Goal: Task Accomplishment & Management: Complete application form

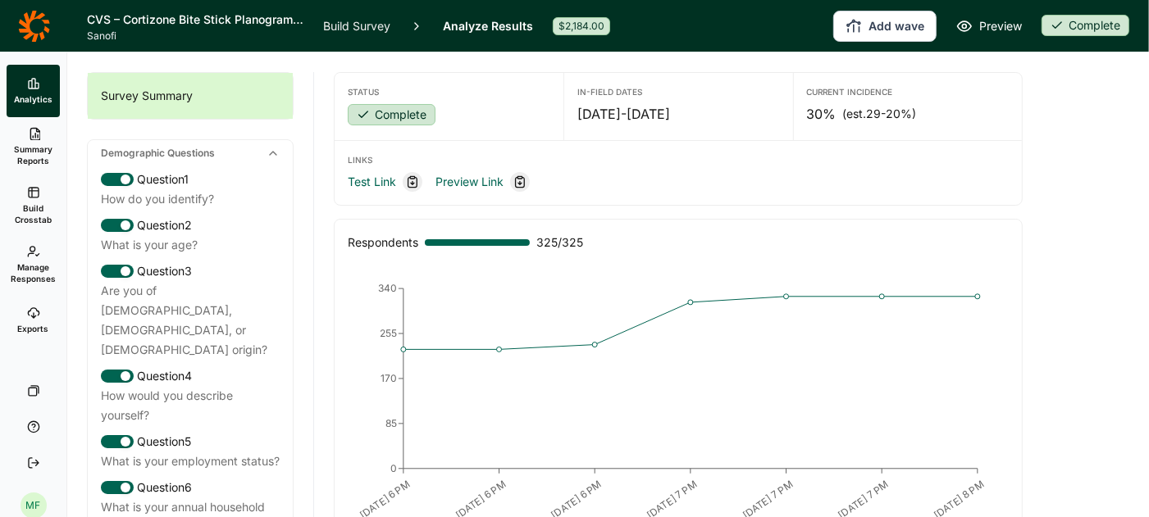
click at [31, 318] on icon at bounding box center [33, 313] width 13 height 13
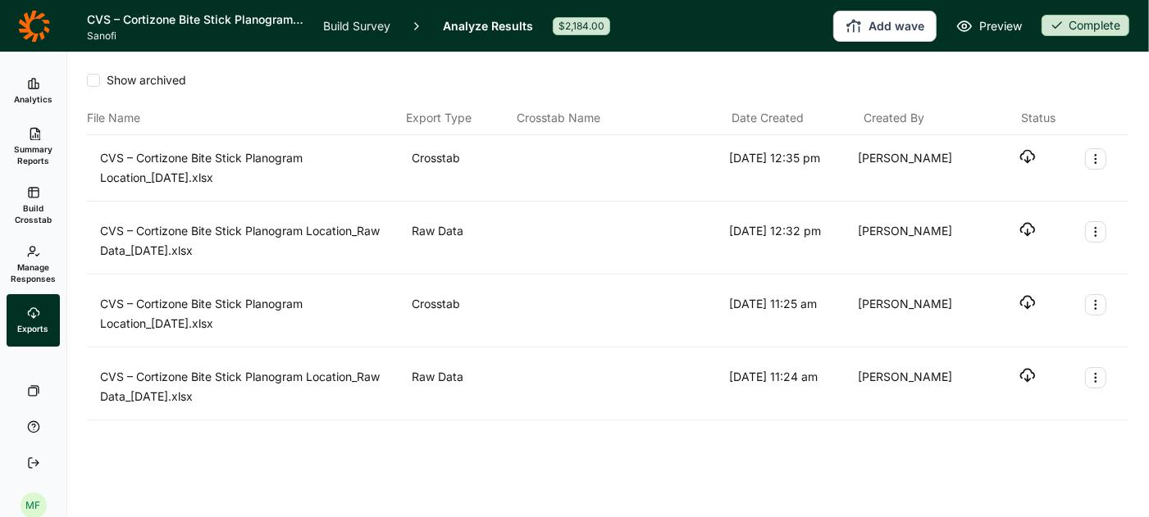
click at [29, 142] on link "Summary Reports" at bounding box center [33, 146] width 53 height 59
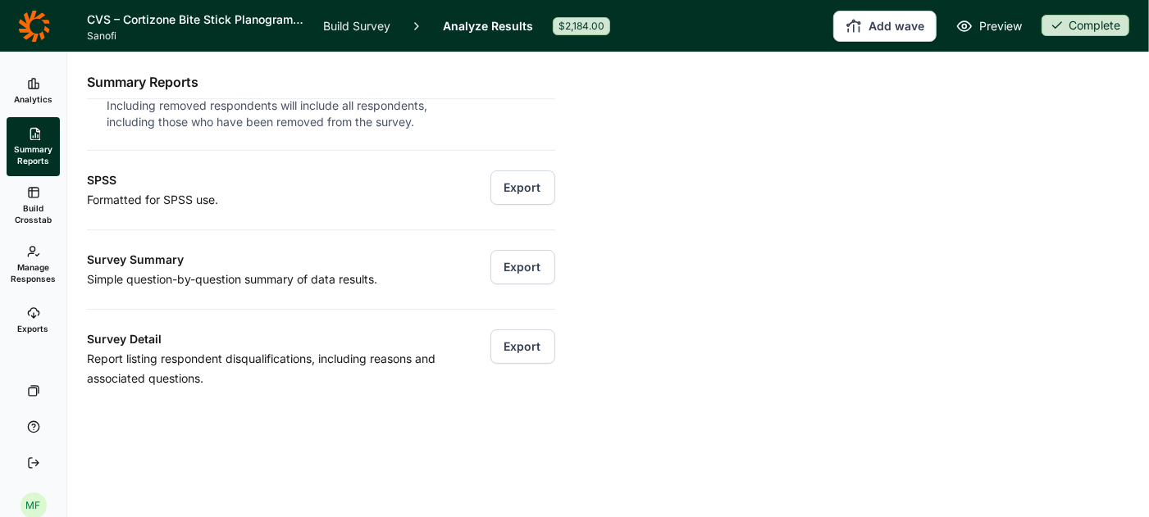
scroll to position [224, 0]
click at [524, 267] on button "Export" at bounding box center [522, 269] width 65 height 34
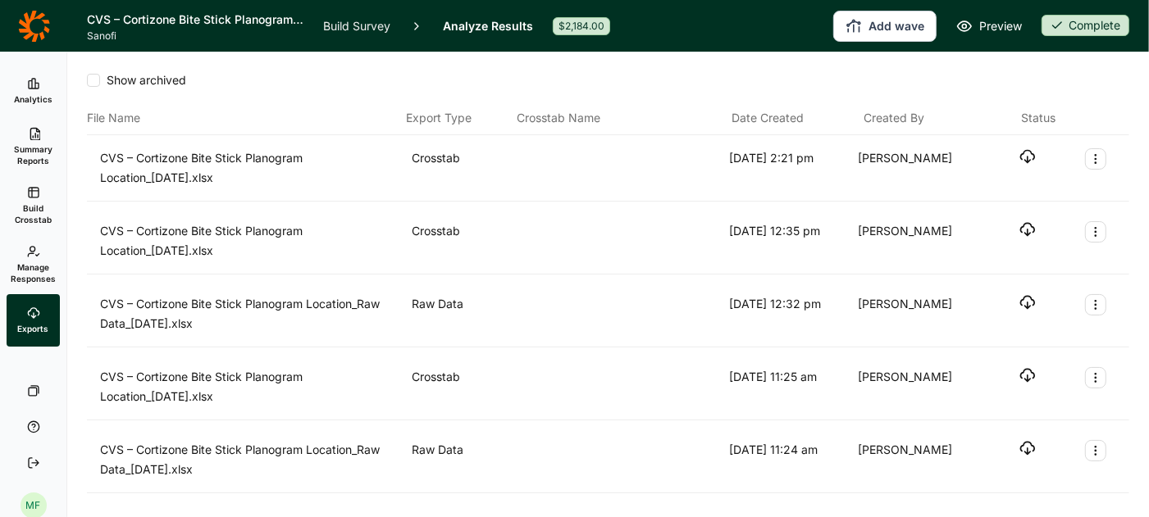
click at [1030, 153] on icon "button" at bounding box center [1027, 156] width 16 height 16
click at [360, 25] on link "Build Survey" at bounding box center [356, 26] width 67 height 52
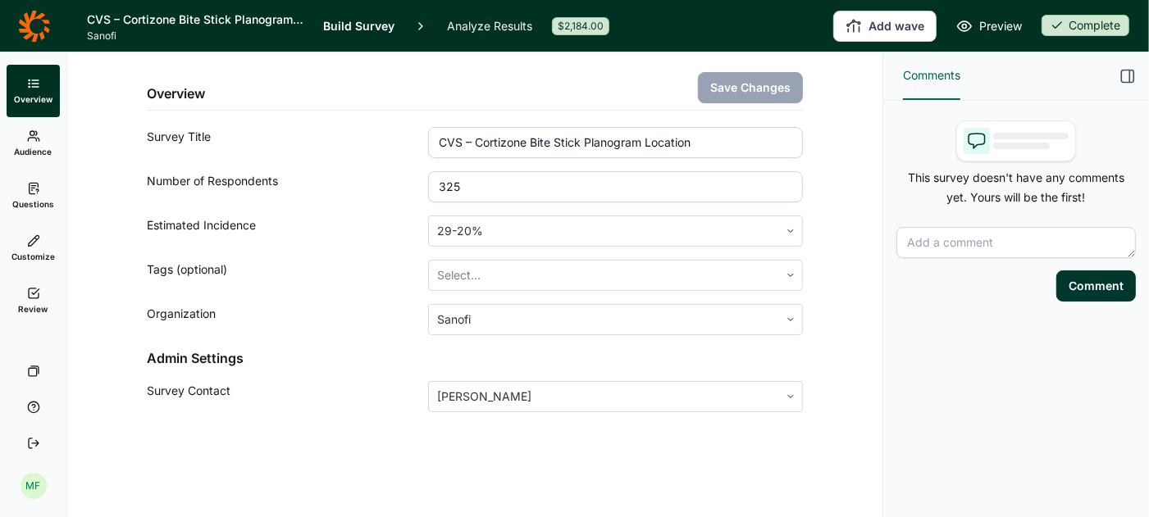
click at [462, 26] on link "Analyze Results" at bounding box center [489, 26] width 85 height 52
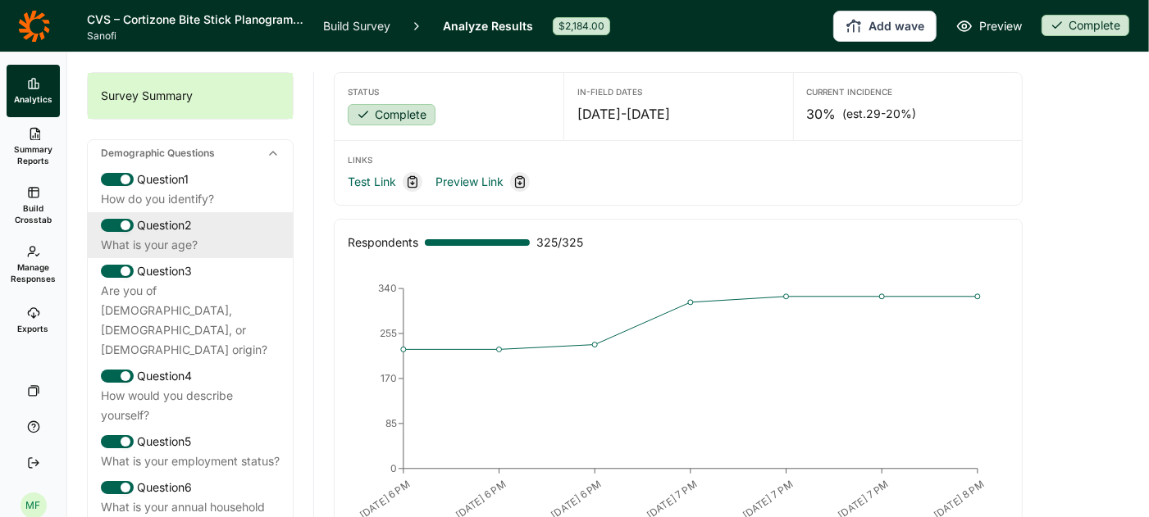
click at [166, 230] on div "Question 2" at bounding box center [190, 226] width 179 height 20
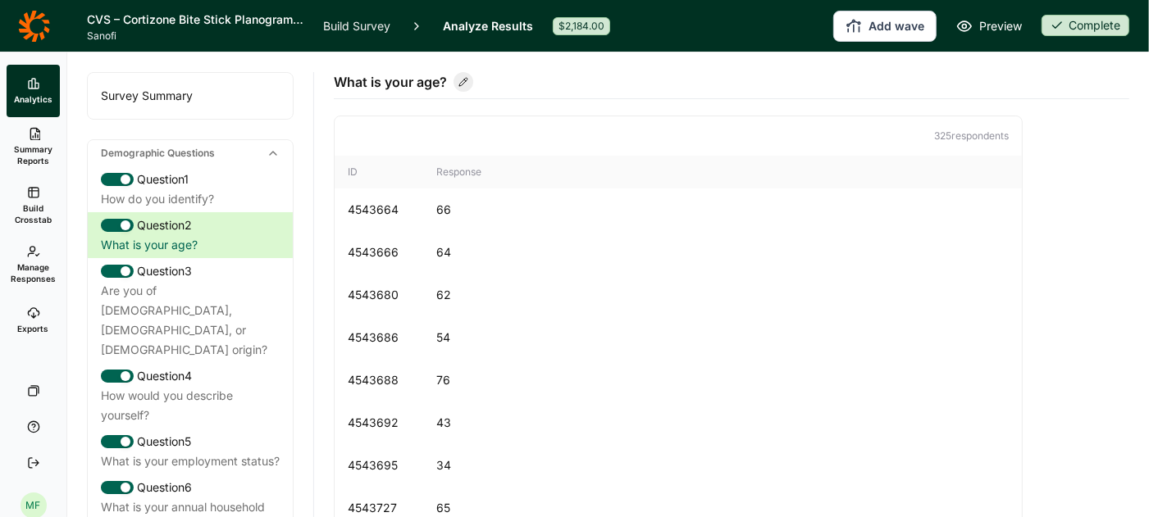
scroll to position [88, 0]
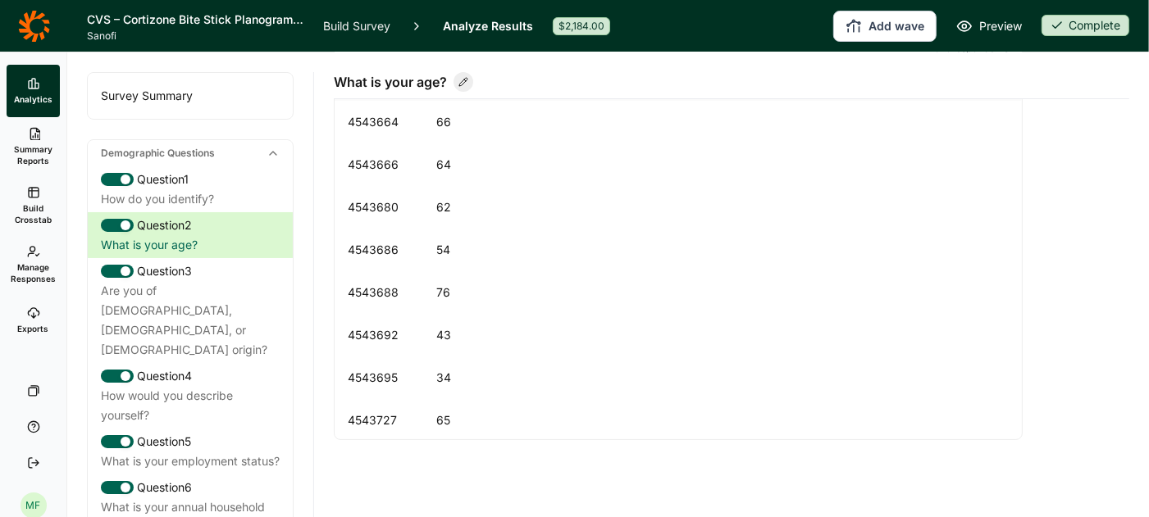
click at [367, 23] on link "Build Survey" at bounding box center [356, 26] width 67 height 52
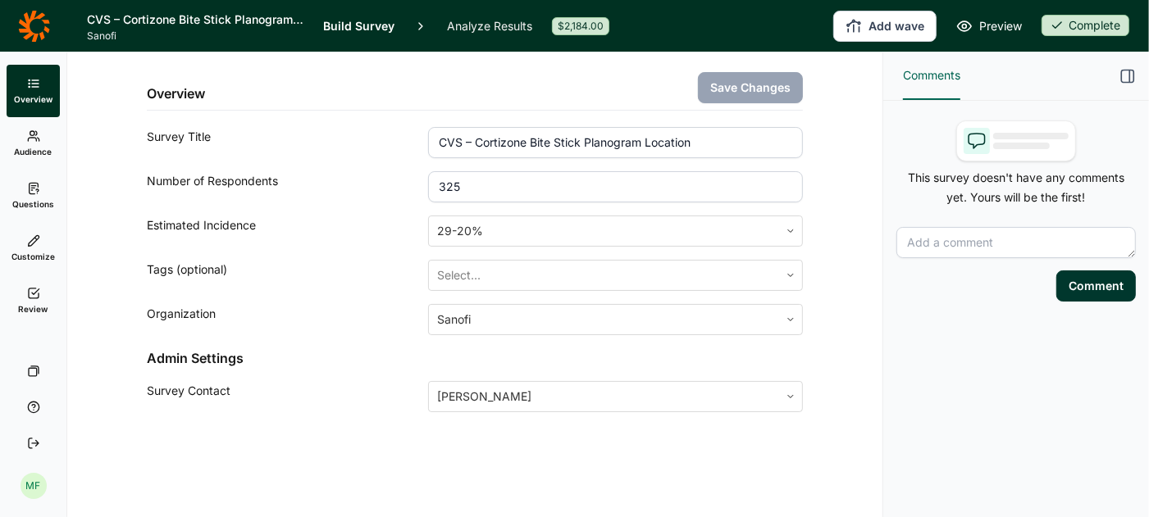
click at [34, 197] on link "Questions" at bounding box center [33, 196] width 53 height 52
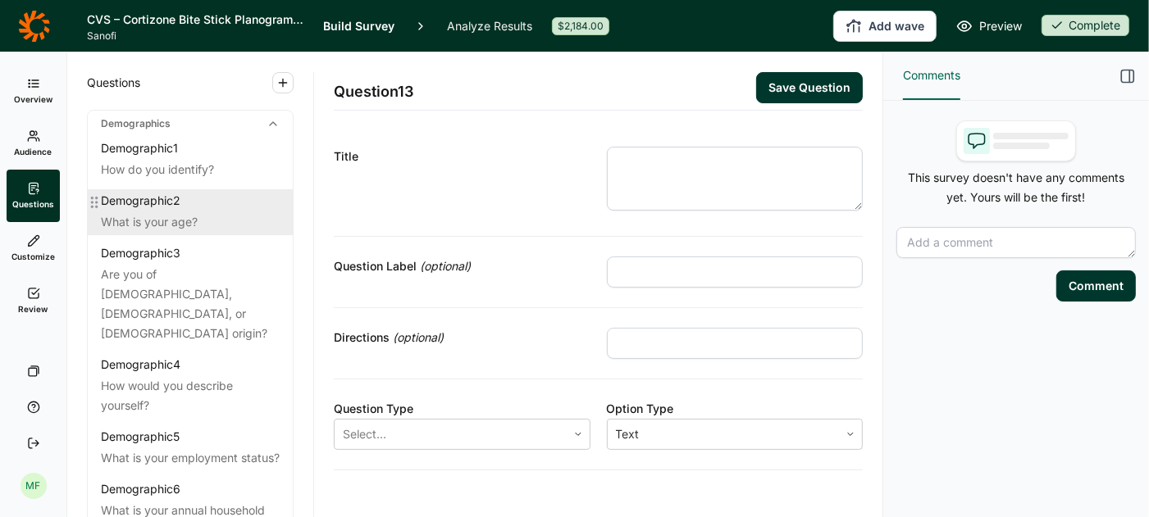
click at [136, 221] on div "What is your age?" at bounding box center [190, 222] width 179 height 20
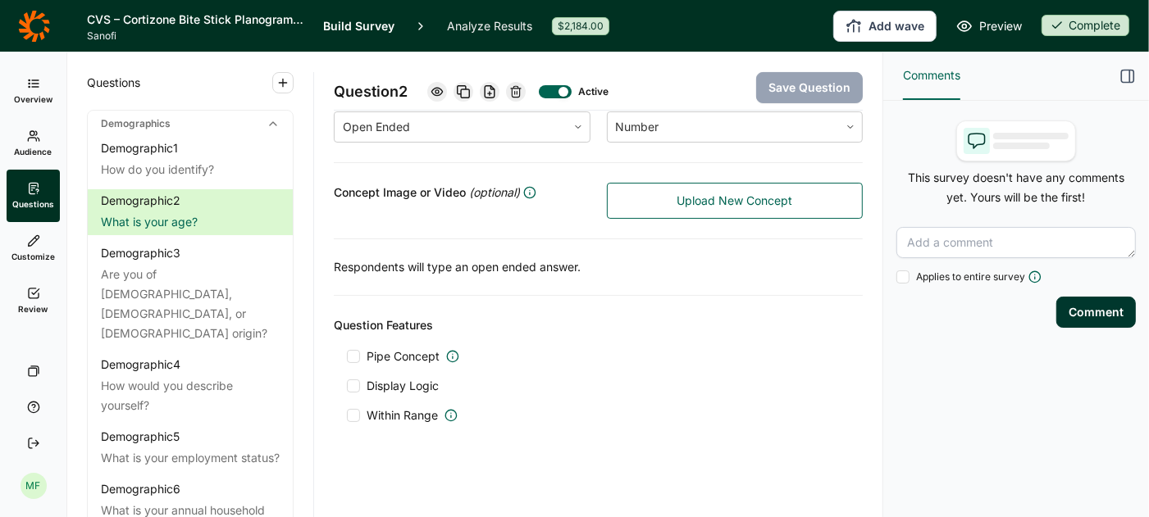
scroll to position [292, 0]
click at [359, 414] on div at bounding box center [353, 417] width 13 height 13
click at [347, 417] on input "Within Range" at bounding box center [347, 417] width 0 height 0
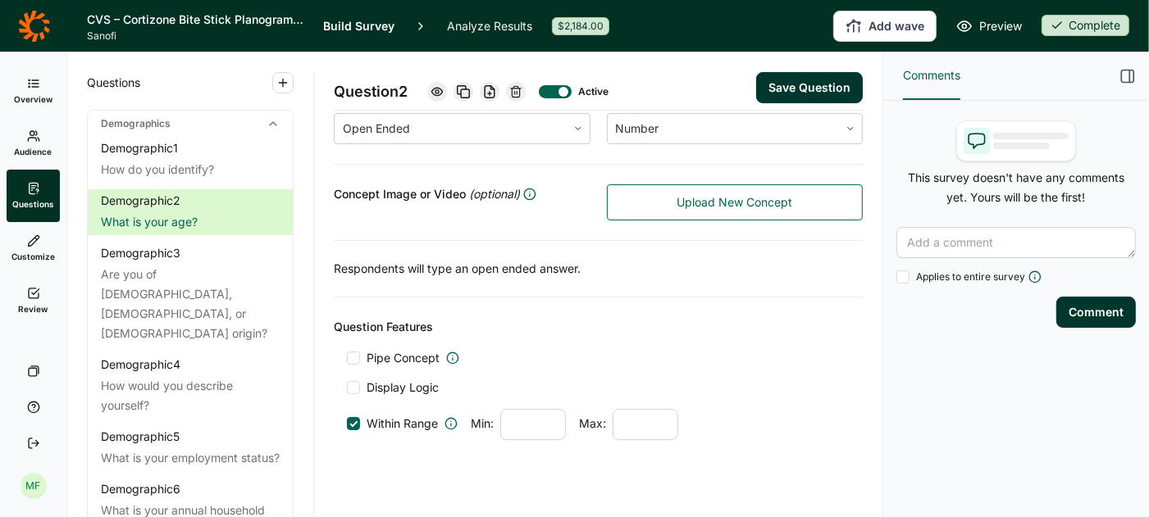
click at [518, 419] on input "number" at bounding box center [533, 424] width 66 height 31
type input "18"
type input "54"
click at [797, 85] on button "Save Question" at bounding box center [809, 87] width 107 height 31
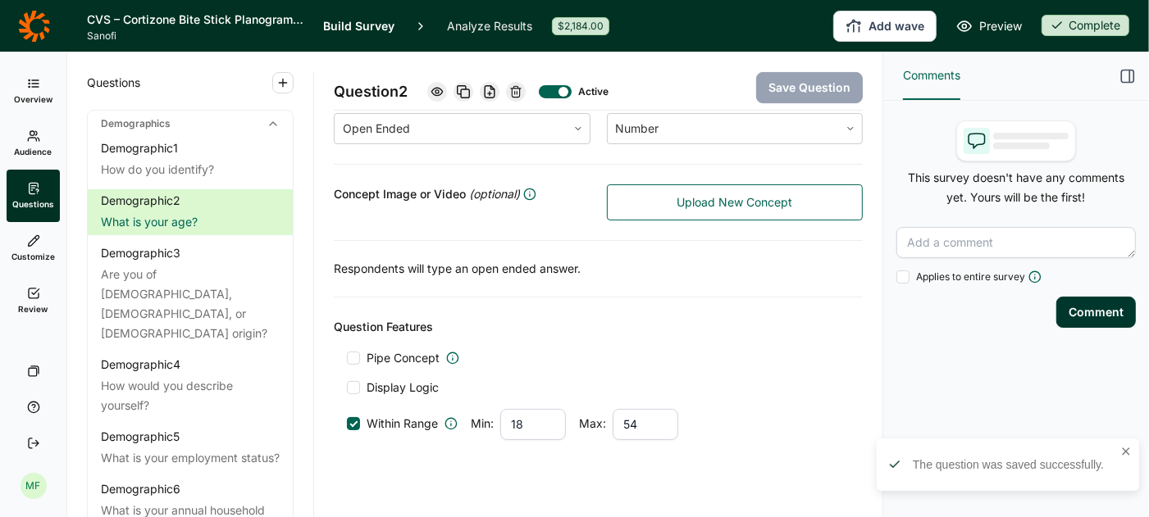
click at [980, 26] on span "Preview" at bounding box center [1000, 26] width 43 height 20
click at [30, 94] on span "Overview" at bounding box center [33, 98] width 39 height 11
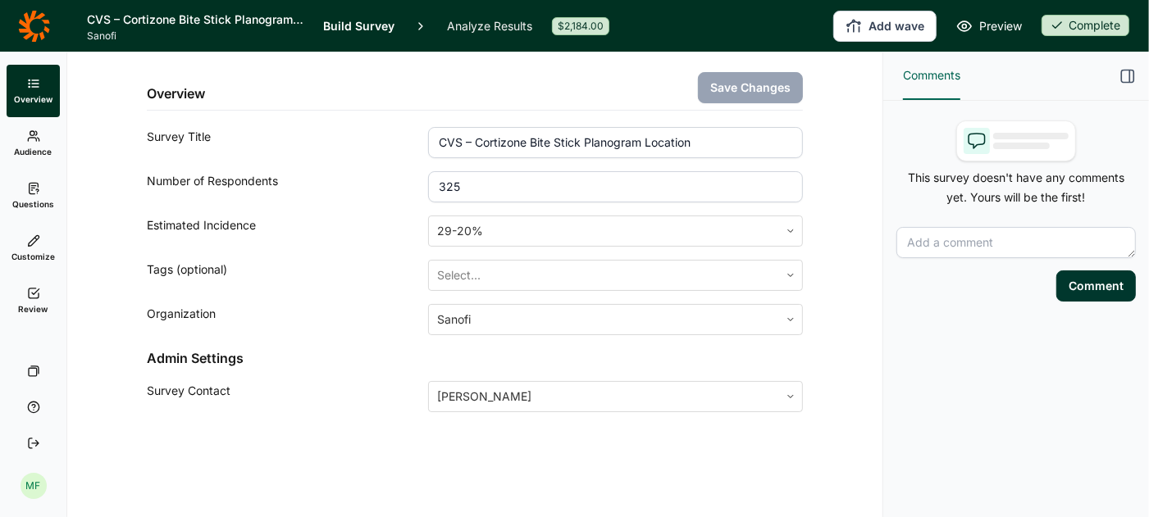
click at [34, 147] on span "Audience" at bounding box center [34, 151] width 38 height 11
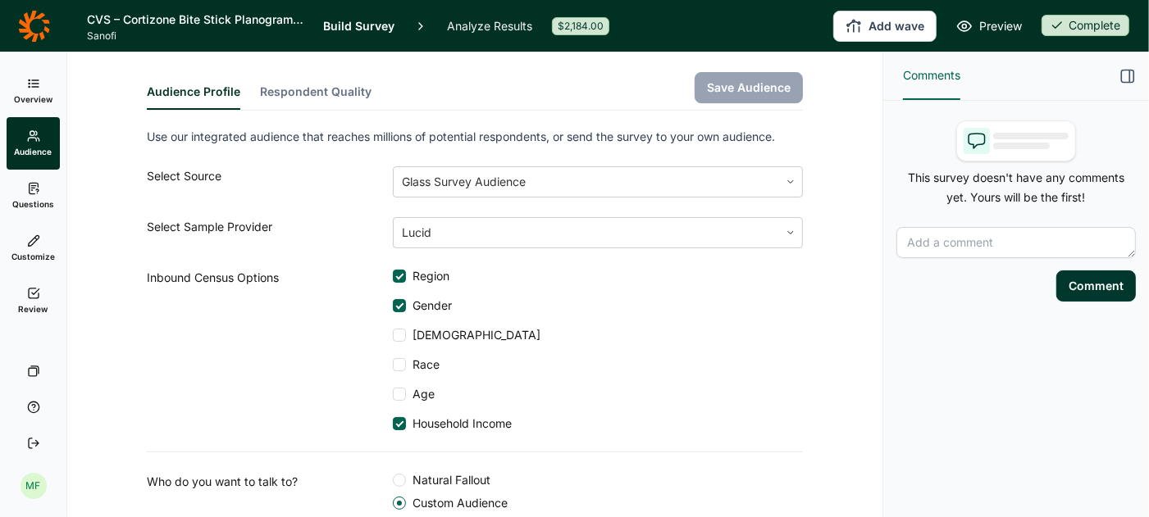
click at [30, 296] on icon at bounding box center [33, 293] width 13 height 13
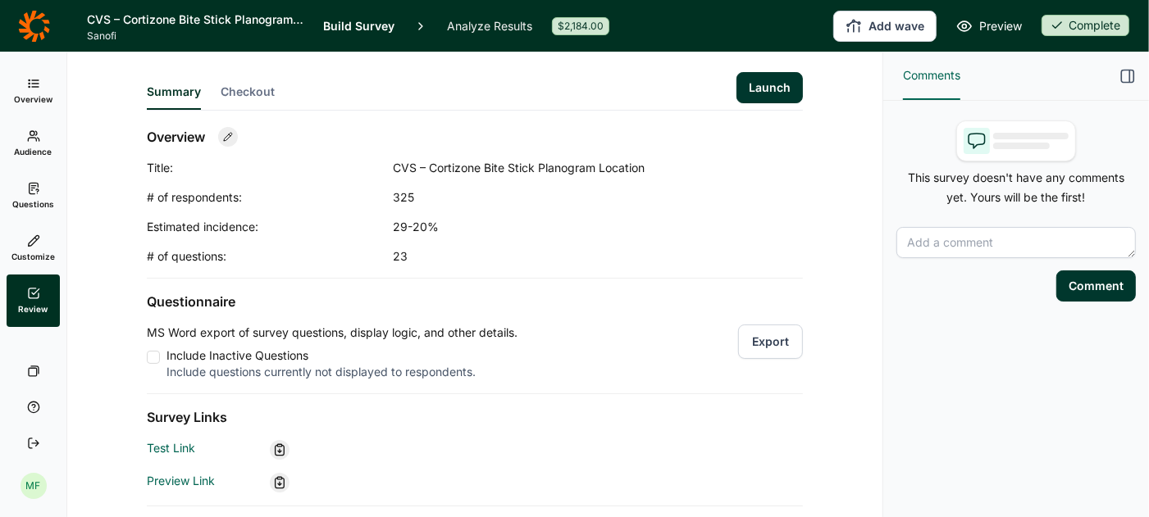
click at [35, 84] on use at bounding box center [34, 83] width 10 height 7
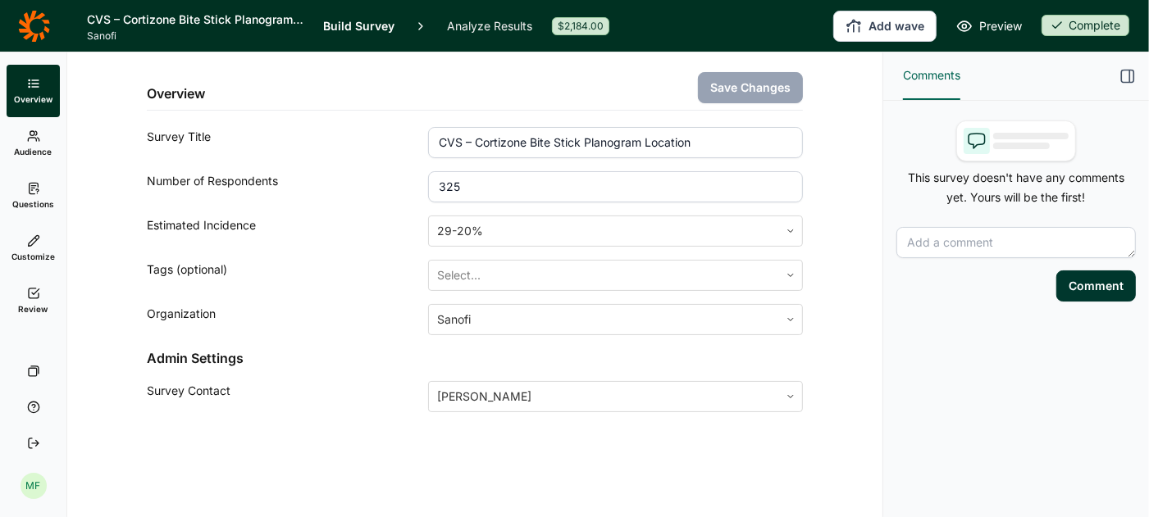
click at [468, 185] on input "325" at bounding box center [615, 186] width 375 height 31
type input "3"
type input "450"
click at [727, 85] on button "Save Changes" at bounding box center [750, 87] width 105 height 31
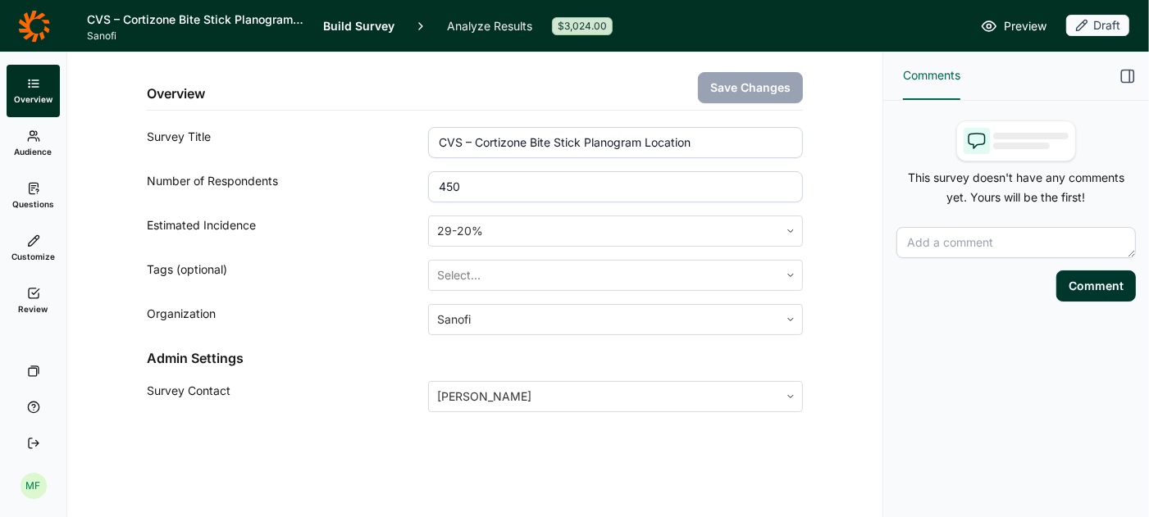
click at [33, 148] on span "Audience" at bounding box center [34, 151] width 38 height 11
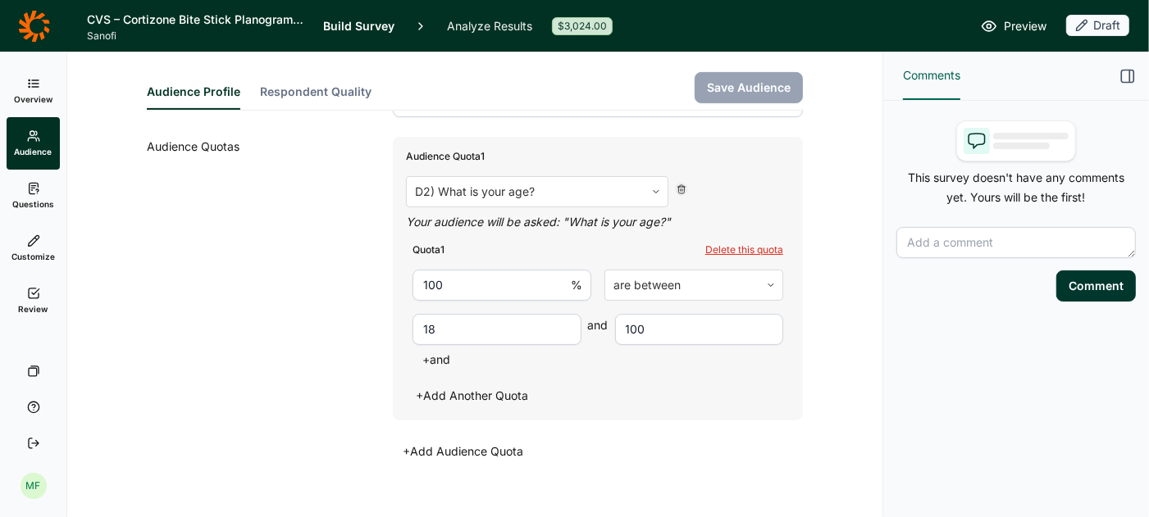
scroll to position [449, 0]
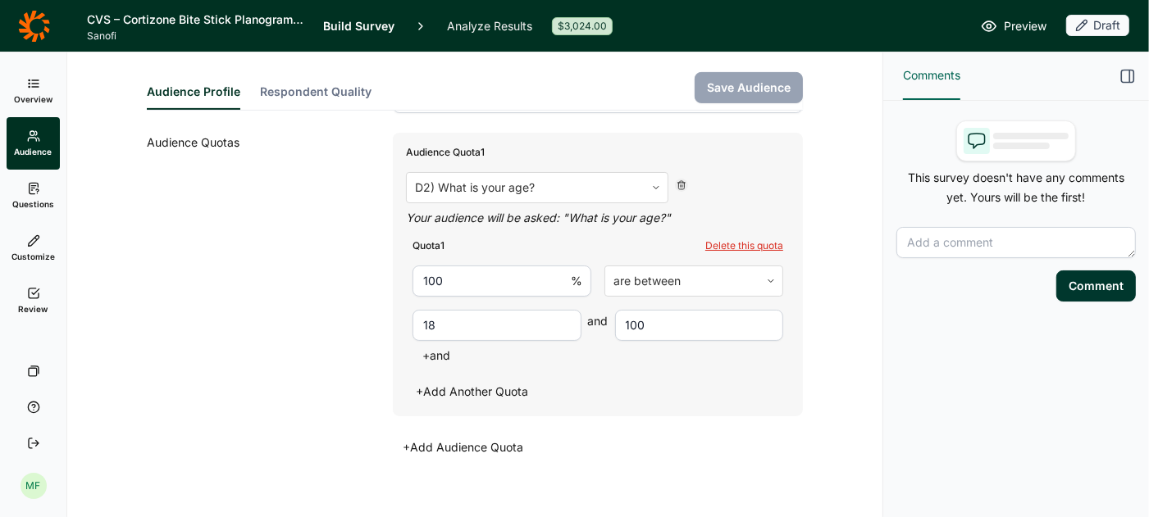
click at [40, 194] on link "Questions" at bounding box center [33, 196] width 53 height 52
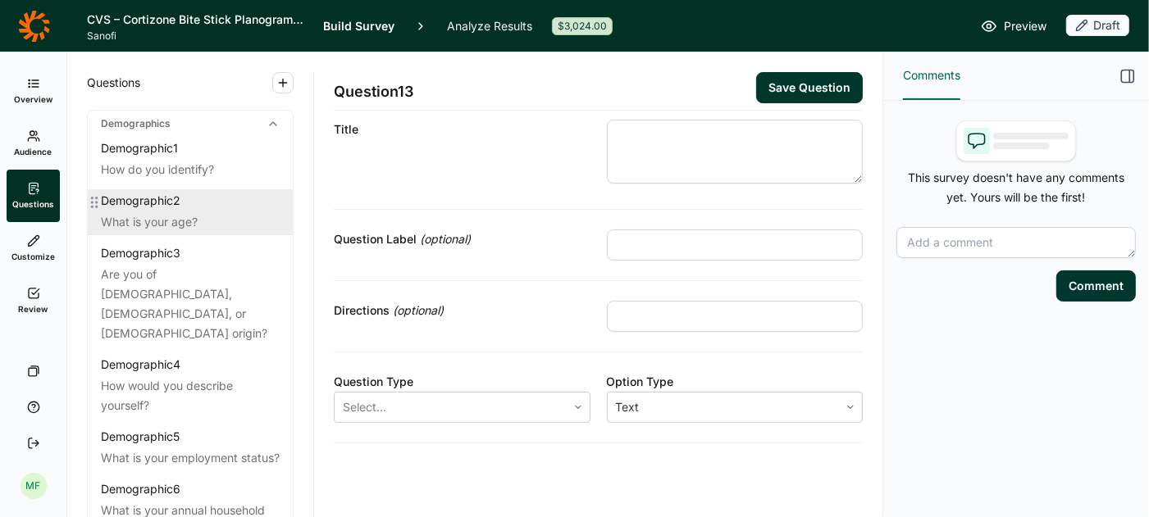
click at [168, 216] on div "What is your age?" at bounding box center [190, 222] width 179 height 20
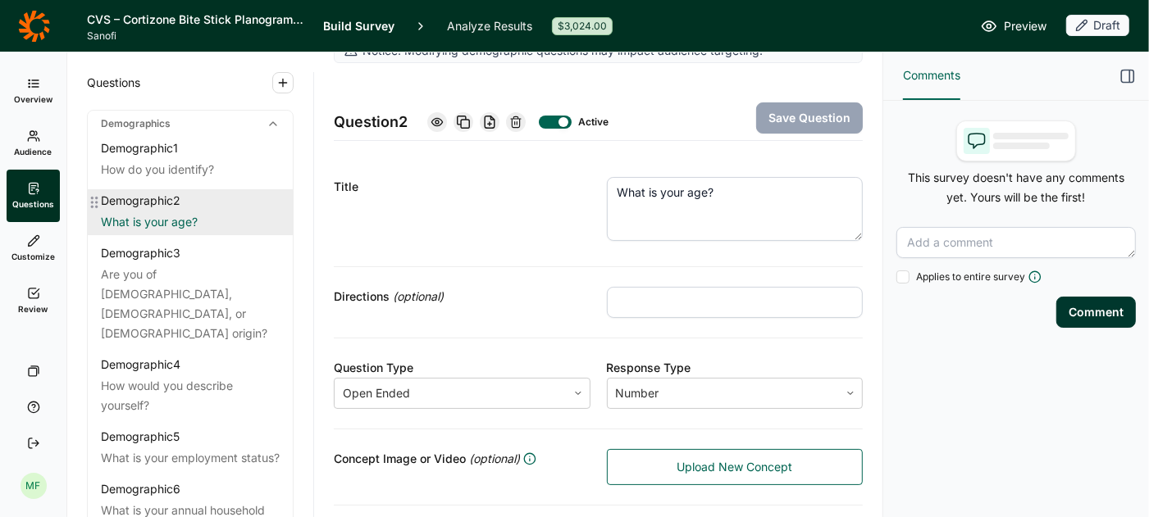
scroll to position [308, 0]
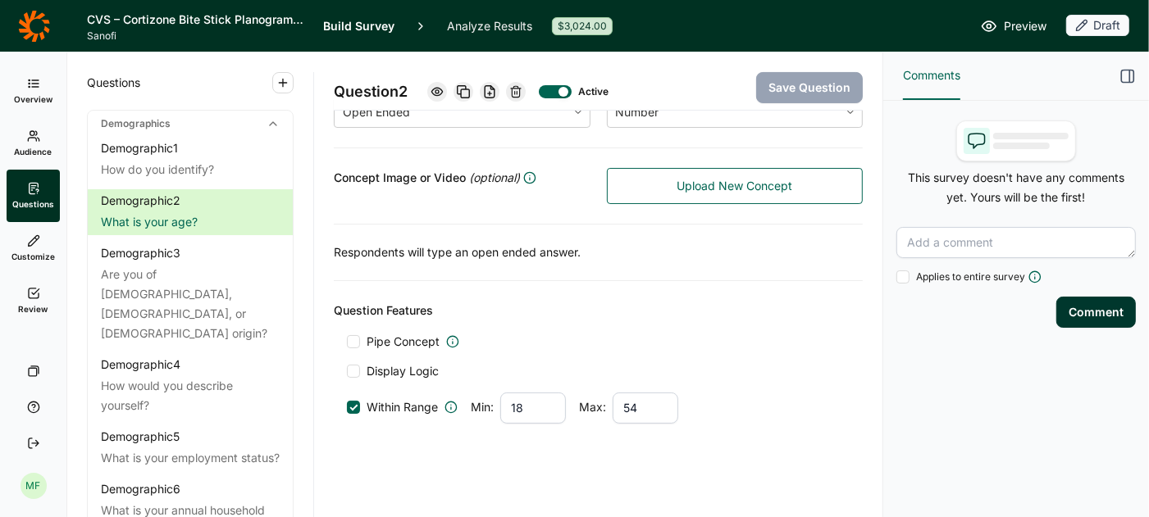
click at [33, 310] on span "Review" at bounding box center [34, 308] width 30 height 11
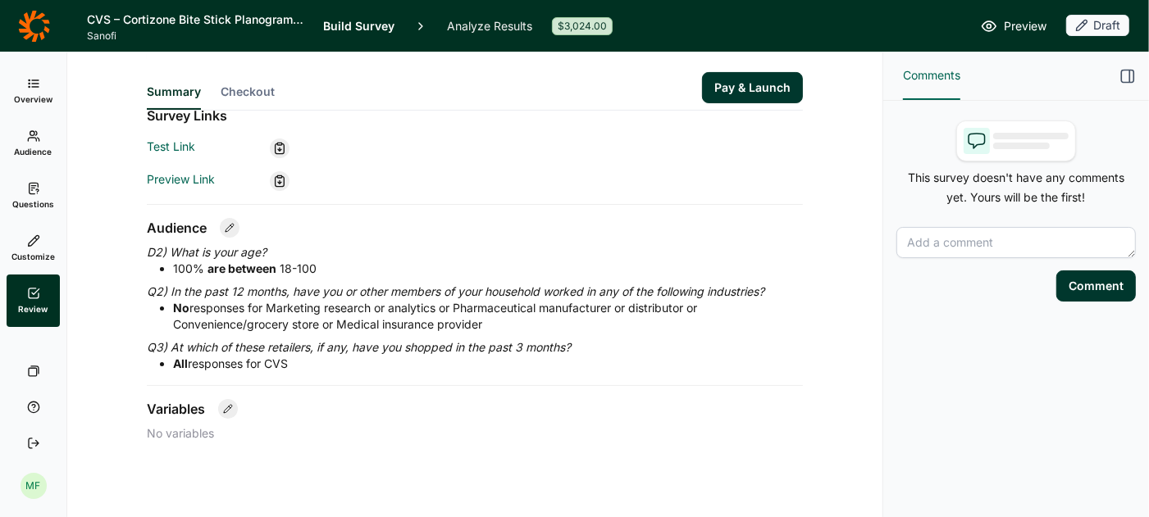
click at [47, 90] on link "Overview" at bounding box center [33, 91] width 53 height 52
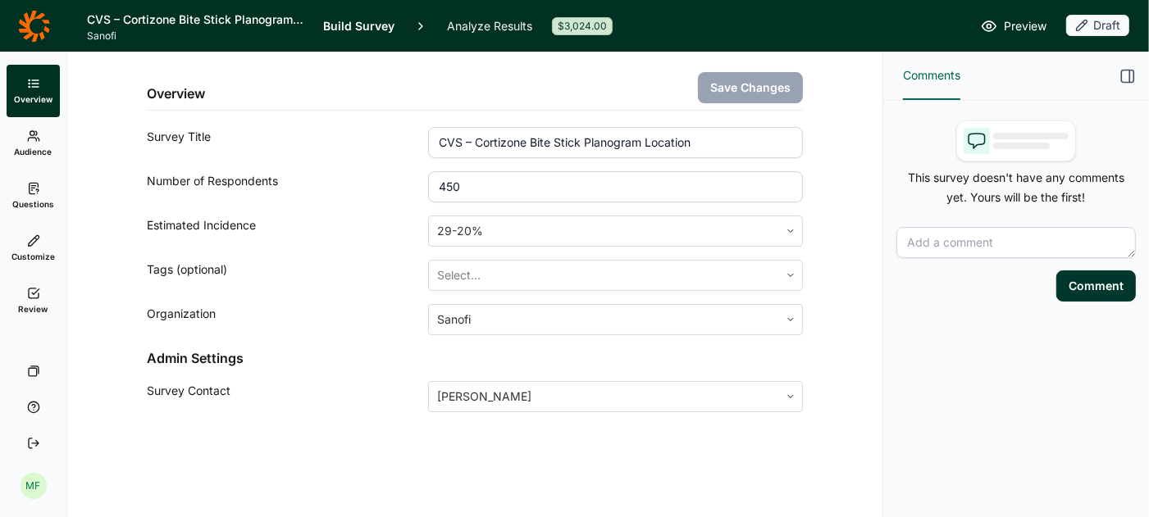
click at [464, 191] on input "450" at bounding box center [615, 186] width 375 height 31
type input "4"
click at [750, 85] on button "Save Changes" at bounding box center [750, 87] width 105 height 31
click at [493, 185] on input "325" at bounding box center [615, 186] width 375 height 31
type input "3"
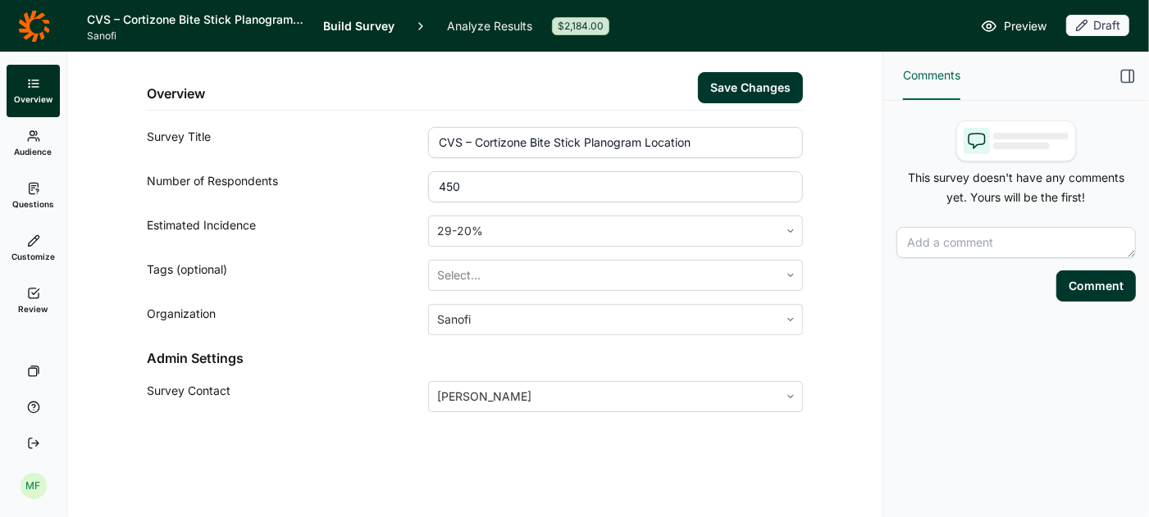
type input "450"
click at [724, 83] on button "Save Changes" at bounding box center [750, 87] width 105 height 31
click at [39, 194] on icon at bounding box center [33, 188] width 13 height 13
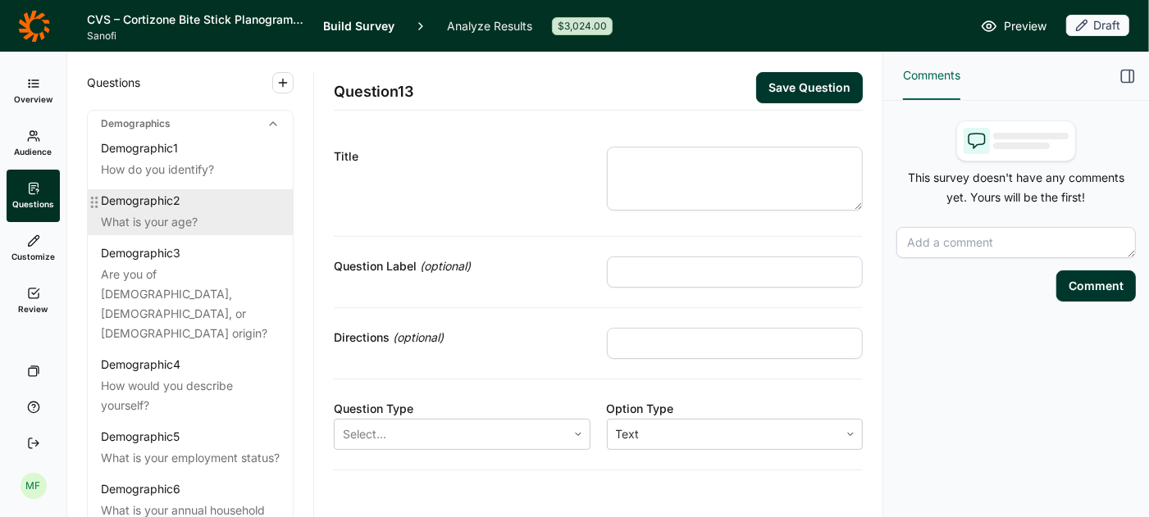
click at [151, 212] on div "What is your age?" at bounding box center [190, 222] width 179 height 20
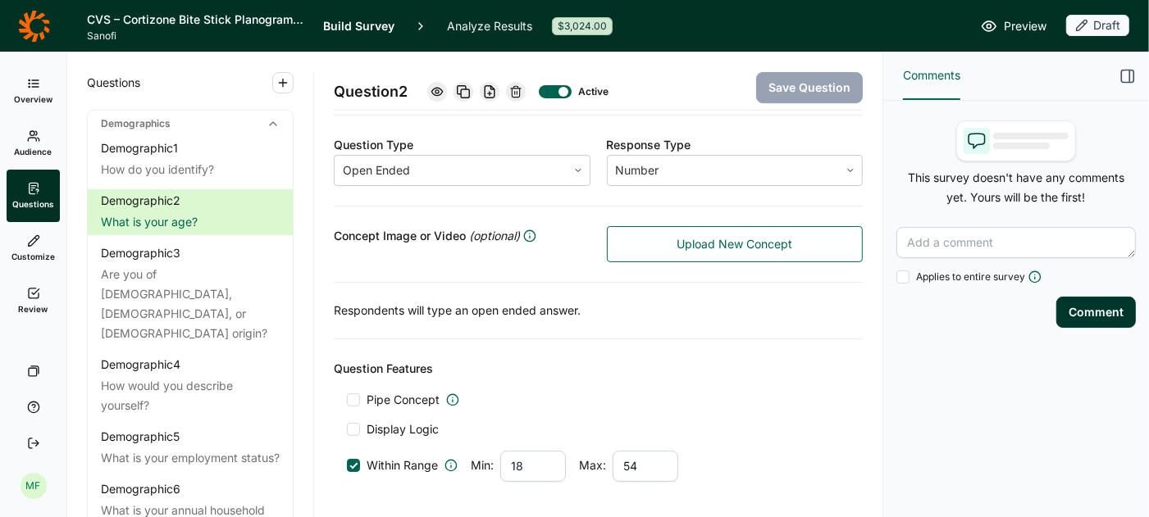
scroll to position [308, 0]
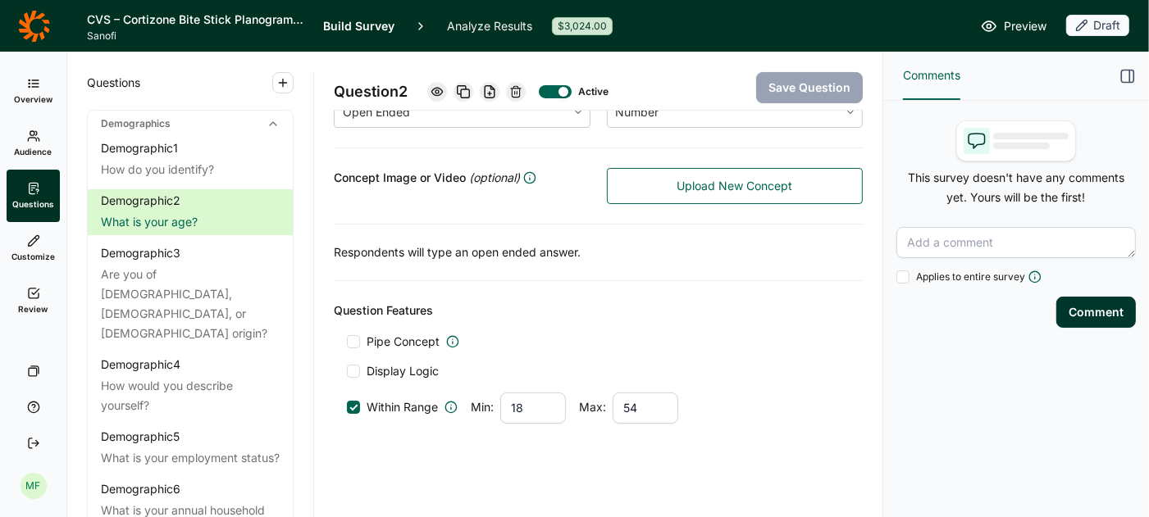
click at [40, 147] on span "Audience" at bounding box center [34, 151] width 38 height 11
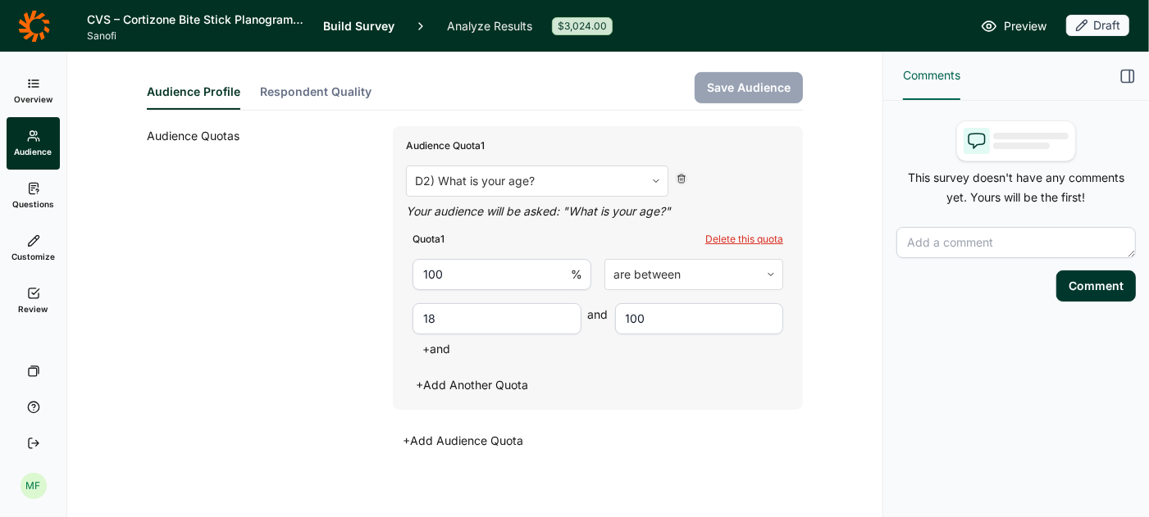
scroll to position [467, 0]
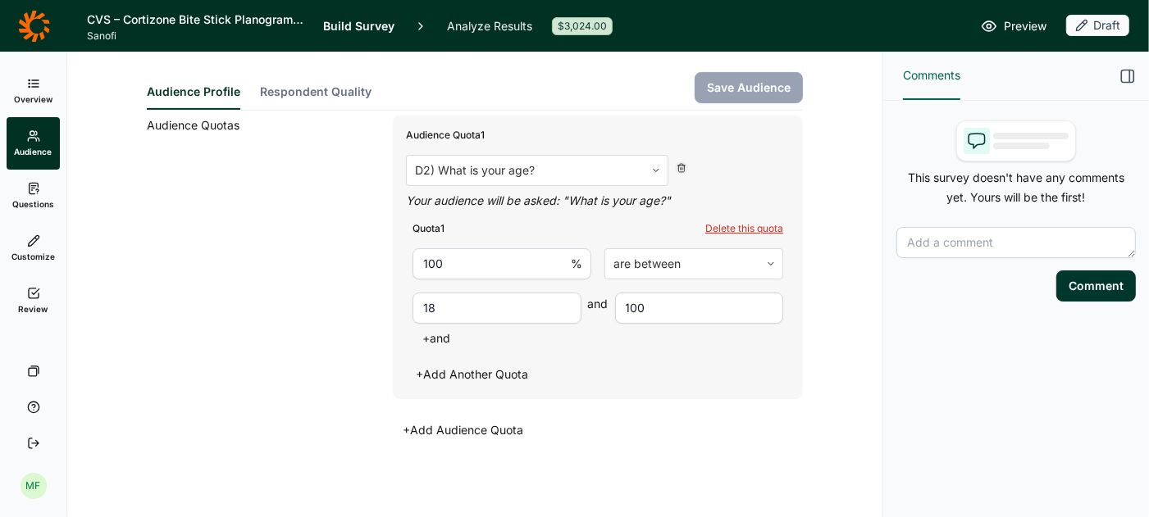
click at [640, 308] on input "100" at bounding box center [699, 308] width 169 height 31
type input "1"
type input "54"
click at [751, 83] on button "Save Audience" at bounding box center [749, 87] width 108 height 31
click at [32, 201] on span "Questions" at bounding box center [33, 203] width 42 height 11
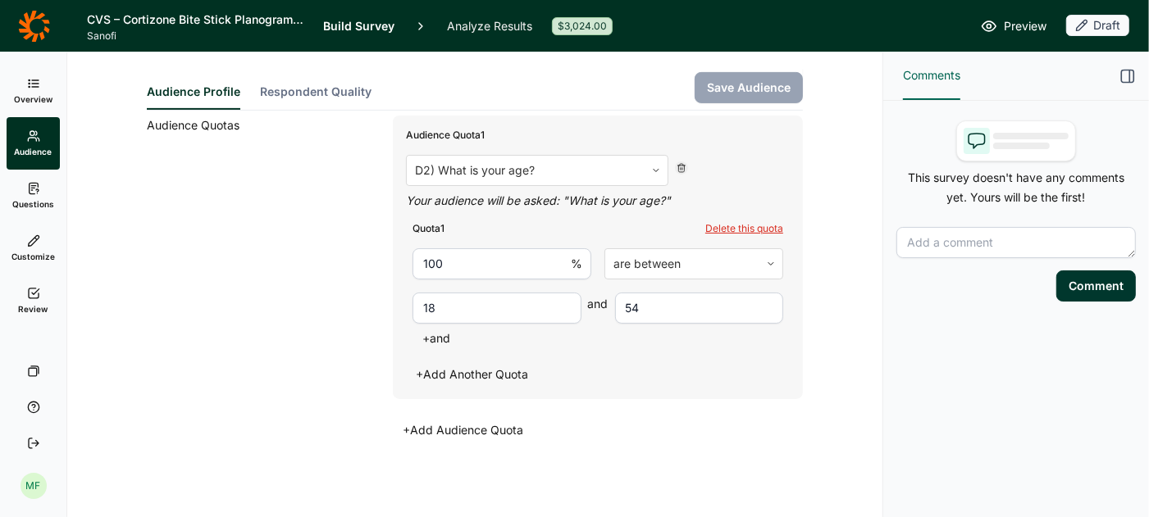
scroll to position [27, 0]
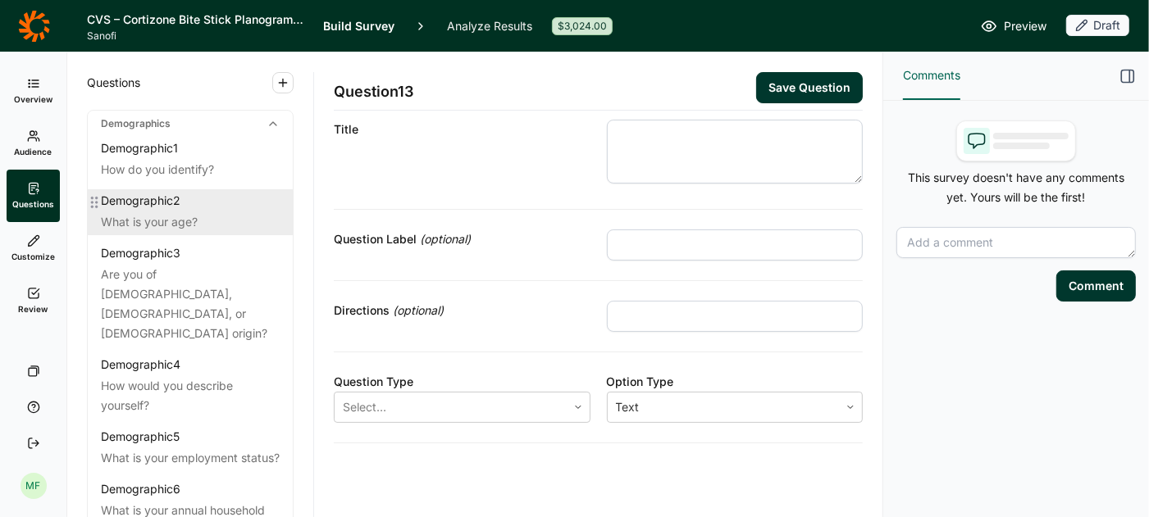
click at [214, 206] on div "Demographic 2" at bounding box center [190, 201] width 179 height 16
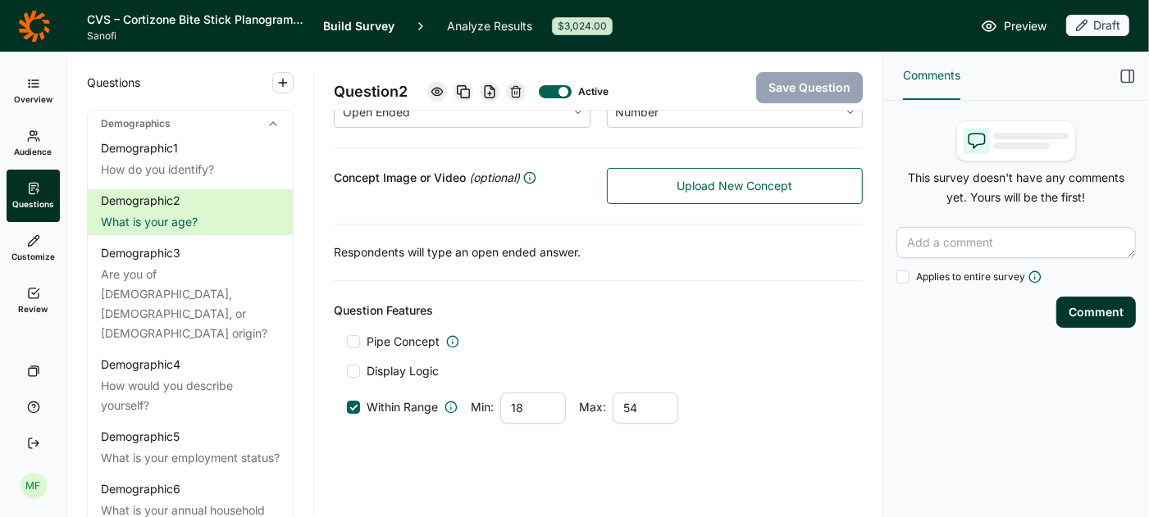
click at [645, 407] on input "54" at bounding box center [646, 408] width 66 height 31
type input "5"
type input "10"
click at [353, 403] on div at bounding box center [354, 407] width 8 height 8
click at [347, 408] on input "Within Range" at bounding box center [347, 408] width 0 height 0
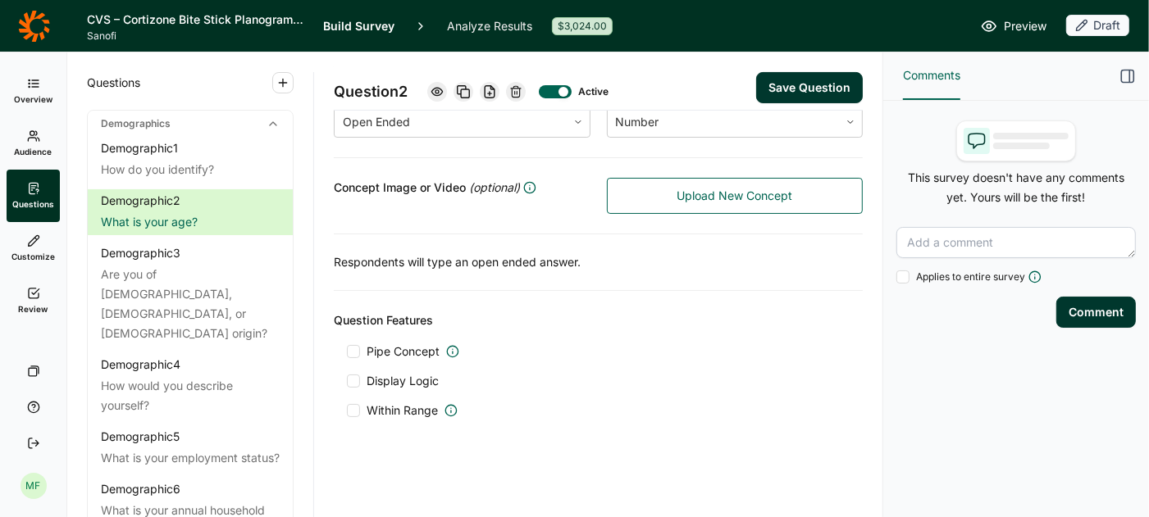
scroll to position [294, 0]
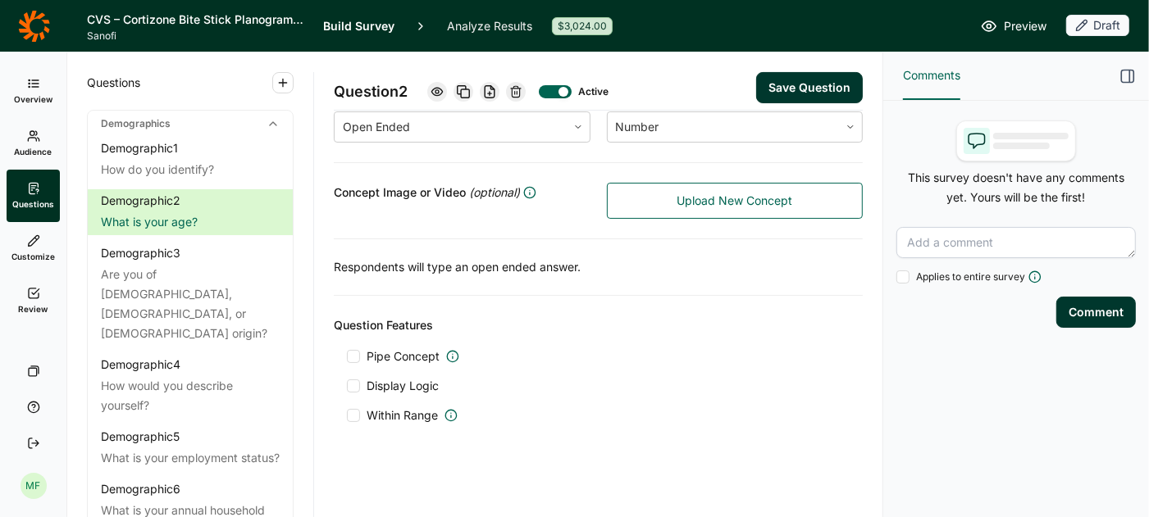
click at [26, 143] on link "Audience" at bounding box center [33, 143] width 53 height 52
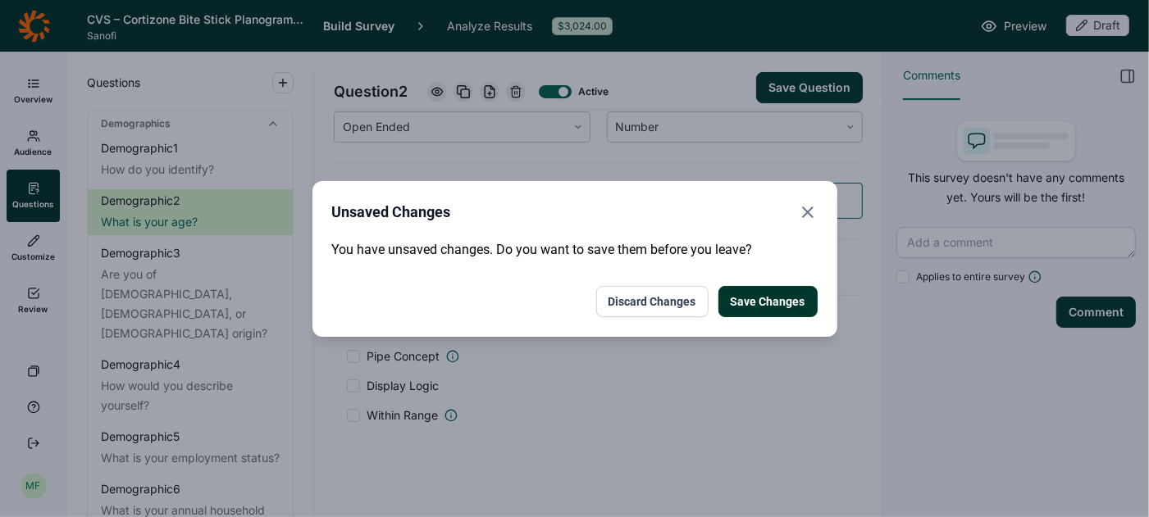
click at [777, 300] on button "Save Changes" at bounding box center [767, 301] width 99 height 31
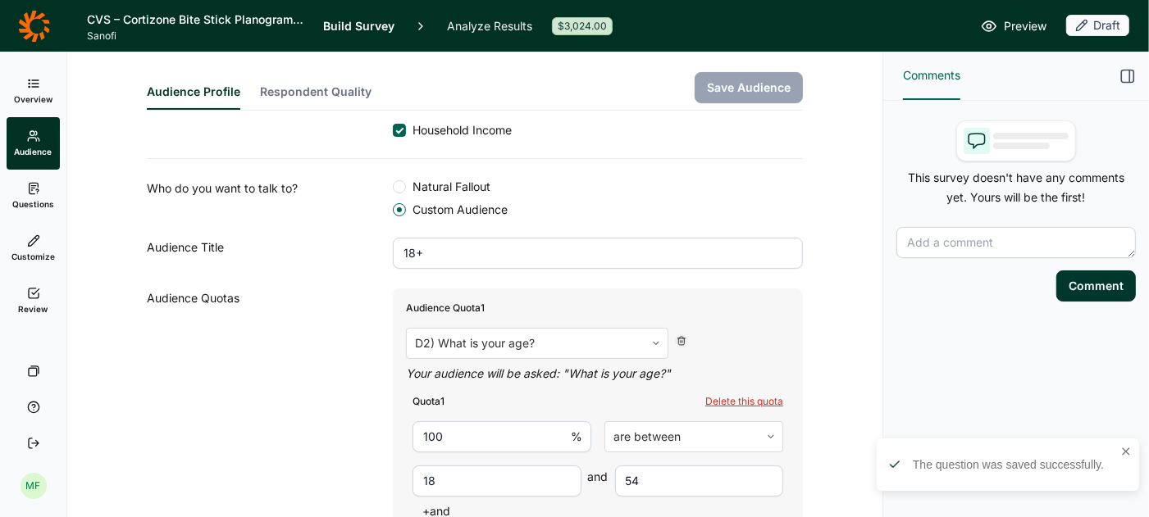
scroll to position [280, 0]
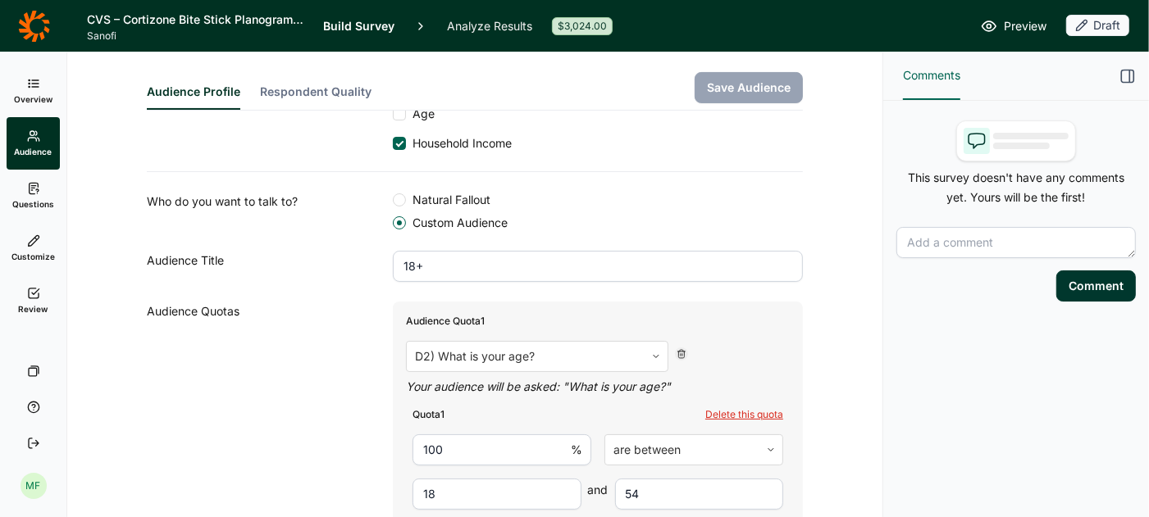
click at [30, 198] on span "Questions" at bounding box center [33, 203] width 42 height 11
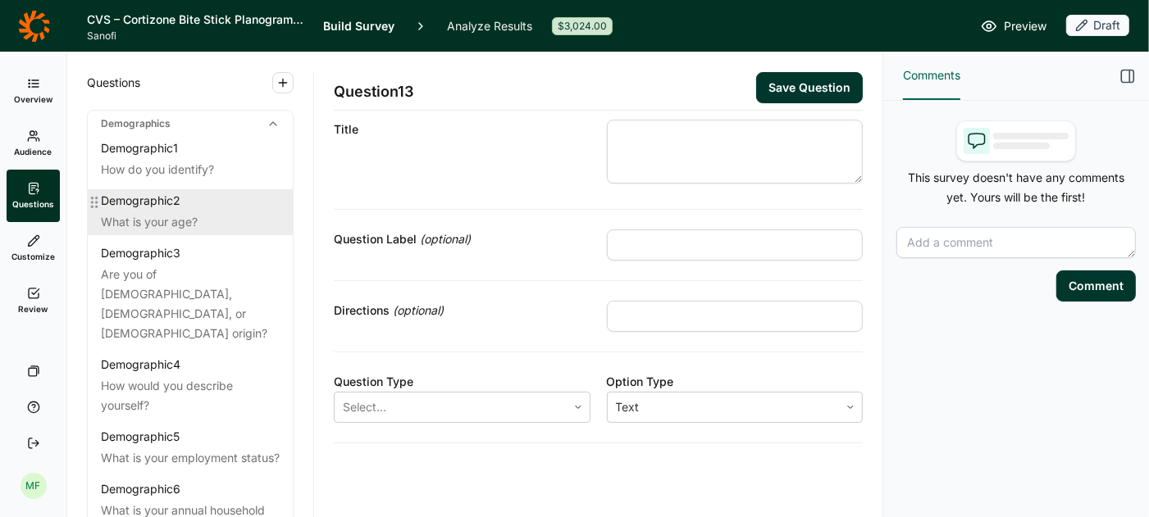
click at [172, 225] on div "What is your age?" at bounding box center [190, 222] width 179 height 20
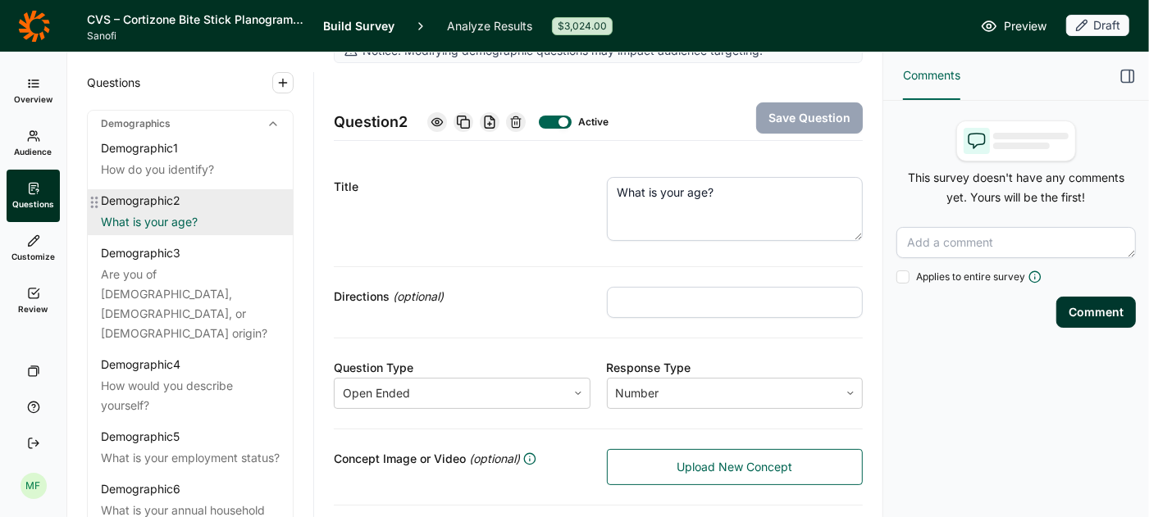
scroll to position [294, 0]
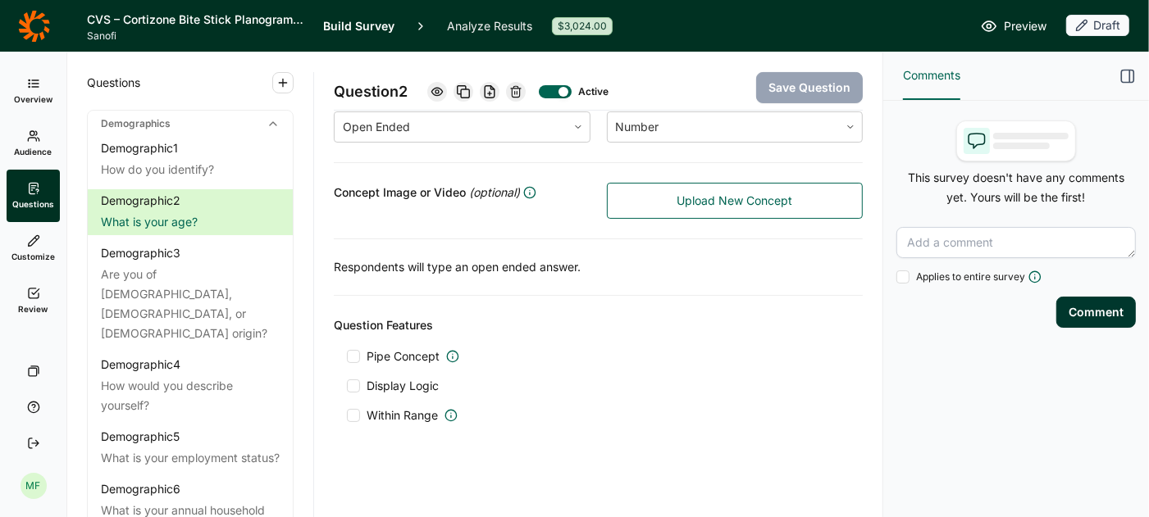
click at [28, 145] on link "Audience" at bounding box center [33, 143] width 53 height 52
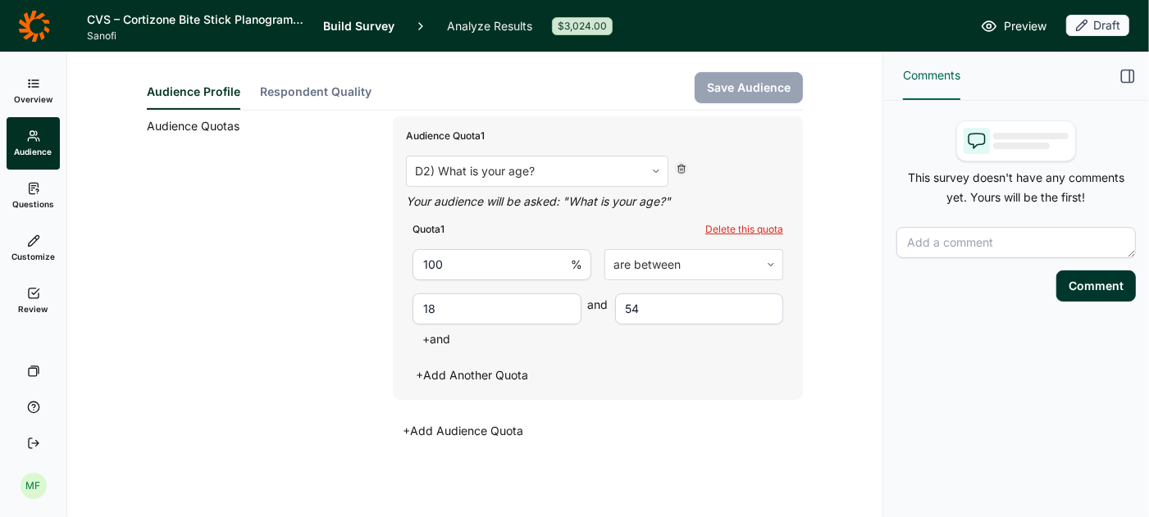
scroll to position [467, 0]
click at [38, 291] on icon at bounding box center [33, 293] width 13 height 13
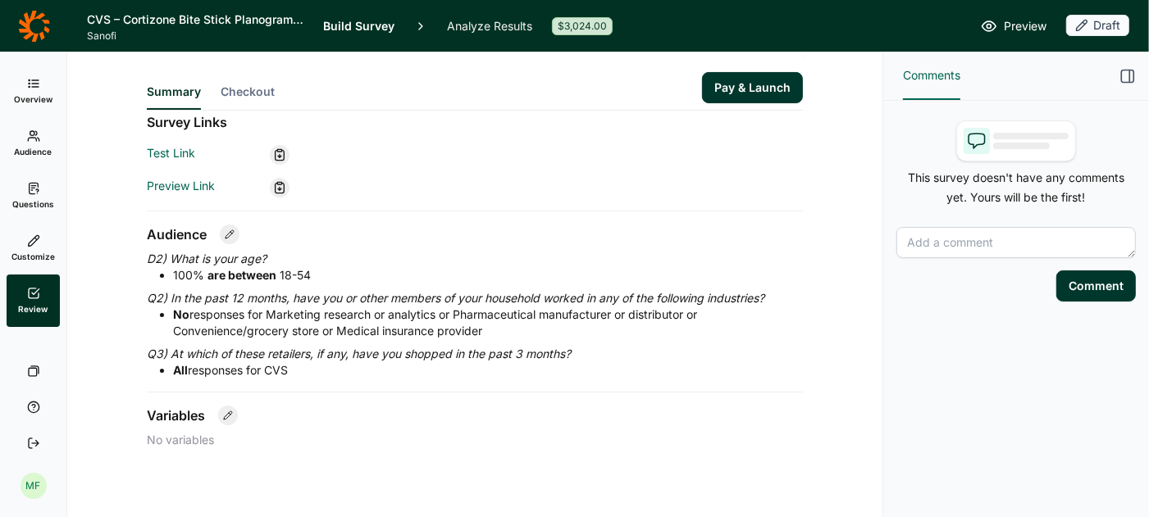
scroll to position [299, 0]
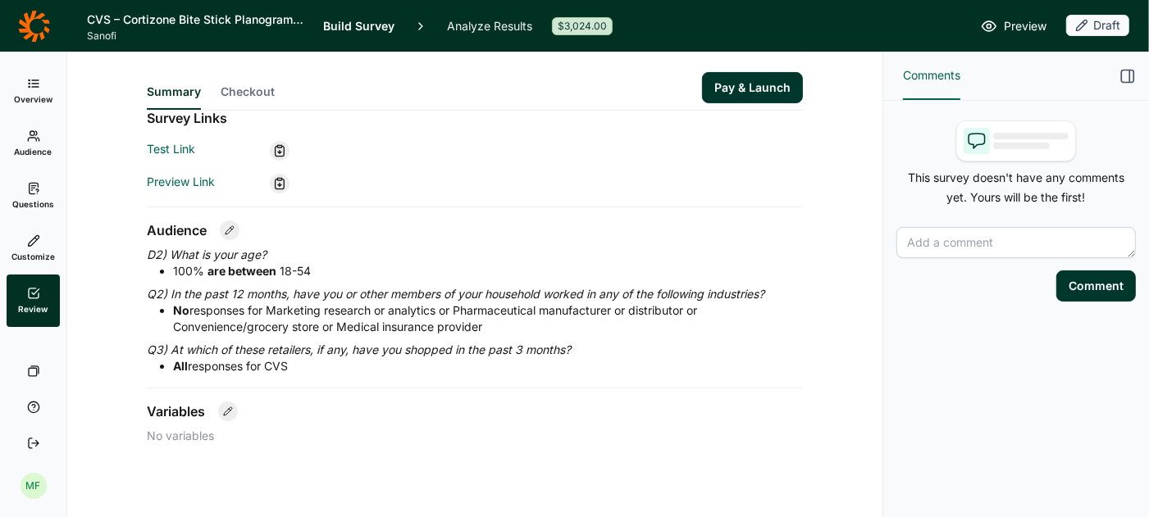
click at [751, 83] on button "Pay & Launch" at bounding box center [752, 87] width 101 height 31
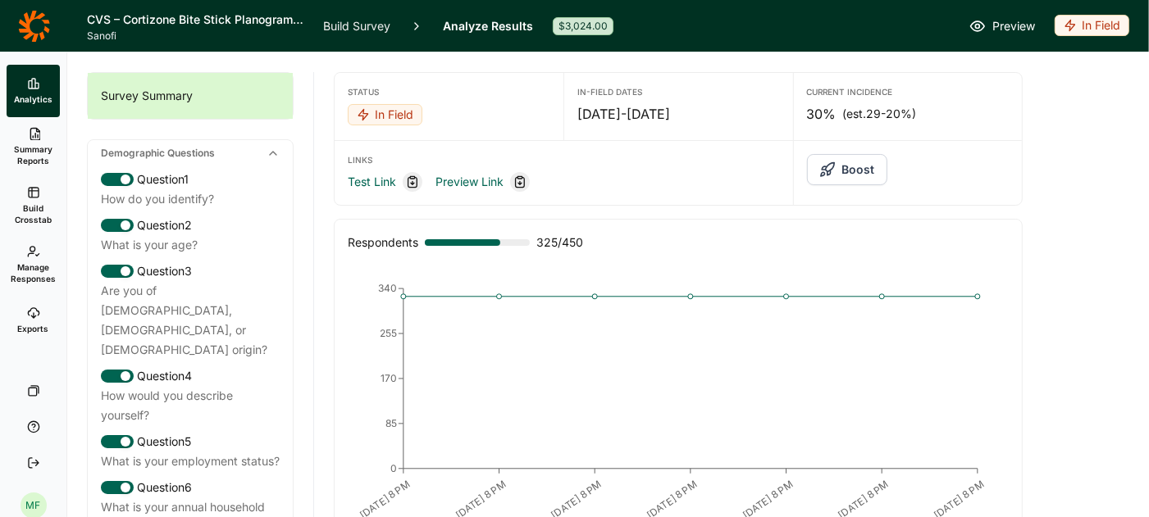
click at [362, 27] on link "Build Survey" at bounding box center [356, 26] width 67 height 52
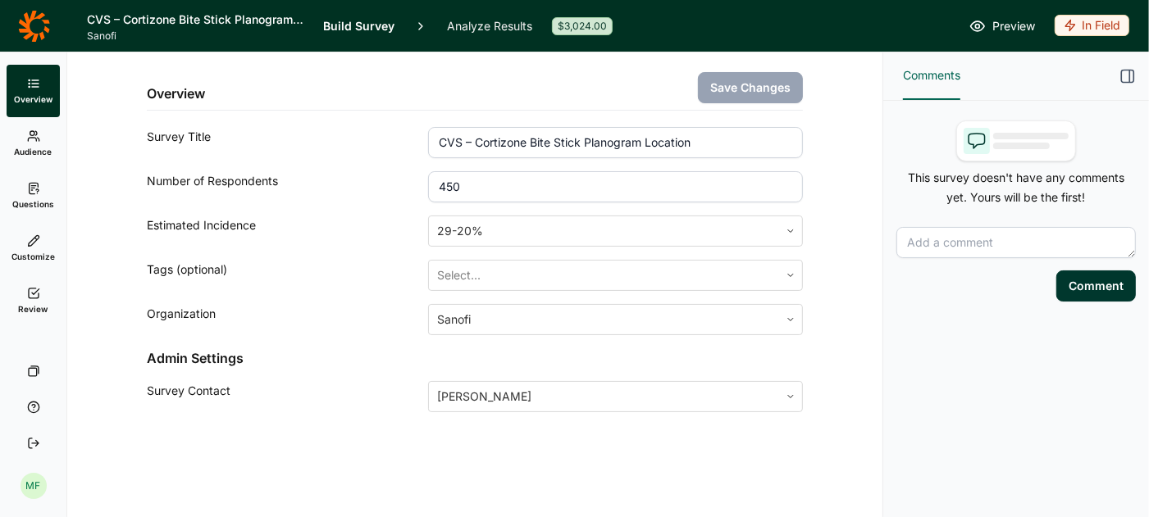
click at [23, 138] on link "Audience" at bounding box center [33, 143] width 53 height 52
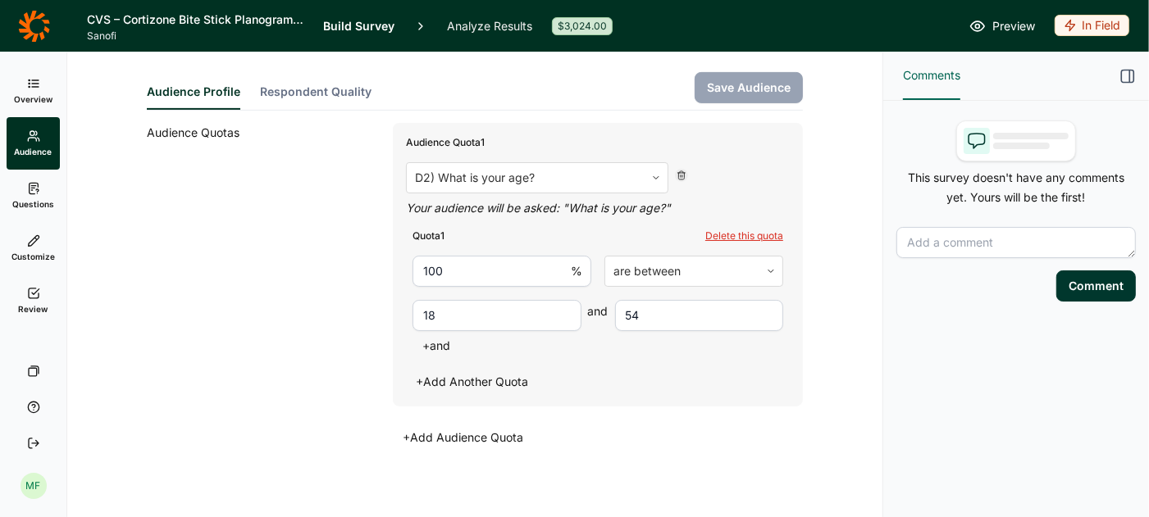
scroll to position [467, 0]
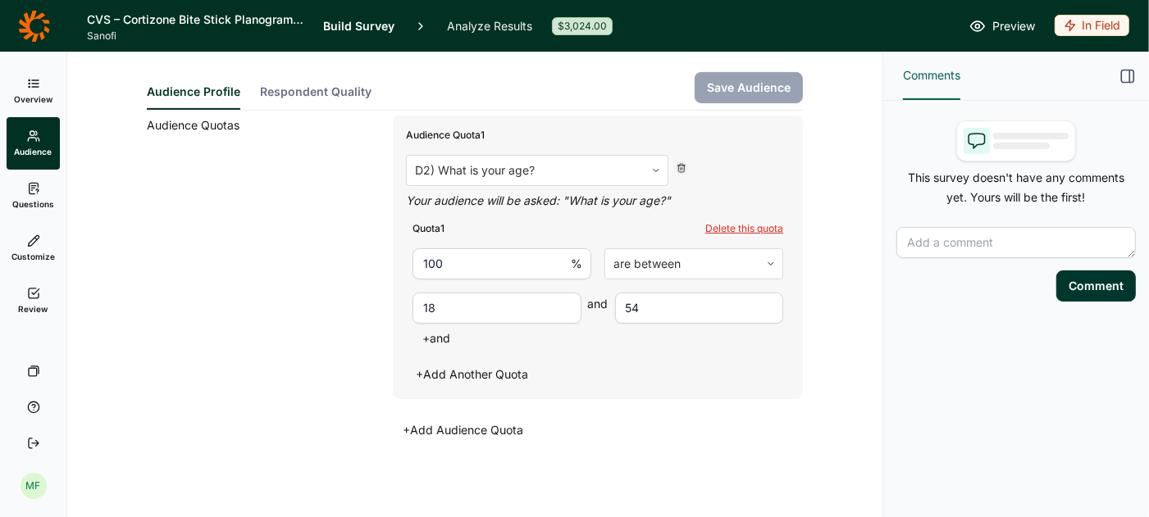
click at [481, 26] on link "Analyze Results" at bounding box center [489, 26] width 85 height 52
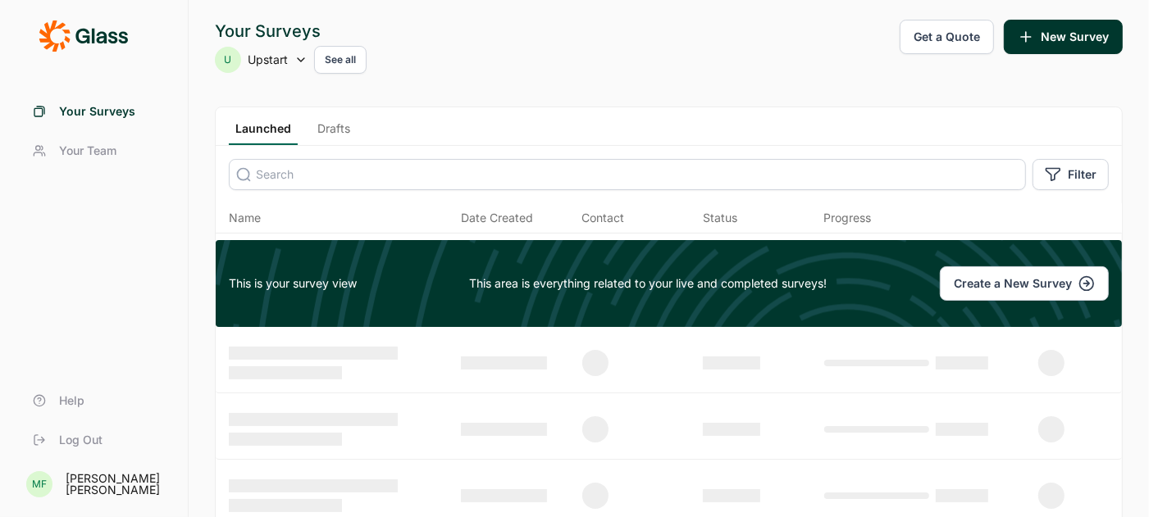
click at [337, 131] on link "Drafts" at bounding box center [334, 133] width 46 height 25
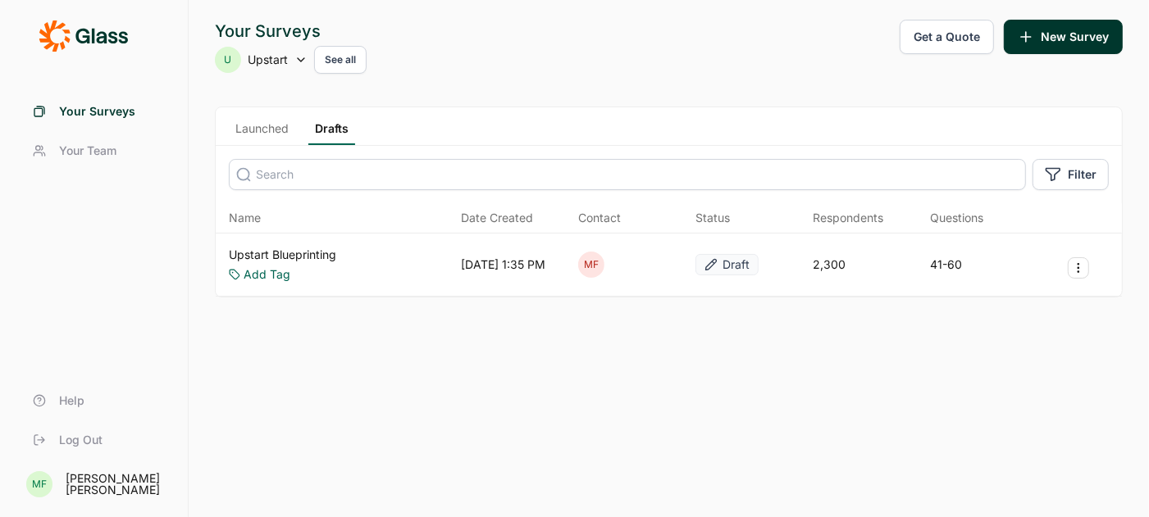
click at [315, 252] on link "Upstart Blueprinting" at bounding box center [282, 255] width 107 height 16
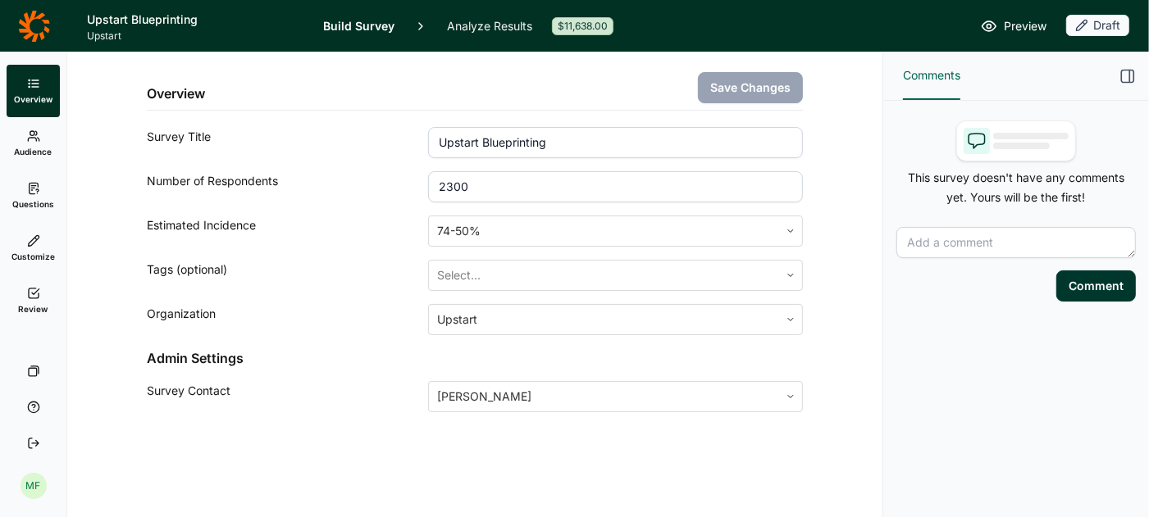
click at [36, 185] on icon at bounding box center [33, 188] width 13 height 13
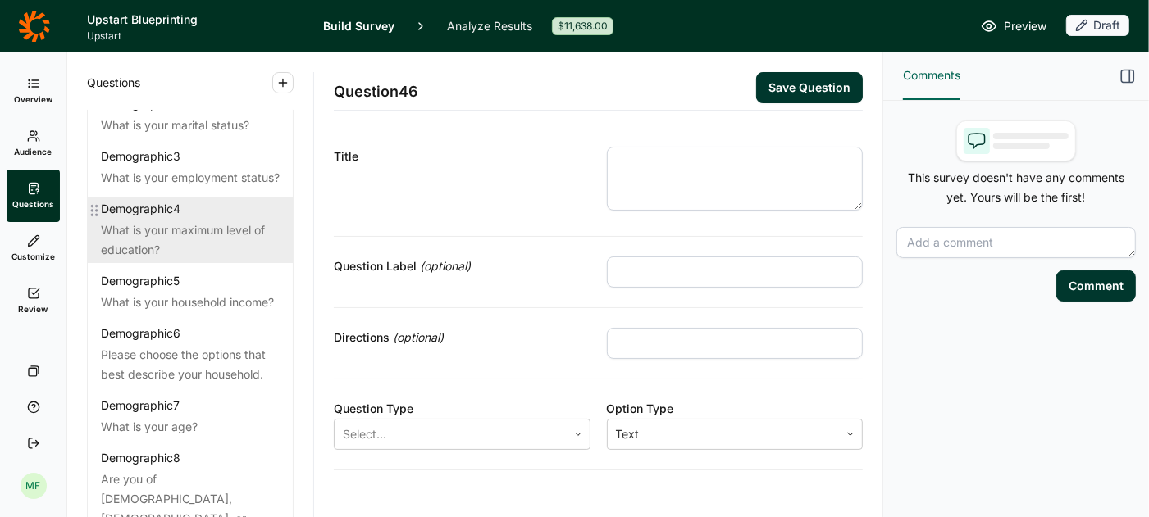
scroll to position [99, 0]
click at [192, 310] on div "What is your household income?" at bounding box center [190, 300] width 179 height 20
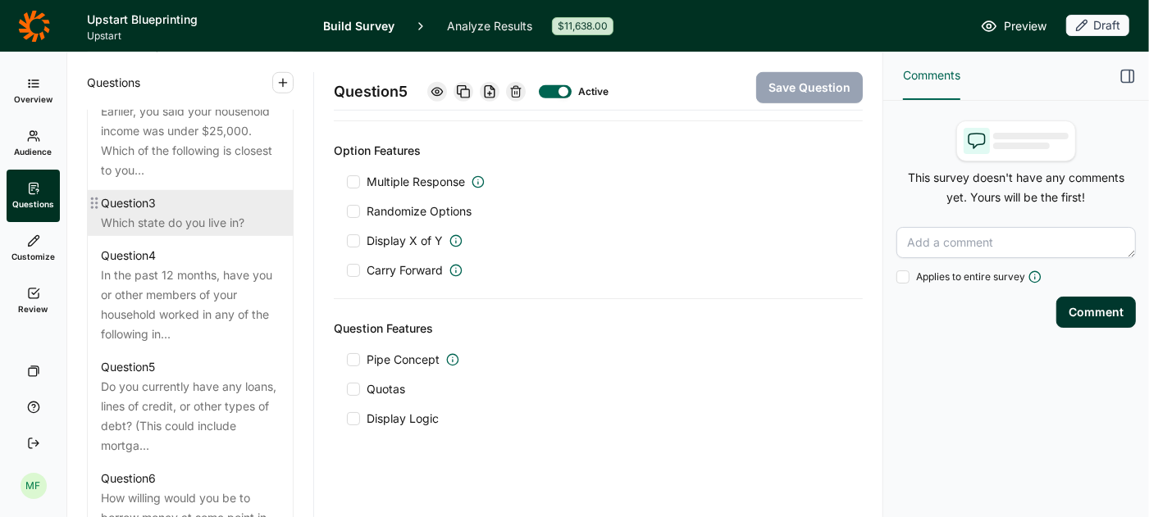
scroll to position [857, 0]
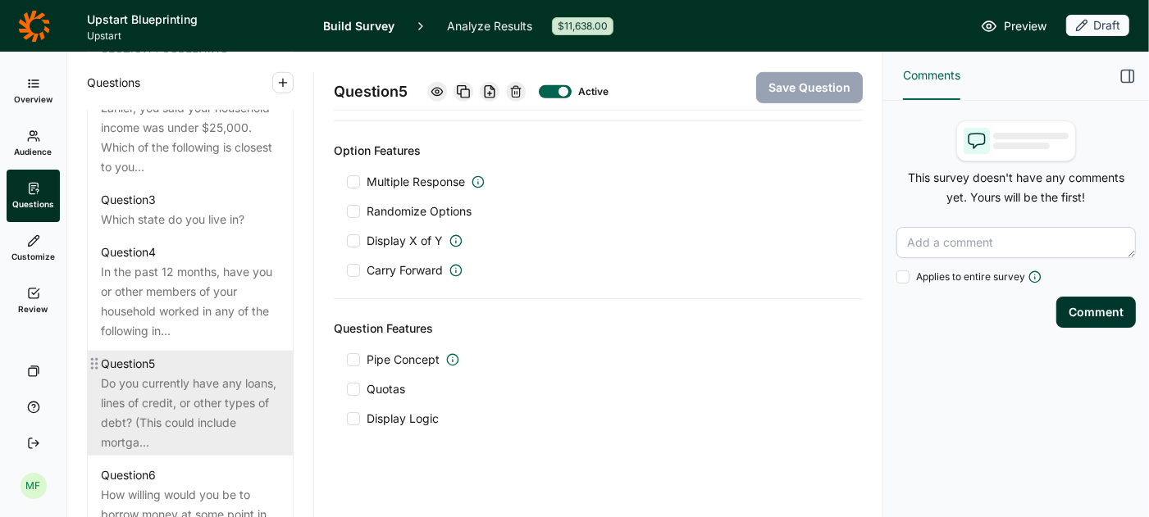
click at [170, 377] on div "Do you currently have any loans, lines of credit, or other types of debt? (This…" at bounding box center [190, 413] width 179 height 79
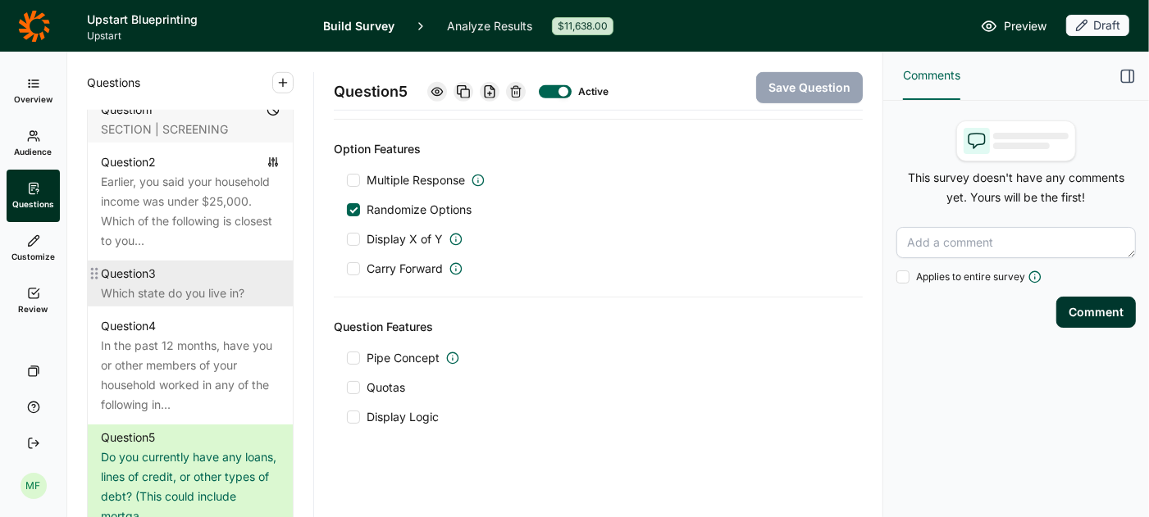
scroll to position [768, 0]
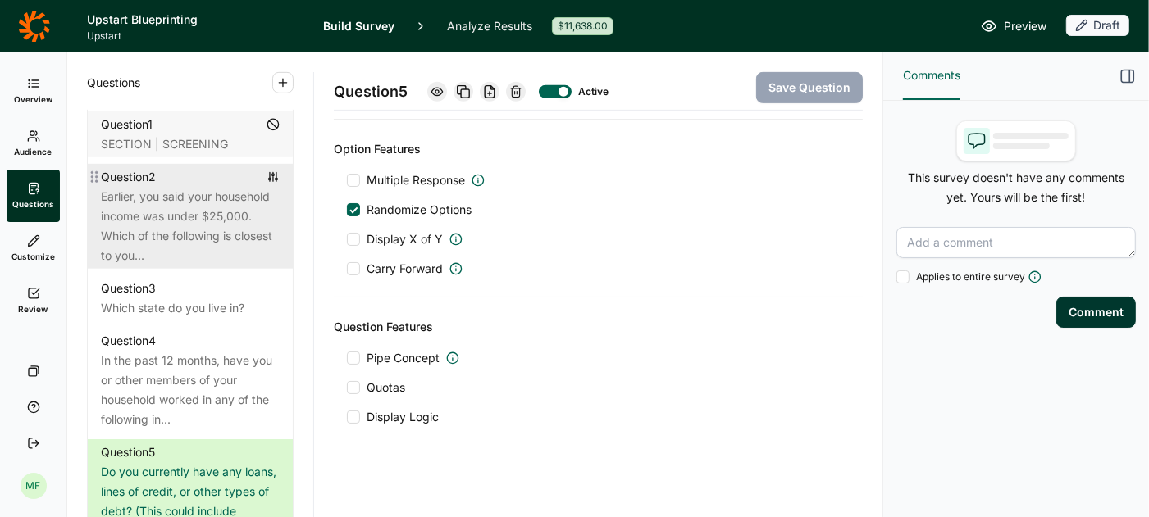
click at [230, 201] on div "Earlier, you said your household income was under $25,000. Which of the followi…" at bounding box center [190, 226] width 179 height 79
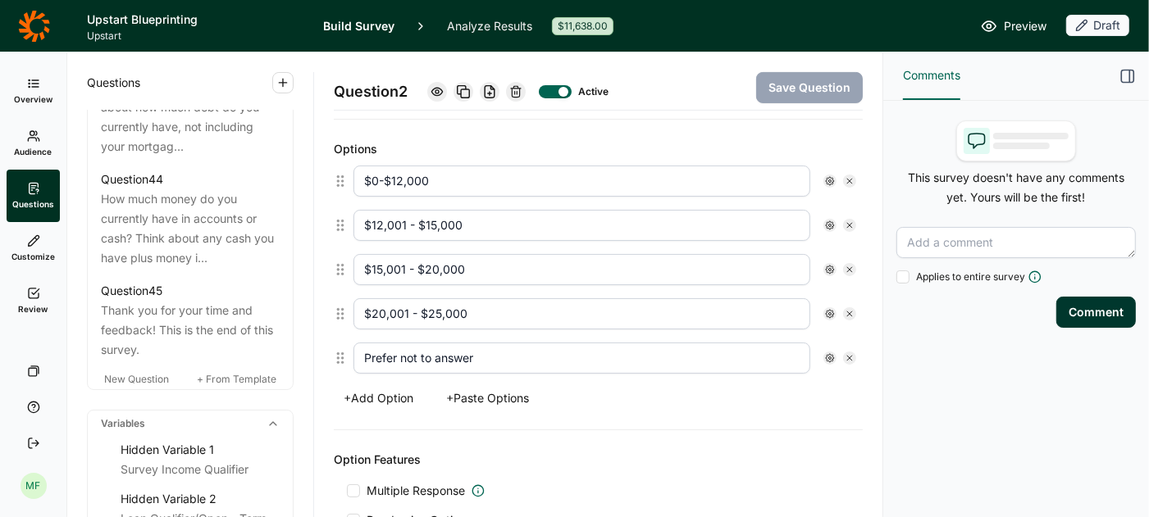
scroll to position [4898, 0]
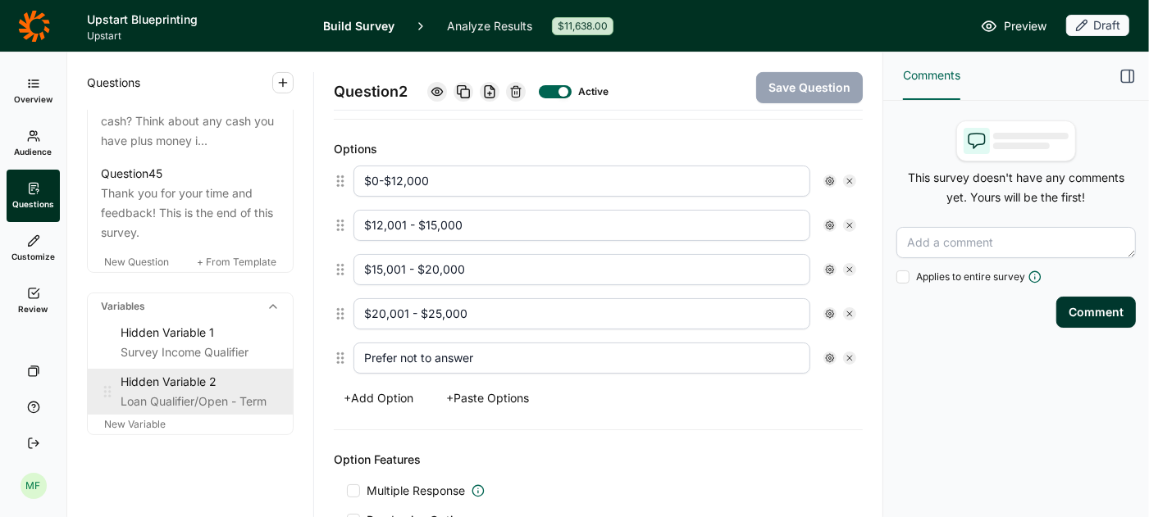
click at [198, 392] on div "Loan Qualifier/Open - Term" at bounding box center [200, 402] width 159 height 20
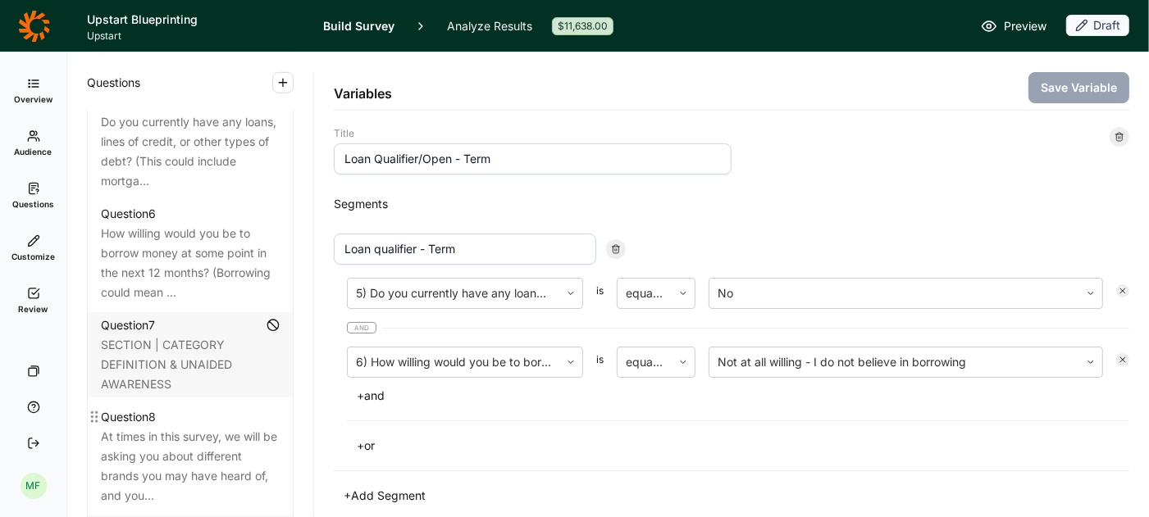
scroll to position [1102, 0]
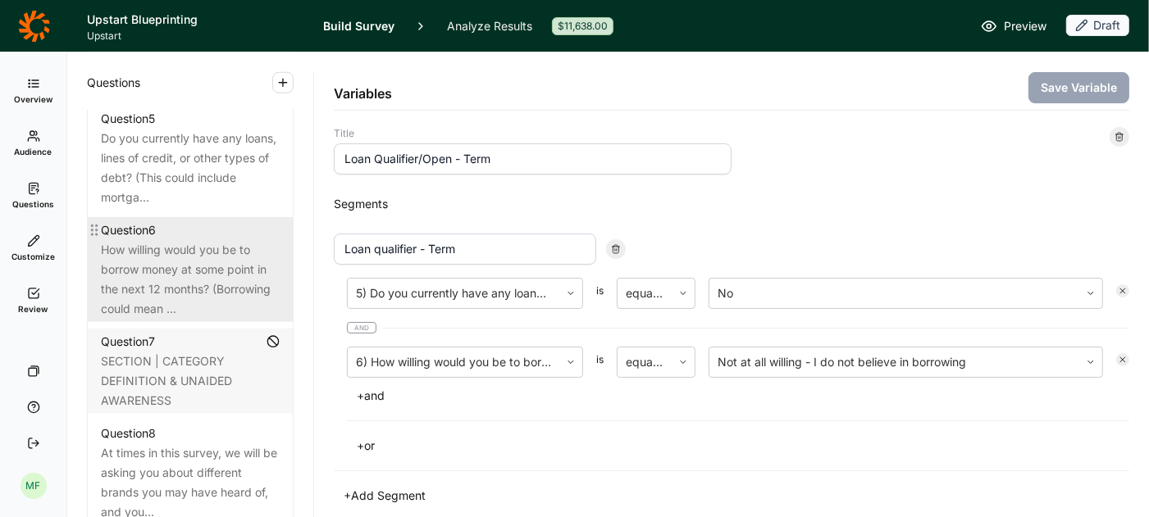
click at [180, 262] on div "How willing would you be to borrow money at some point in the next 12 months? (…" at bounding box center [190, 279] width 179 height 79
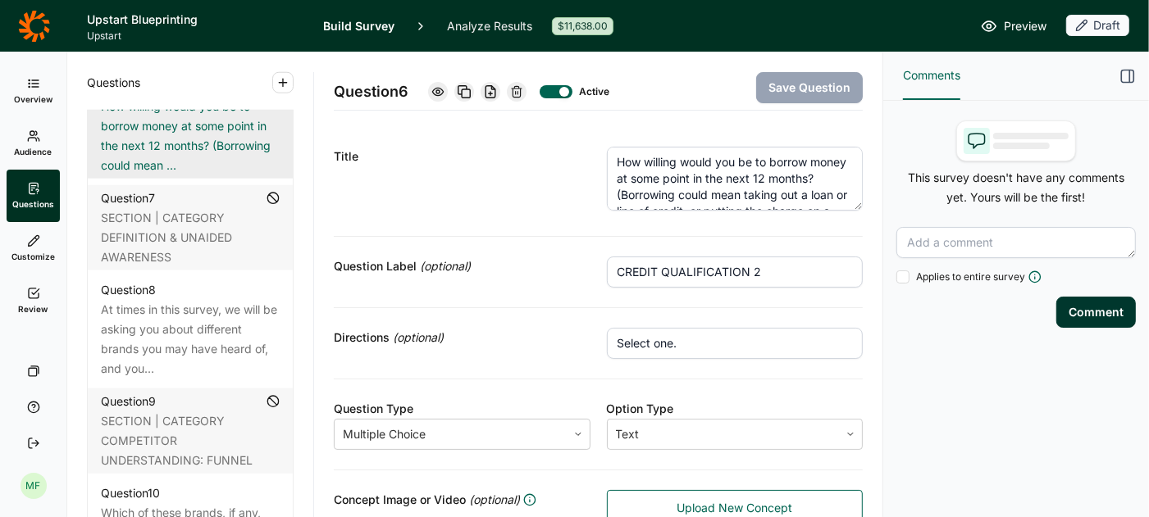
scroll to position [1251, 0]
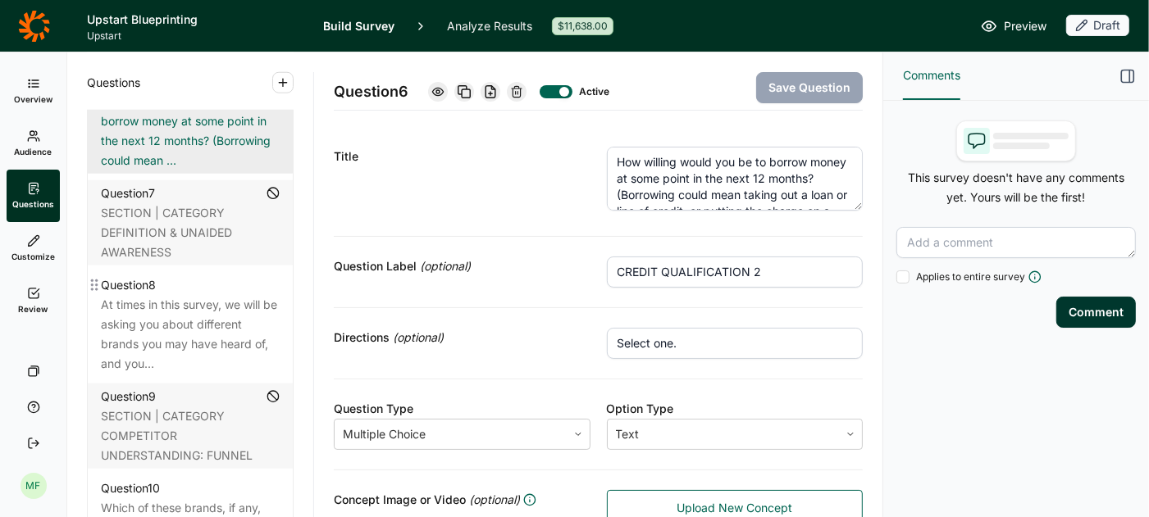
click at [203, 295] on div "At times in this survey, we will be asking you about different brands you may h…" at bounding box center [190, 334] width 179 height 79
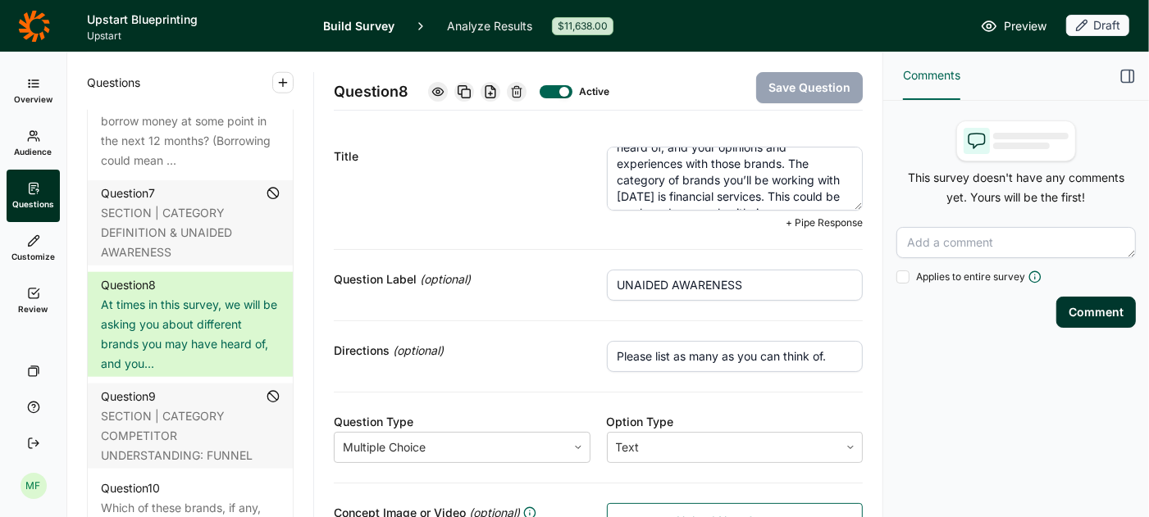
scroll to position [131, 0]
drag, startPoint x: 619, startPoint y: 162, endPoint x: 808, endPoint y: 196, distance: 191.6
click at [808, 196] on textarea "At times in this survey, we will be asking you about different brands you may h…" at bounding box center [735, 179] width 257 height 64
paste textarea "companies you borrow money from. This could be any brand you work with, in-pers…"
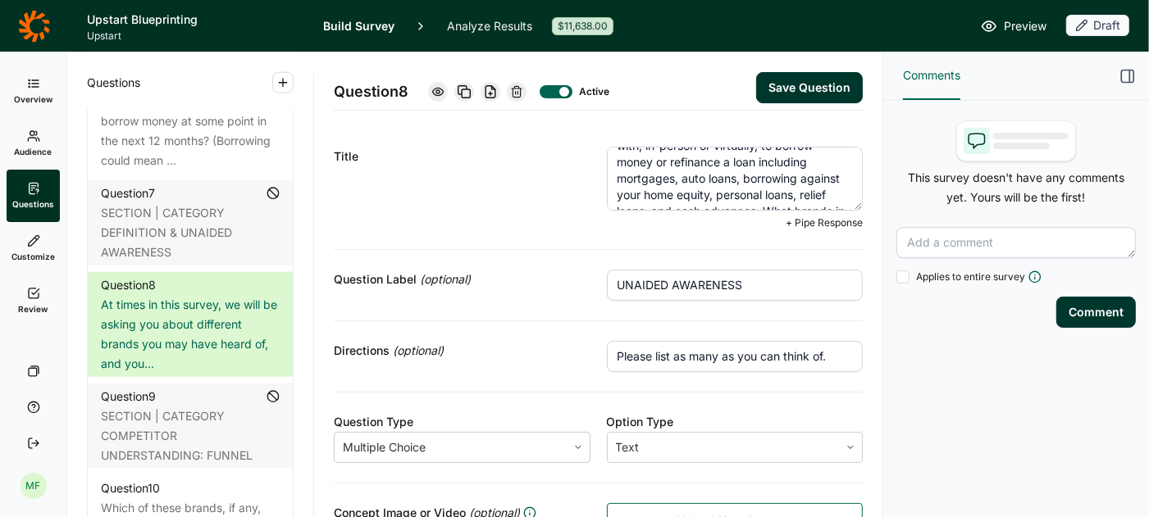
scroll to position [156, 0]
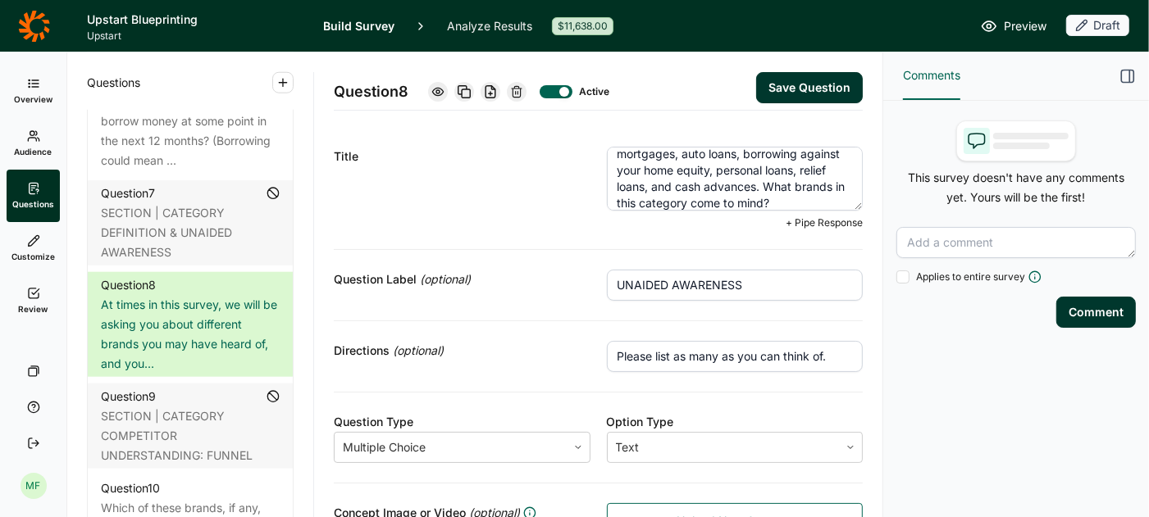
type textarea "At times in this survey, we will be asking you about different brands you may h…"
click at [807, 82] on button "Save Question" at bounding box center [809, 87] width 107 height 31
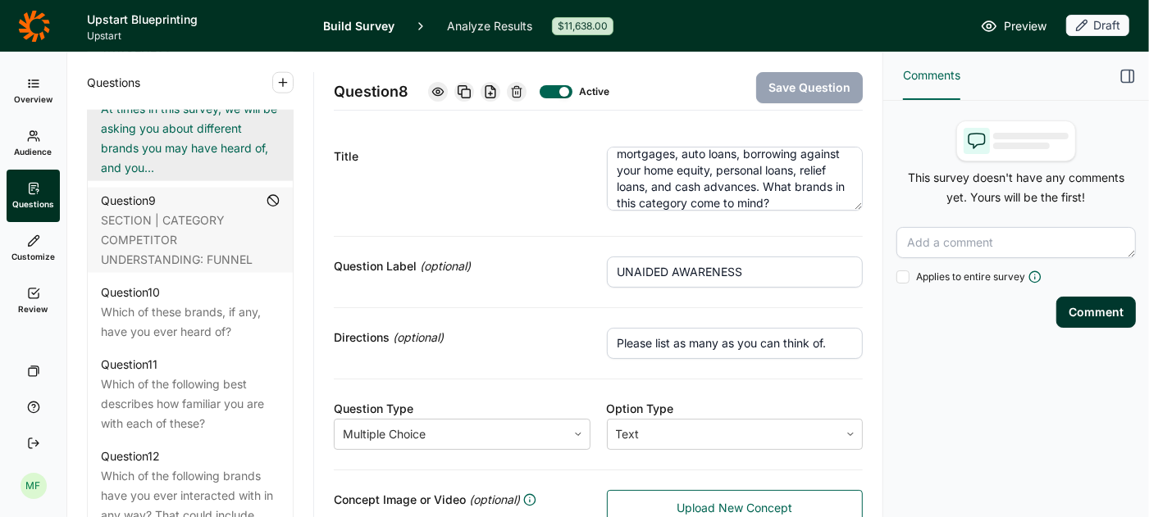
scroll to position [1447, 0]
click at [200, 302] on div "Which of these brands, if any, have you ever heard of?" at bounding box center [190, 321] width 179 height 39
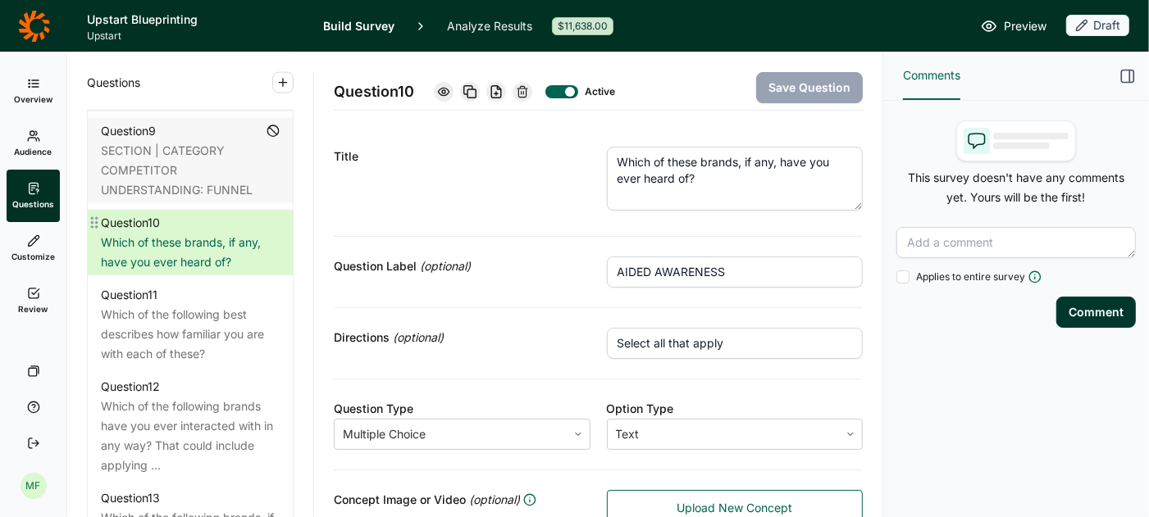
scroll to position [1518, 0]
click at [200, 303] on div "Which of the following best describes how familiar you are with each of these?" at bounding box center [190, 332] width 179 height 59
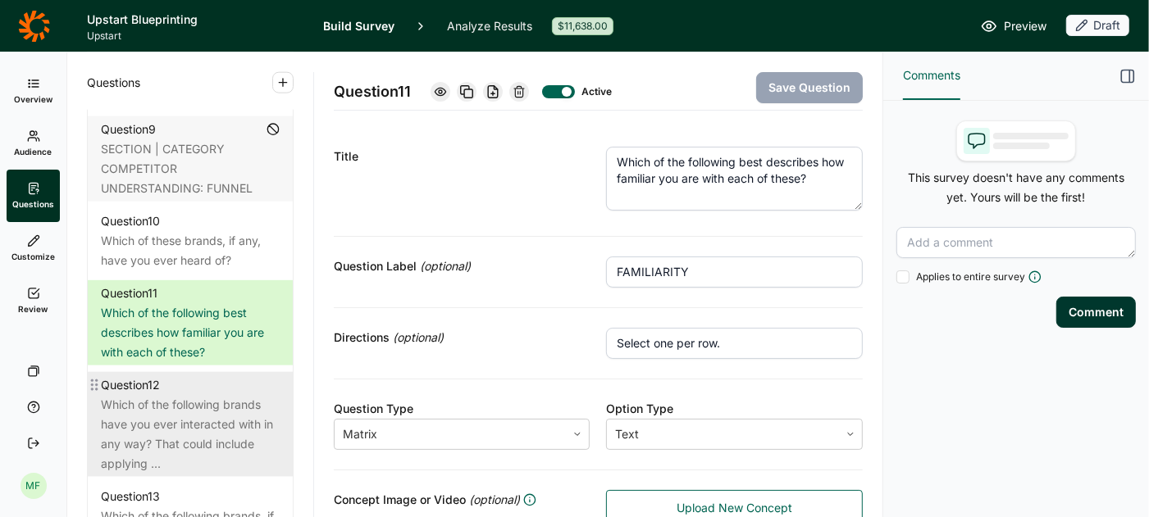
click at [189, 395] on div "Which of the following brands have you ever interacted with in any way? That co…" at bounding box center [190, 434] width 179 height 79
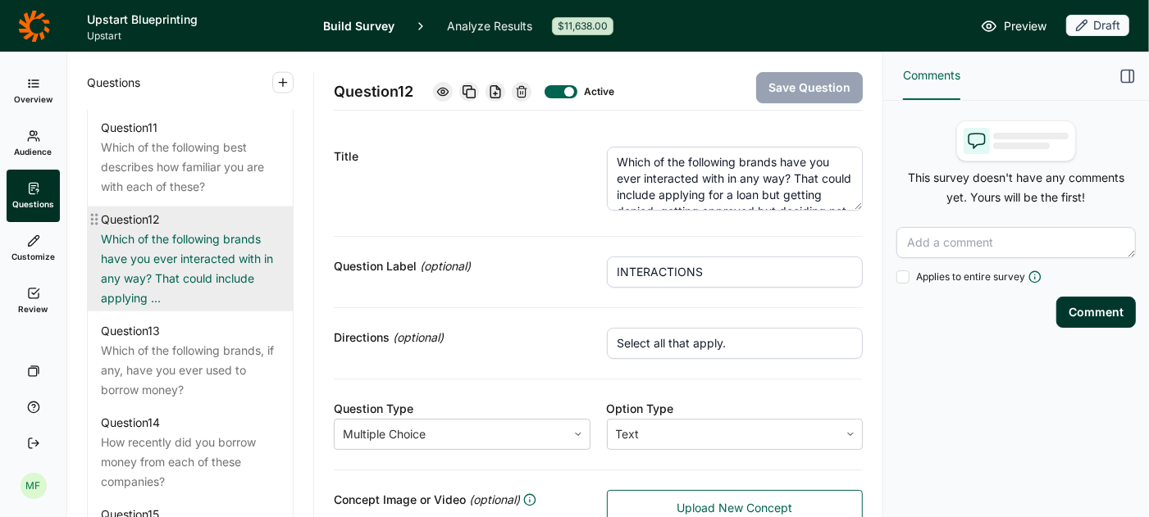
scroll to position [1688, 0]
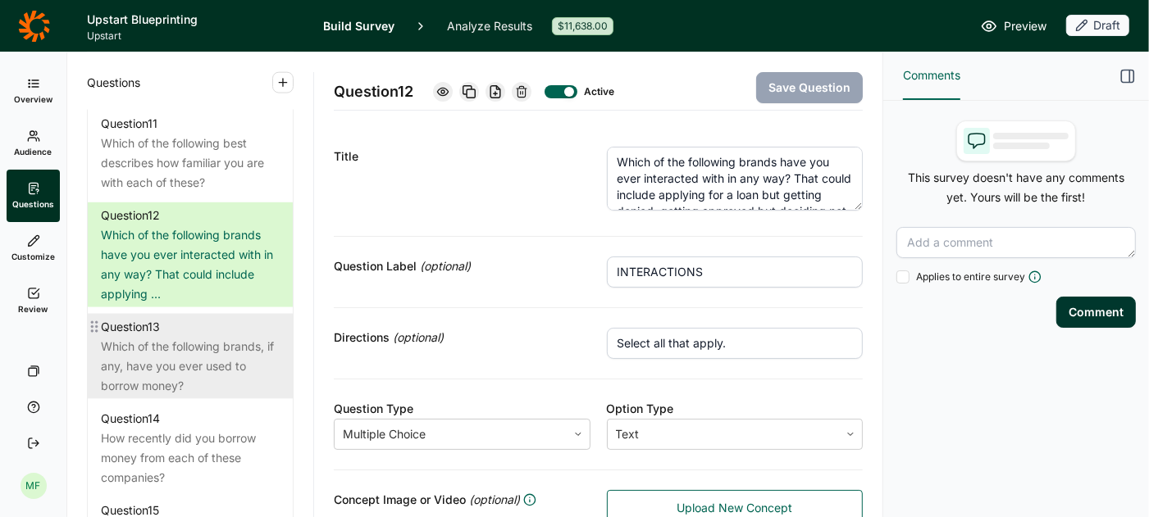
click at [195, 350] on div "Which of the following brands, if any, have you ever used to borrow money?" at bounding box center [190, 366] width 179 height 59
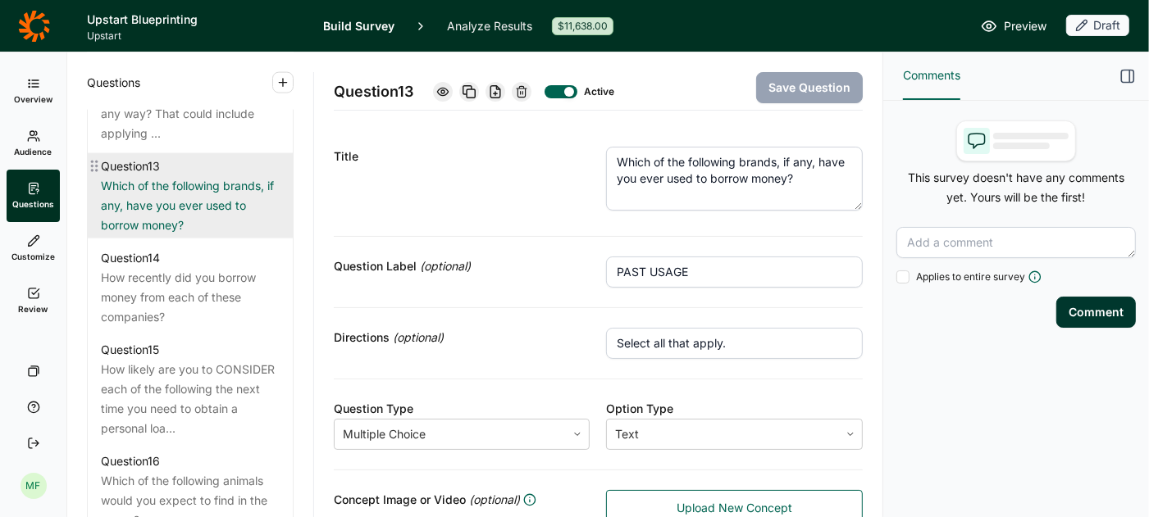
scroll to position [1869, 0]
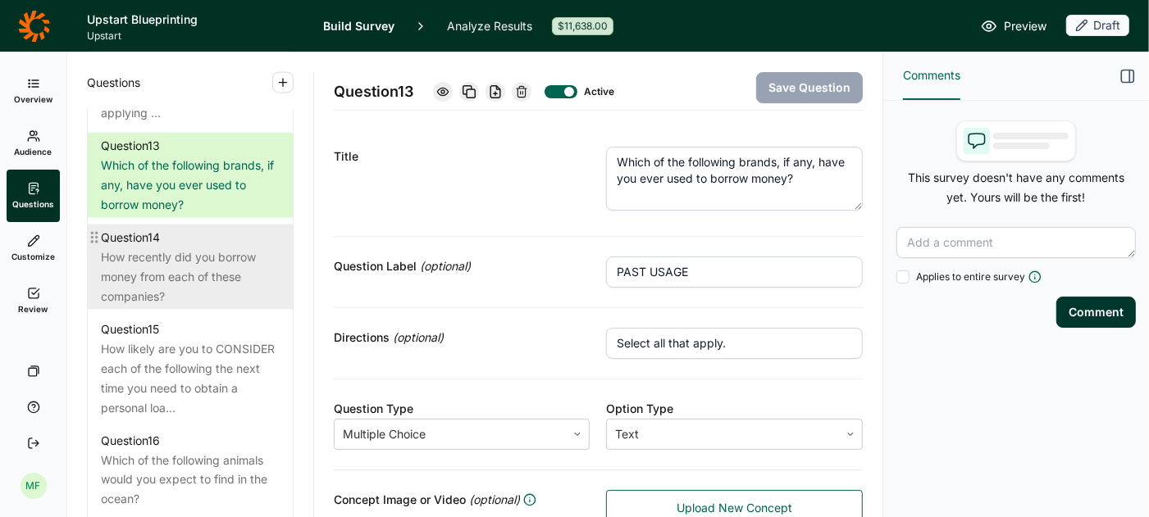
click at [196, 248] on div "How recently did you borrow money from each of these companies?" at bounding box center [190, 277] width 179 height 59
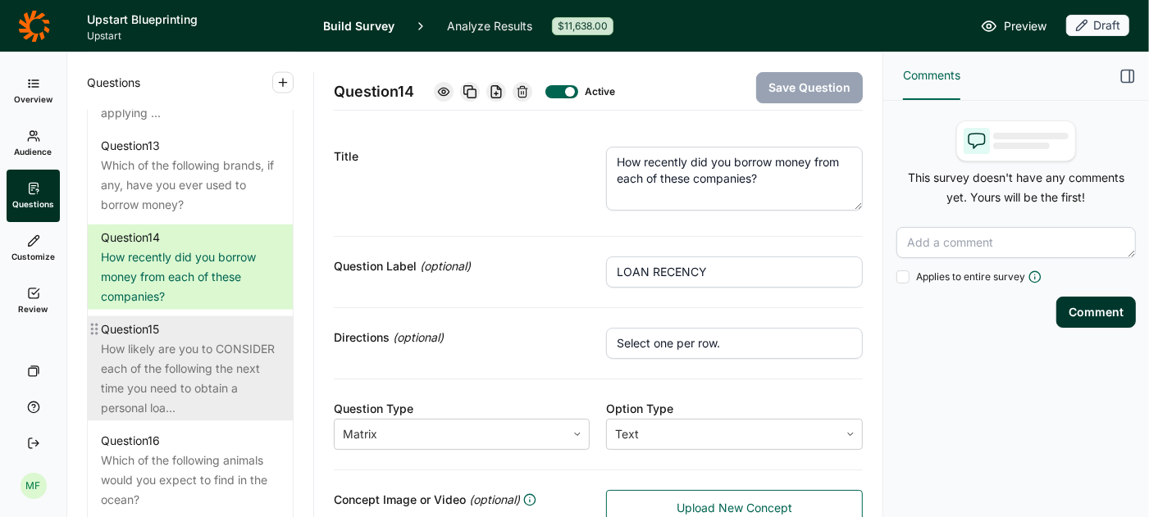
click at [230, 339] on div "How likely are you to CONSIDER each of the following the next time you need to …" at bounding box center [190, 378] width 179 height 79
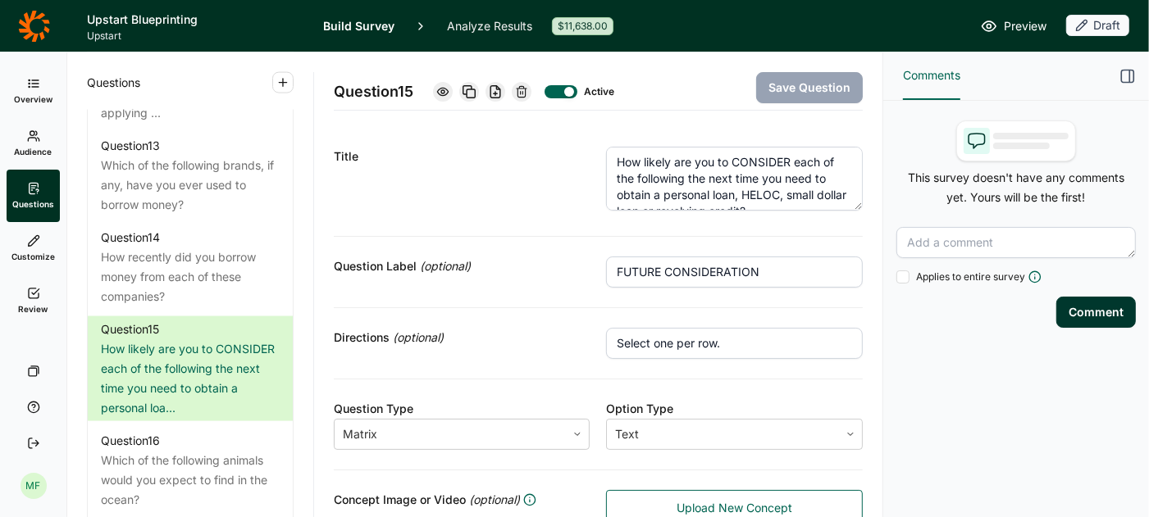
click at [616, 162] on textarea "How likely are you to CONSIDER each of the following the next time you need to …" at bounding box center [734, 179] width 257 height 64
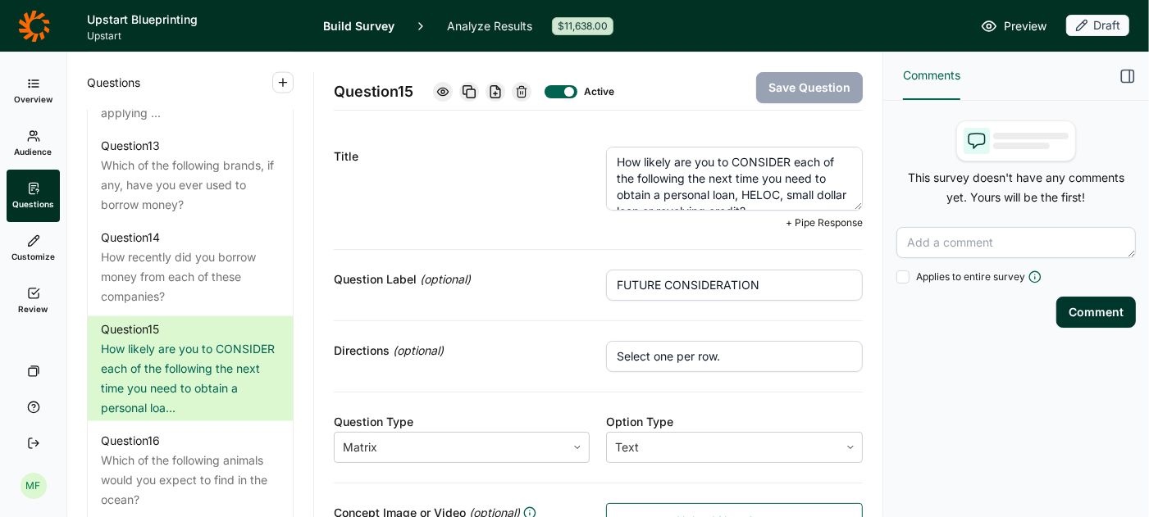
paste textarea "At times in this survey, we will be asking you about different brands you may h…"
drag, startPoint x: 650, startPoint y: 186, endPoint x: 609, endPoint y: 133, distance: 67.2
click at [609, 133] on div "Title At times in this survey, we will be asking you about different brands you…" at bounding box center [598, 188] width 529 height 123
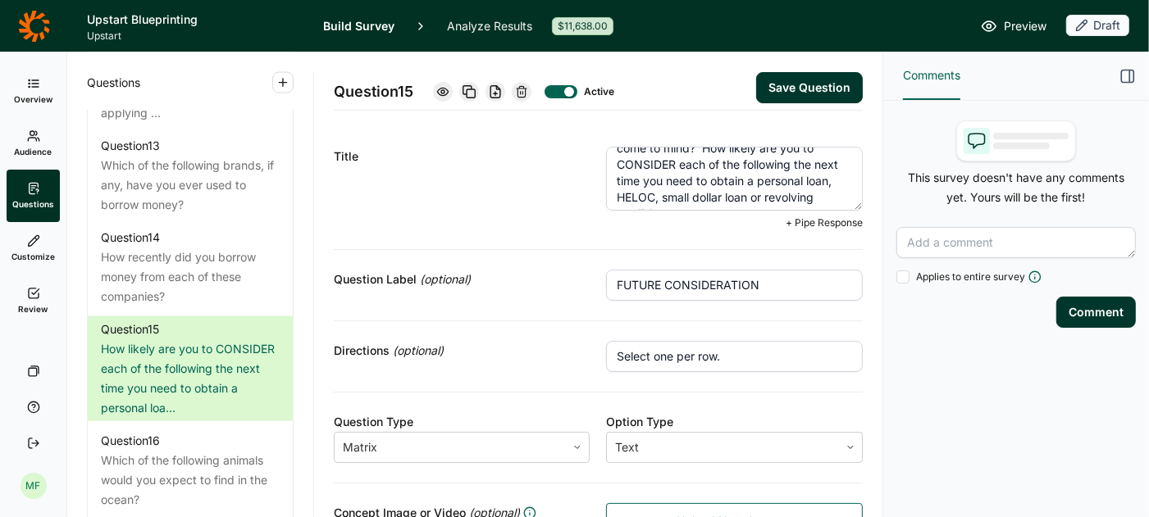
scroll to position [131, 0]
drag, startPoint x: 701, startPoint y: 203, endPoint x: 689, endPoint y: 196, distance: 14.3
click at [689, 196] on textarea "This could be any brand you work with, in-person or virtually, to borrow money …" at bounding box center [734, 179] width 257 height 64
click at [699, 189] on textarea "This could be any brand you work with, in-person or virtually, to borrow money …" at bounding box center [734, 179] width 257 height 64
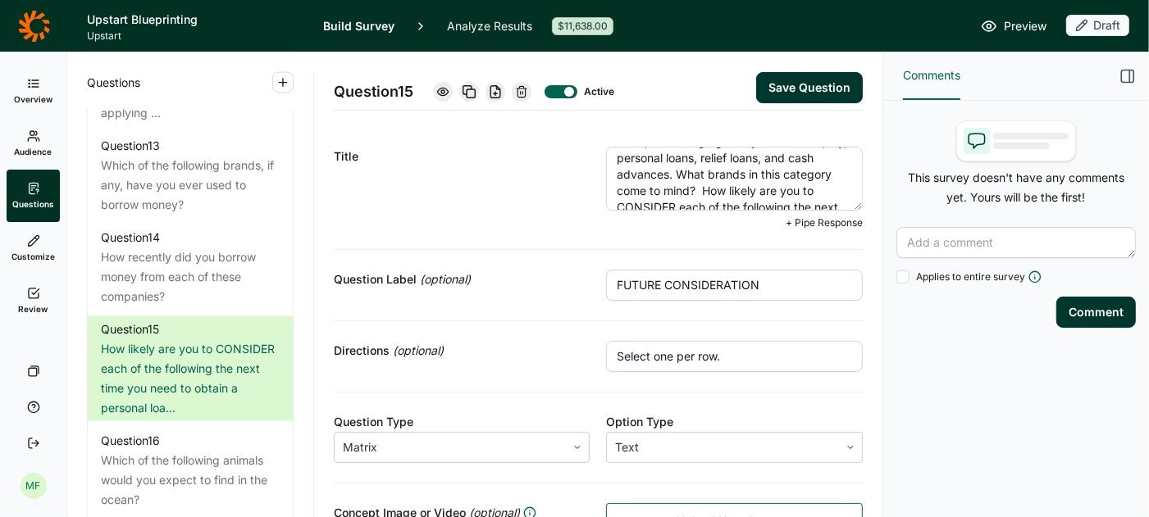
click at [699, 189] on textarea "This could be any brand you work with, in-person or virtually, to borrow money …" at bounding box center [734, 179] width 257 height 64
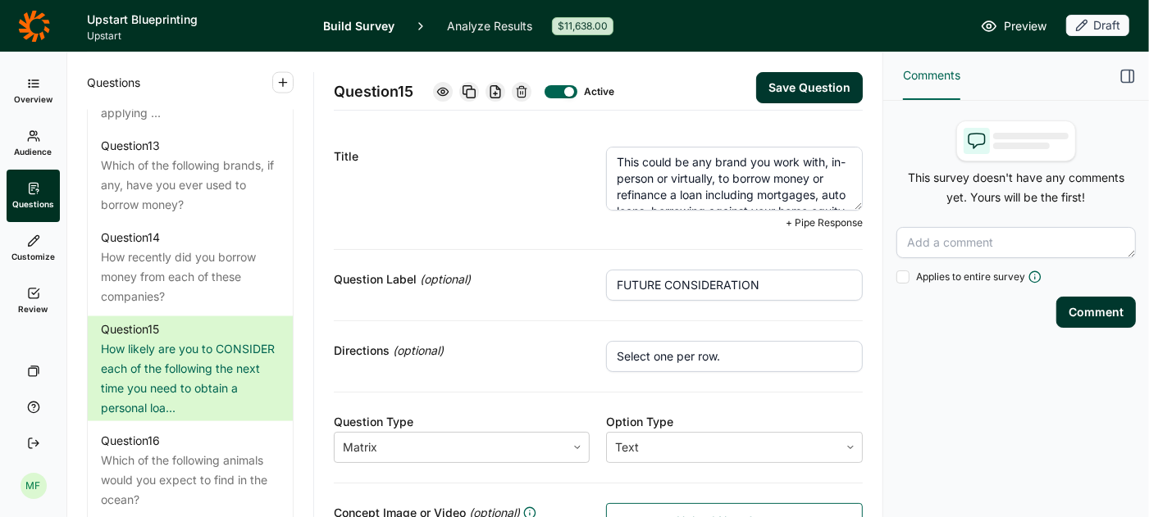
drag, startPoint x: 674, startPoint y: 176, endPoint x: 625, endPoint y: 140, distance: 61.0
click at [625, 140] on div "Title This could be any brand you work with, in-person or virtually, to borrow …" at bounding box center [598, 188] width 529 height 123
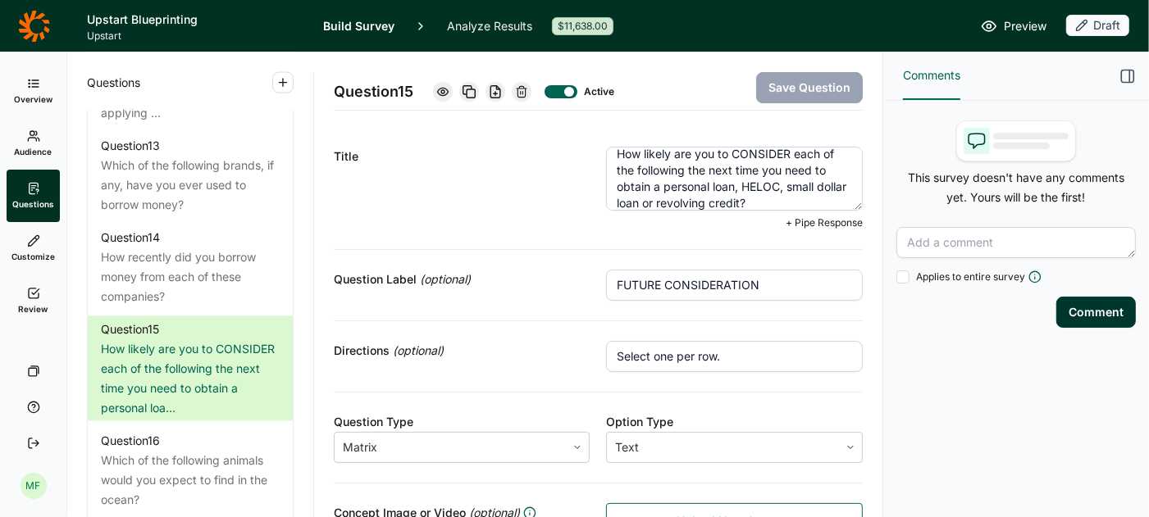
click at [837, 170] on textarea "How likely are you to CONSIDER each of the following the next time you need to …" at bounding box center [734, 179] width 257 height 64
paste textarea "This could be any brand you work with, in-person or virtually, to borrow money …"
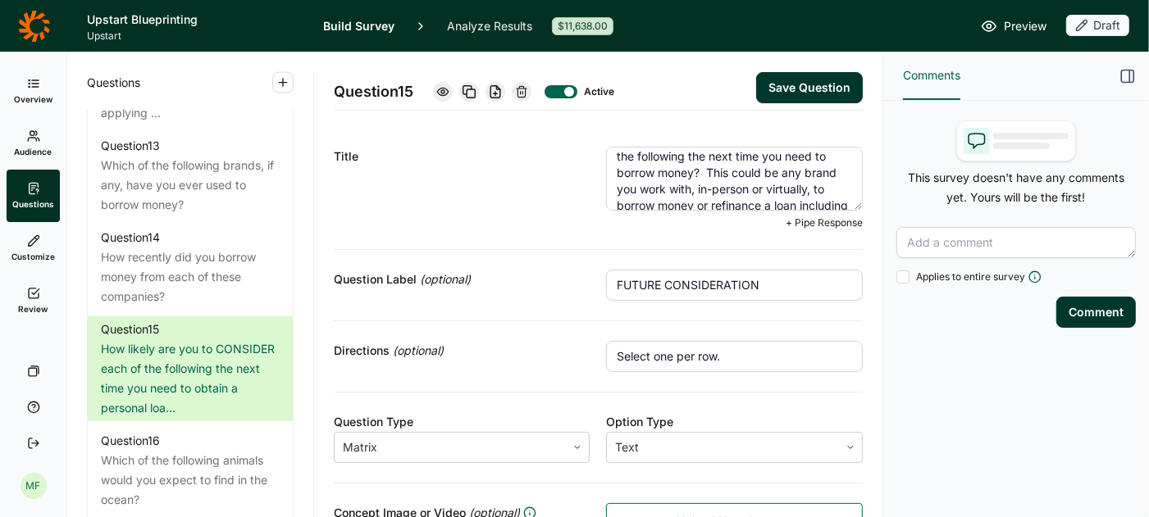
scroll to position [21, 0]
click at [709, 179] on textarea "How likely are you to CONSIDER each of the following the next time you need to …" at bounding box center [734, 179] width 257 height 64
drag, startPoint x: 618, startPoint y: 175, endPoint x: 832, endPoint y: 190, distance: 214.5
click at [832, 190] on textarea "How likely are you to CONSIDER each of the following the next time you need to …" at bounding box center [734, 179] width 257 height 64
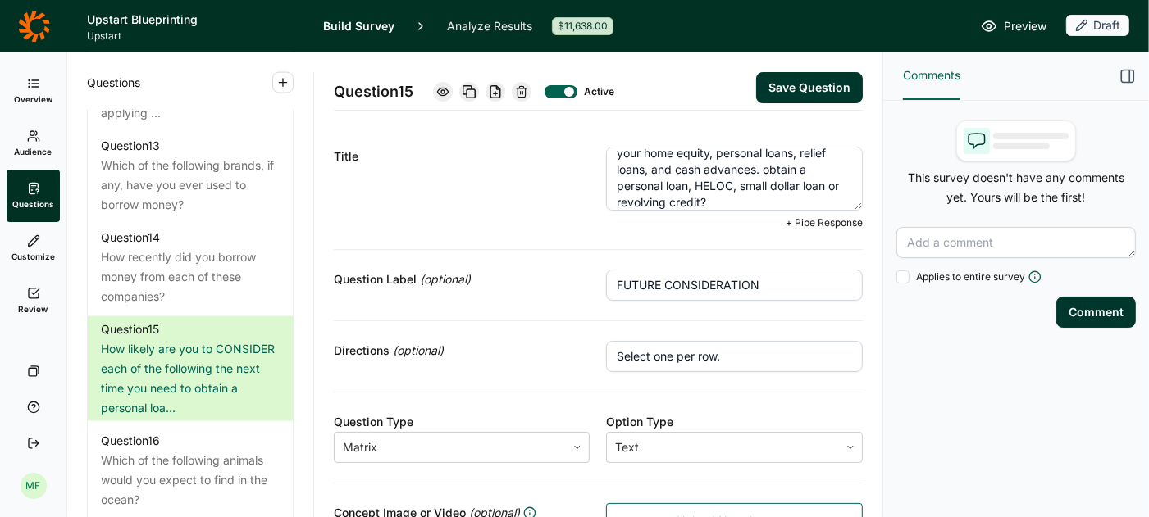
drag, startPoint x: 766, startPoint y: 173, endPoint x: 699, endPoint y: 198, distance: 70.8
click at [699, 198] on textarea "How likely are you to CONSIDER each of the following the next time you need to …" at bounding box center [734, 179] width 257 height 64
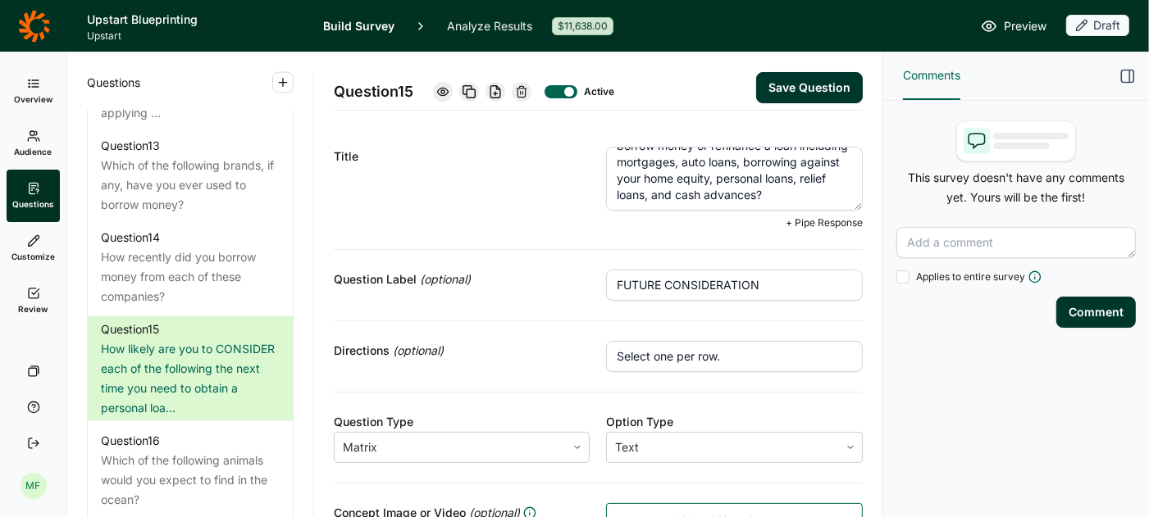
scroll to position [0, 0]
type textarea "How likely are you to CONSIDER each of the following the next time you need to …"
click at [792, 81] on button "Save Question" at bounding box center [809, 87] width 107 height 31
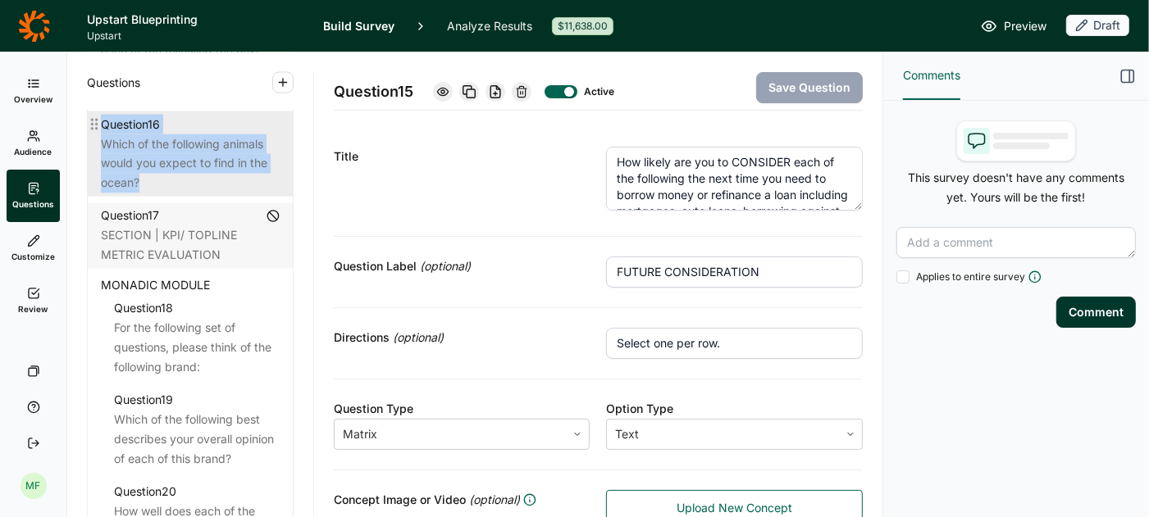
scroll to position [2196, 0]
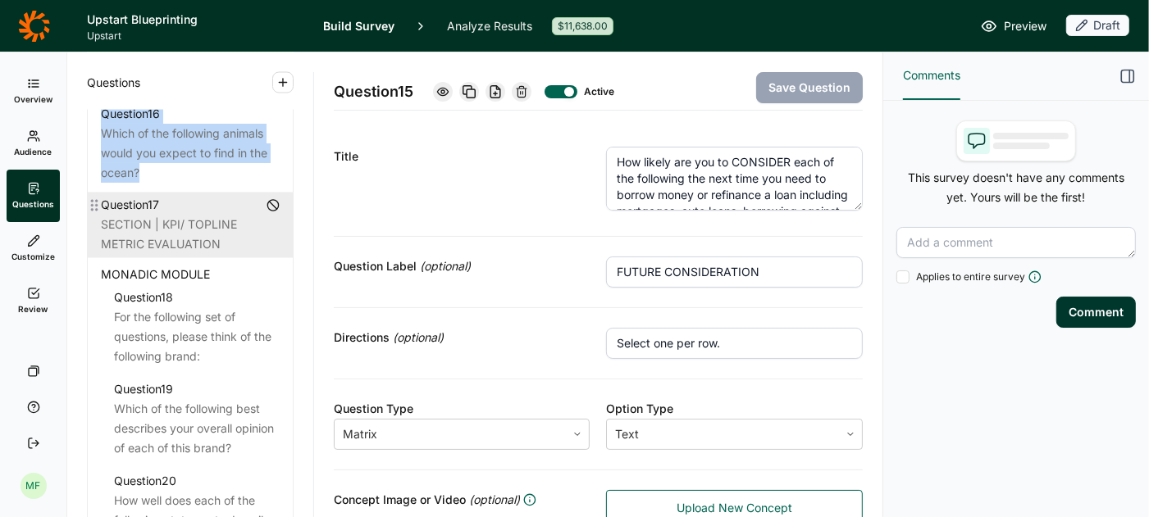
click at [190, 216] on div "SECTION | KPI/ TOPLINE METRIC EVALUATION" at bounding box center [190, 235] width 179 height 39
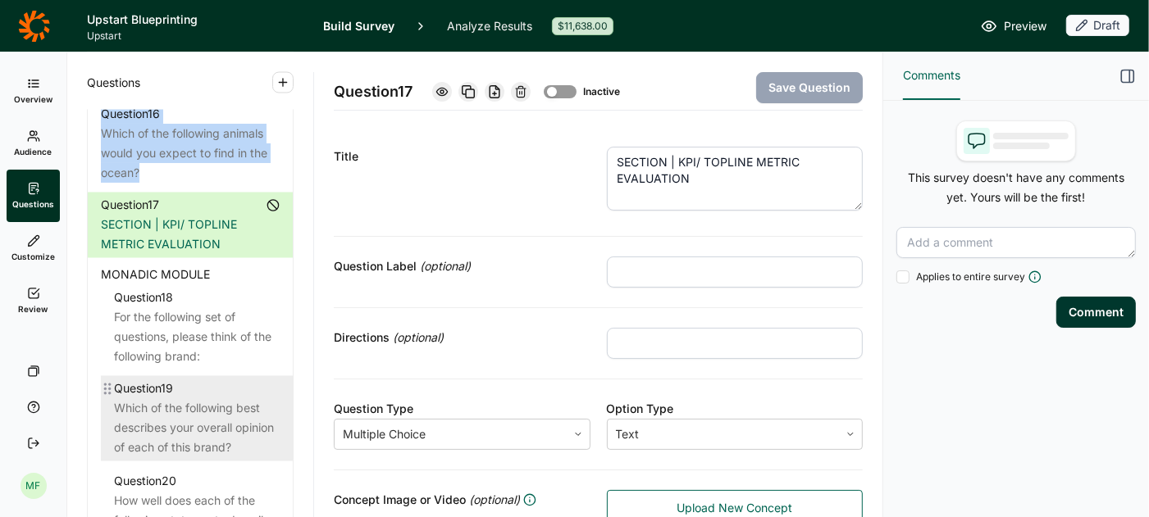
click at [212, 399] on div "Which of the following best describes your overall opinion of each of this bran…" at bounding box center [197, 428] width 166 height 59
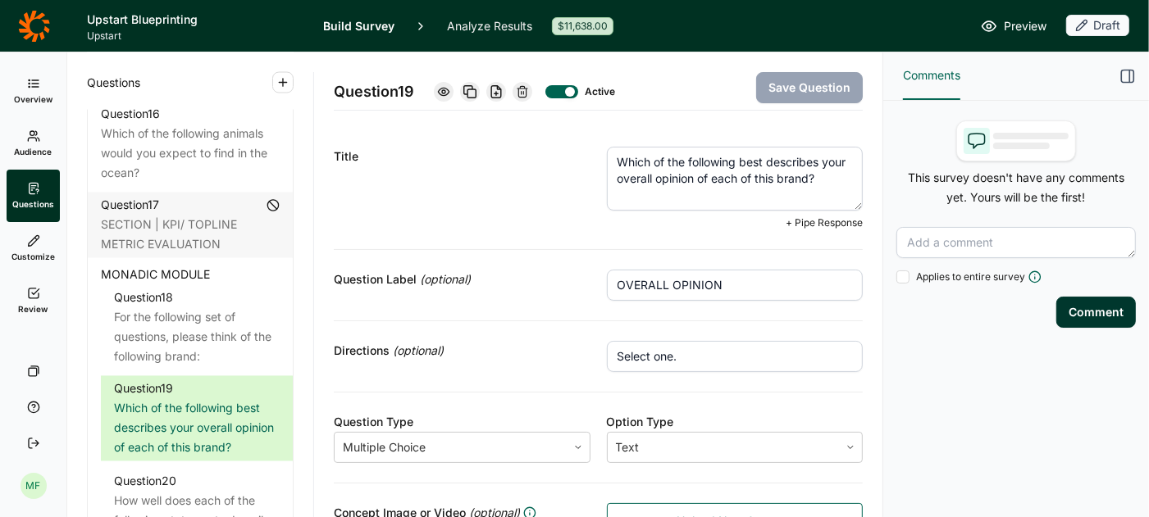
click at [665, 177] on textarea "Which of the following best describes your overall opinion of each of this bran…" at bounding box center [735, 179] width 257 height 64
click at [798, 179] on textarea "Which of the following best describes your overall impression of each of this b…" at bounding box center [735, 179] width 257 height 64
type textarea "Which of the following best describes your overall impression of each of these …"
click at [827, 80] on button "Save Question" at bounding box center [809, 87] width 107 height 31
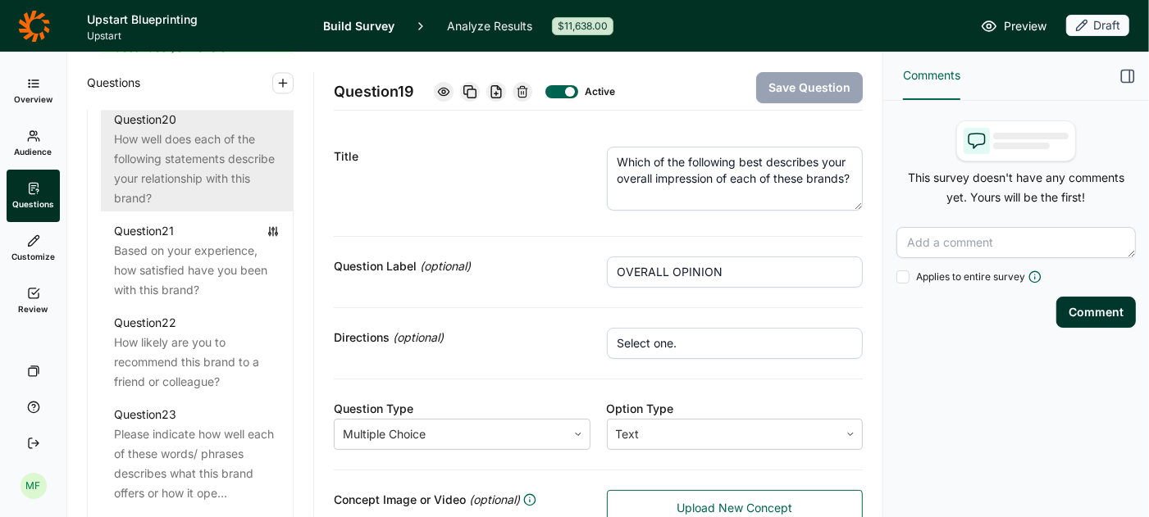
scroll to position [2578, 0]
click at [214, 334] on div "How likely are you to recommend this brand to a friend or colleague?" at bounding box center [197, 361] width 166 height 59
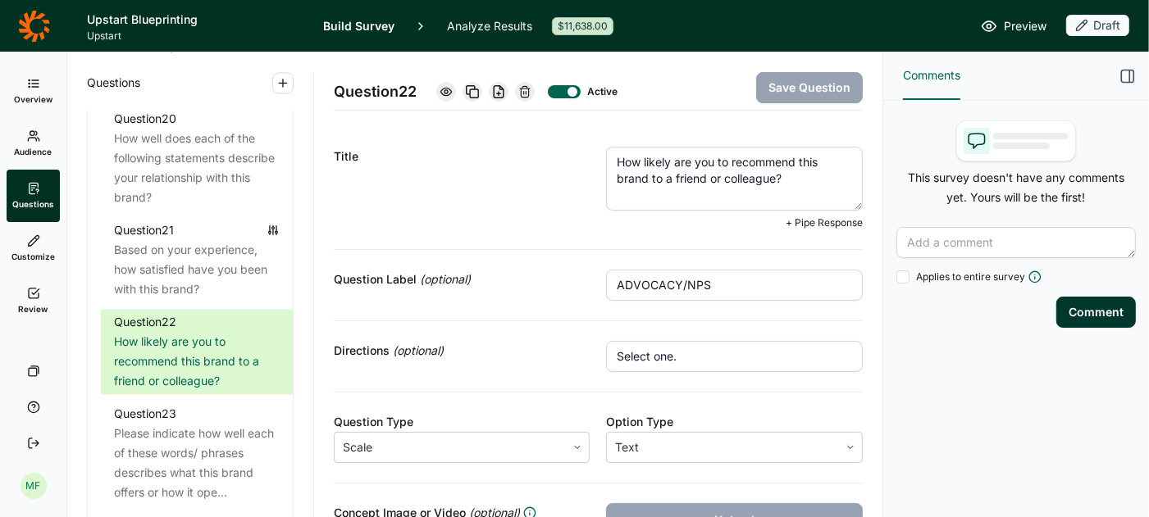
click at [709, 180] on textarea "How likely are you to recommend this brand to a friend or colleague?" at bounding box center [734, 179] width 257 height 64
type textarea "How likely are you to recommend this brand to a friend, family member, or colle…"
click at [786, 82] on button "Save Question" at bounding box center [809, 87] width 107 height 31
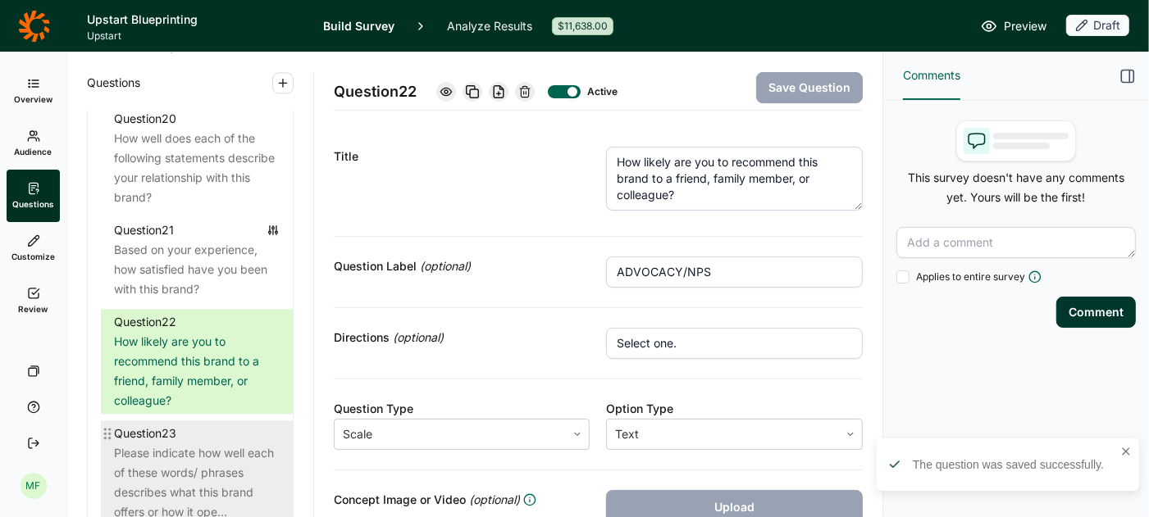
click at [192, 456] on div "Please indicate how well each of these words/ phrases describes what this brand…" at bounding box center [197, 483] width 166 height 79
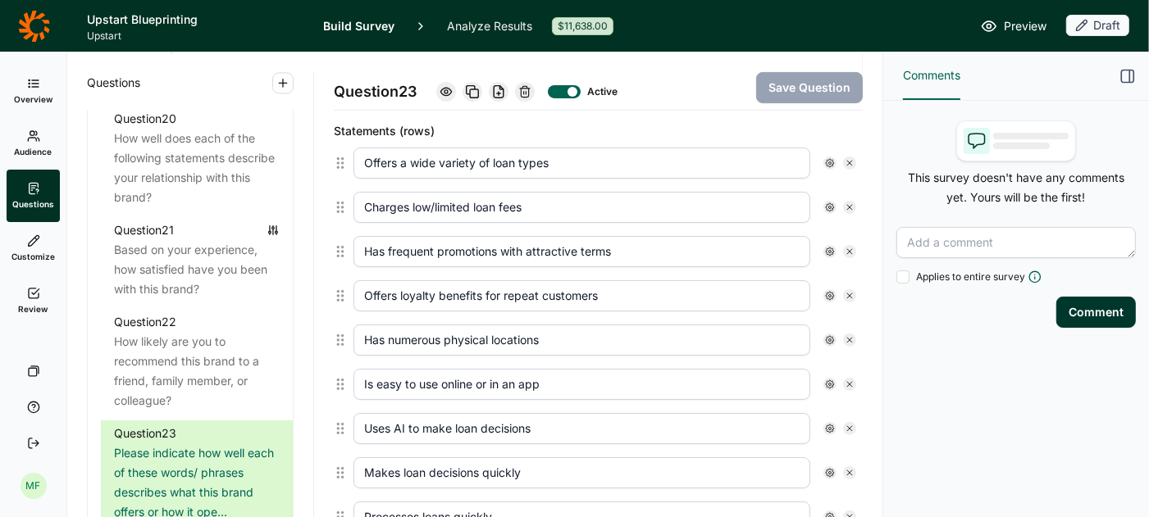
scroll to position [445, 0]
drag, startPoint x: 567, startPoint y: 151, endPoint x: 411, endPoint y: 153, distance: 155.8
click at [411, 153] on input "Offers a wide variety of loan types" at bounding box center [581, 161] width 457 height 31
type input "Offers a variety of ways to borrow money"
click at [784, 86] on button "Save Question" at bounding box center [809, 87] width 107 height 31
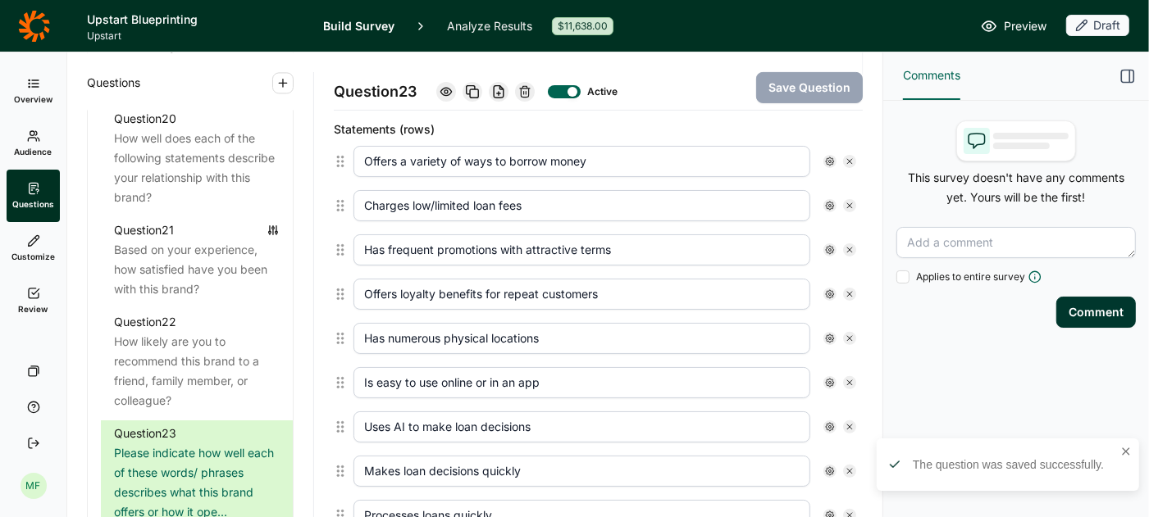
click at [486, 198] on input "Charges low/limited loan fees" at bounding box center [581, 205] width 457 height 31
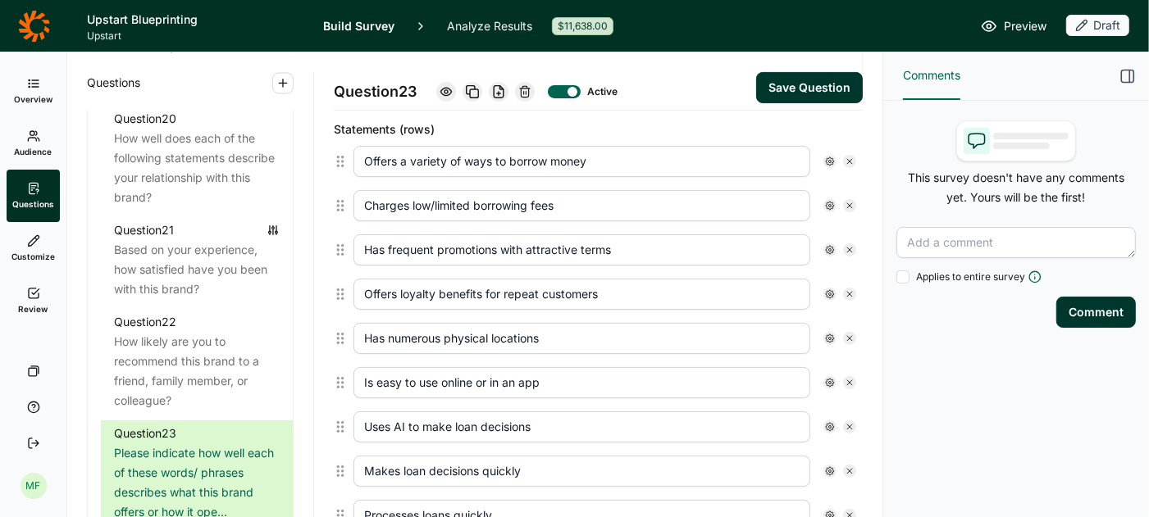
type input "Charges low/limited borrowing fees"
click at [809, 80] on button "Save Question" at bounding box center [809, 87] width 107 height 31
click at [474, 239] on input "Has frequent promotions with attractive terms" at bounding box center [581, 250] width 457 height 31
drag, startPoint x: 492, startPoint y: 239, endPoint x: 472, endPoint y: 229, distance: 22.0
click at [474, 239] on input "Has frequent promotions with attractive terms" at bounding box center [581, 250] width 457 height 31
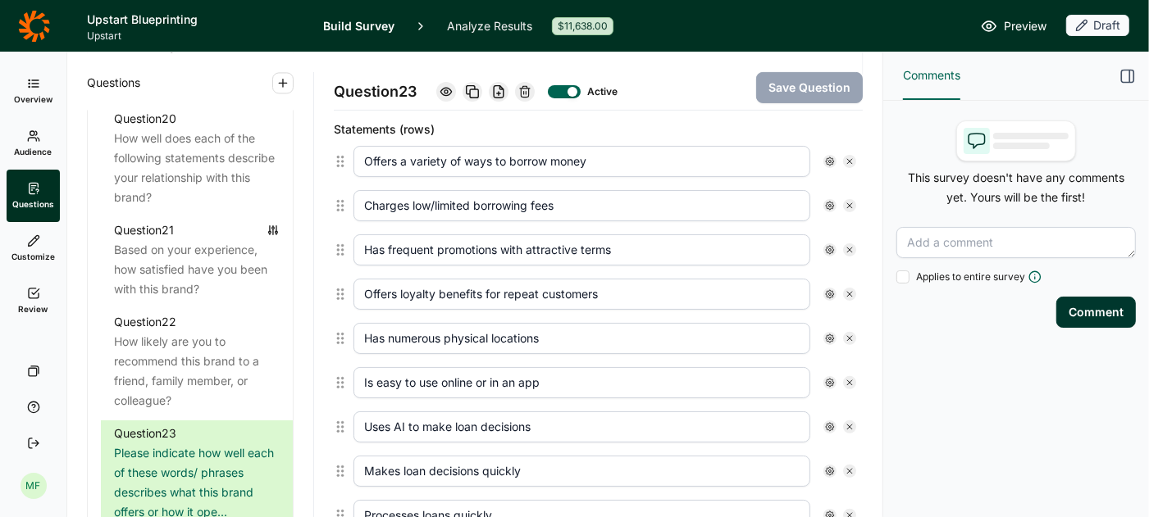
click at [472, 235] on input "Has frequent promotions with attractive terms" at bounding box center [581, 250] width 457 height 31
click at [467, 248] on input "Has frequent promotions with attractive terms" at bounding box center [581, 250] width 457 height 31
type input "Has frequent special offers with attractive terms"
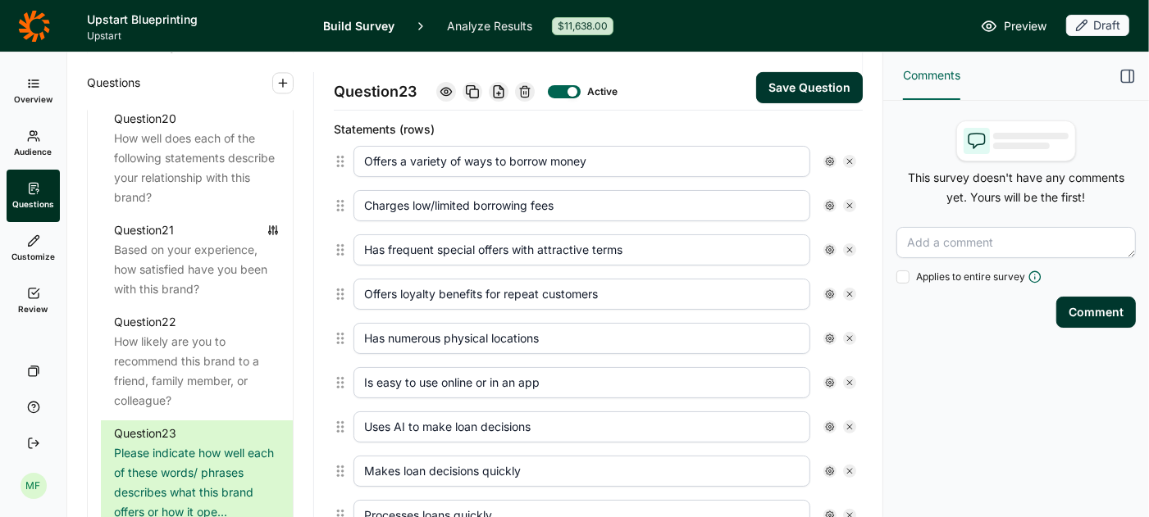
click at [812, 80] on button "Save Question" at bounding box center [809, 87] width 107 height 31
click at [466, 415] on input "Uses AI to make loan decisions" at bounding box center [581, 427] width 457 height 31
click at [470, 415] on input "Uses AI to make loan decisions" at bounding box center [581, 427] width 457 height 31
click at [470, 413] on input "Uses AI to make loan decisions" at bounding box center [581, 427] width 457 height 31
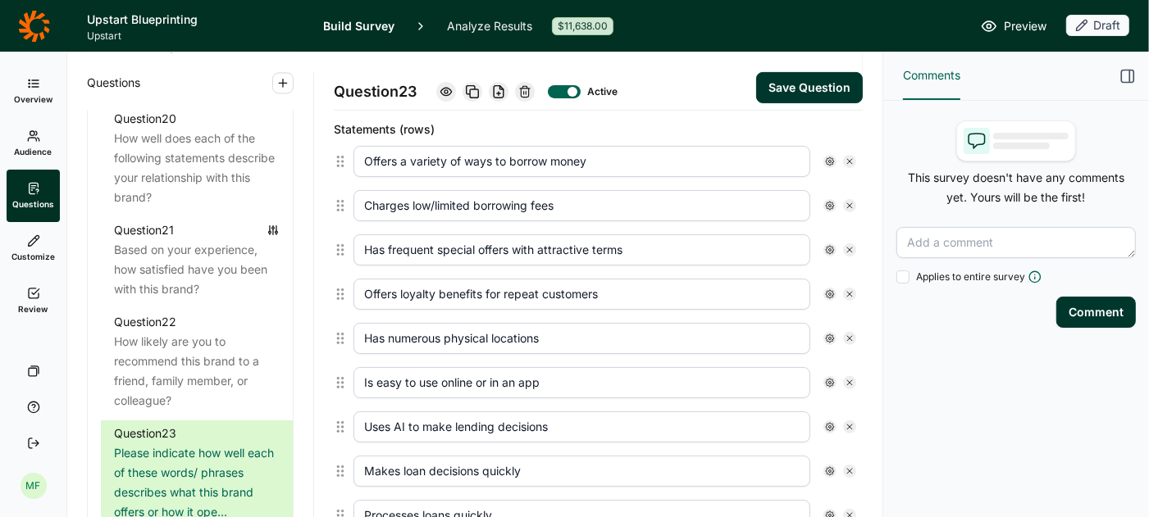
type input "Uses AI to make lending decisions"
click at [791, 85] on button "Save Question" at bounding box center [809, 87] width 107 height 31
click at [429, 460] on input "Makes loan decisions quickly" at bounding box center [581, 471] width 457 height 31
type input "Makes loan approval decisions quickly"
click at [799, 80] on button "Save Question" at bounding box center [809, 87] width 107 height 31
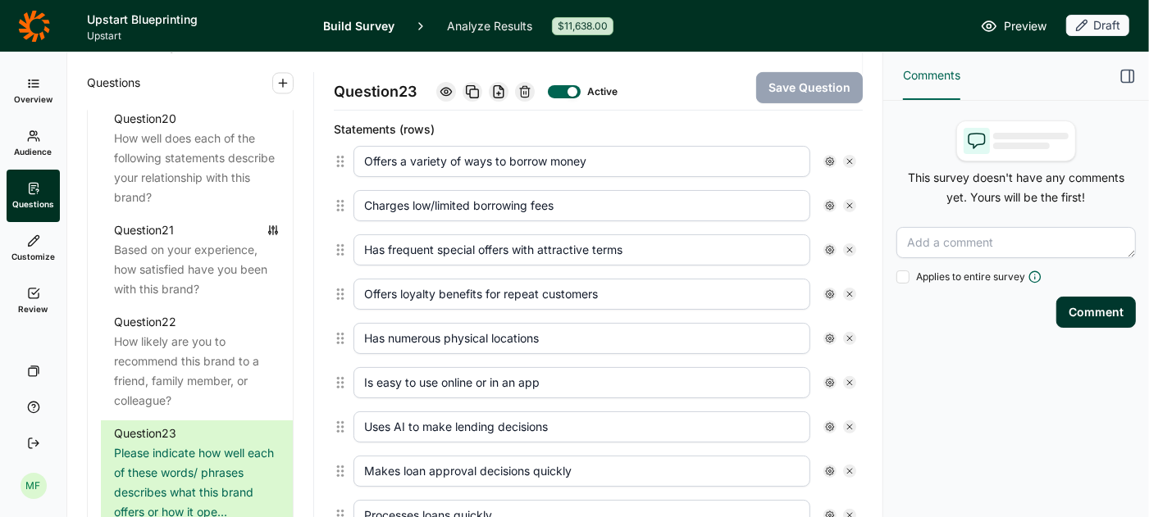
scroll to position [543, 0]
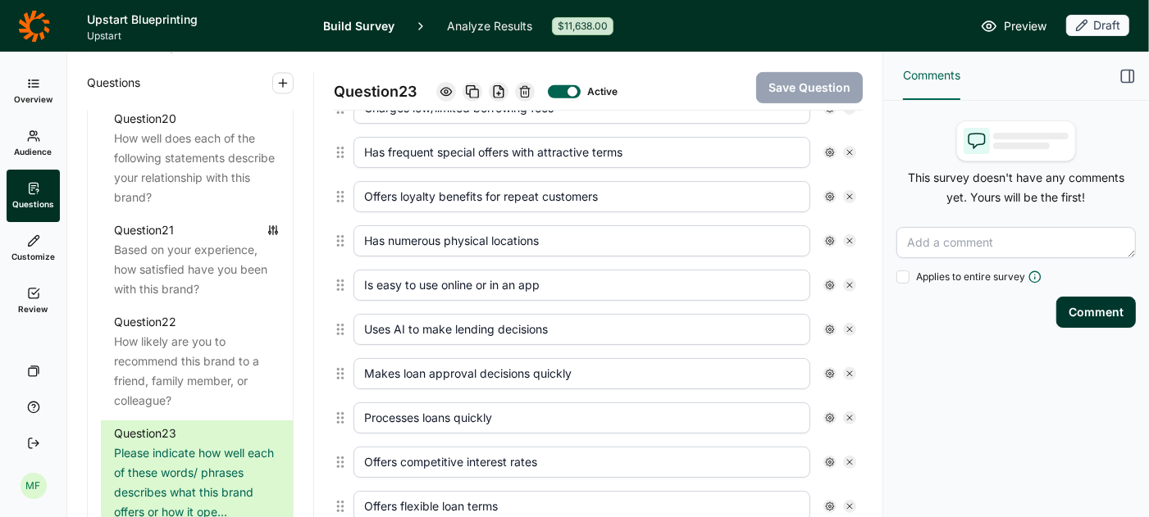
drag, startPoint x: 452, startPoint y: 409, endPoint x: 371, endPoint y: 381, distance: 85.8
click at [362, 408] on input "Processes loans quickly" at bounding box center [581, 418] width 457 height 31
type input "Delivers funds quickly"
click at [818, 89] on button "Save Question" at bounding box center [809, 87] width 107 height 31
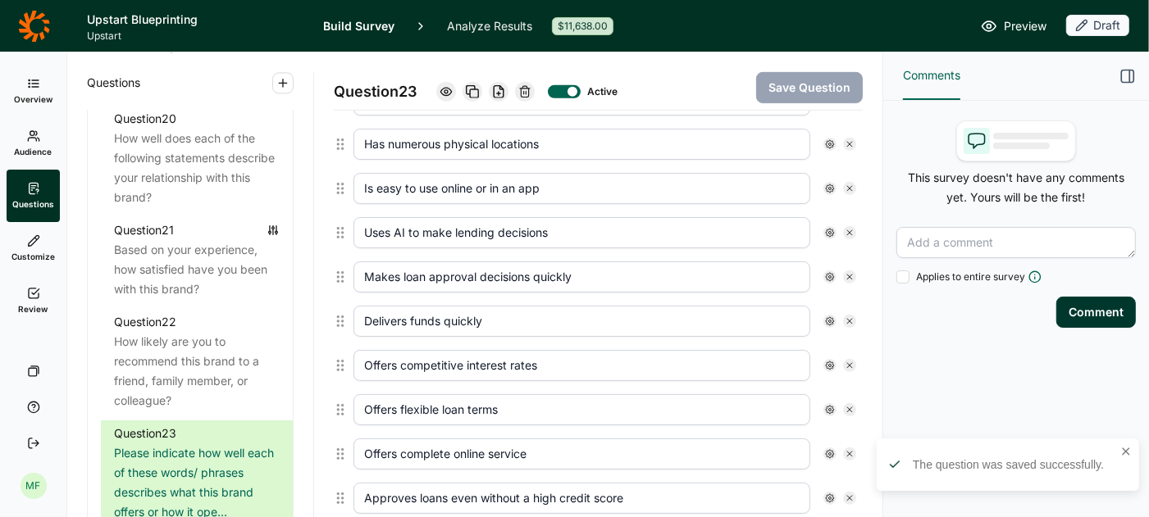
scroll to position [654, 0]
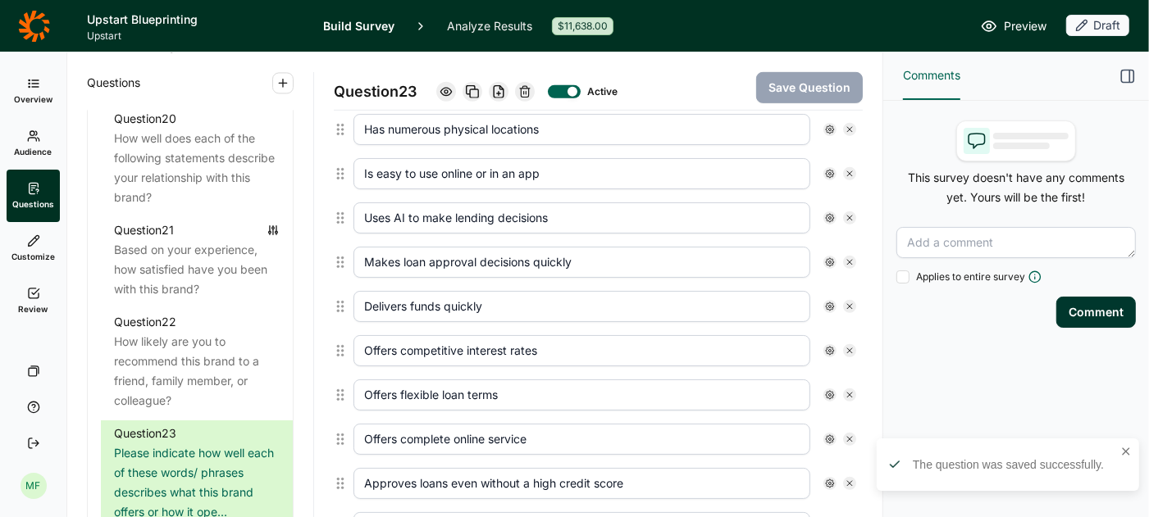
click at [451, 387] on input "Offers flexible loan terms" at bounding box center [581, 395] width 457 height 31
click at [451, 386] on input "Offers flexible loan terms" at bounding box center [581, 395] width 457 height 31
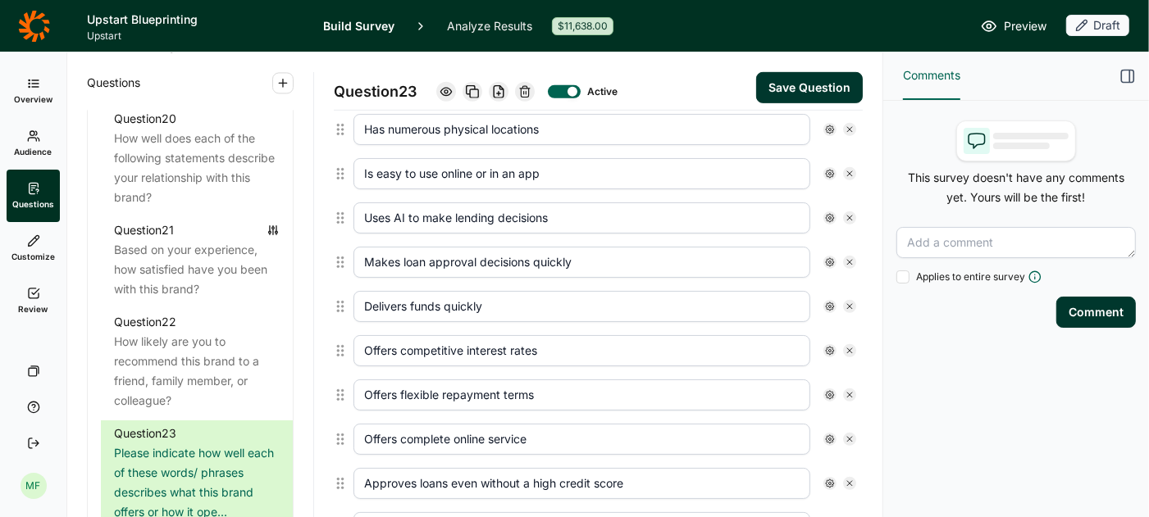
type input "Offers flexible repayment terms"
click at [797, 86] on button "Save Question" at bounding box center [809, 87] width 107 height 31
click at [496, 426] on input "Offers complete online service" at bounding box center [581, 439] width 457 height 31
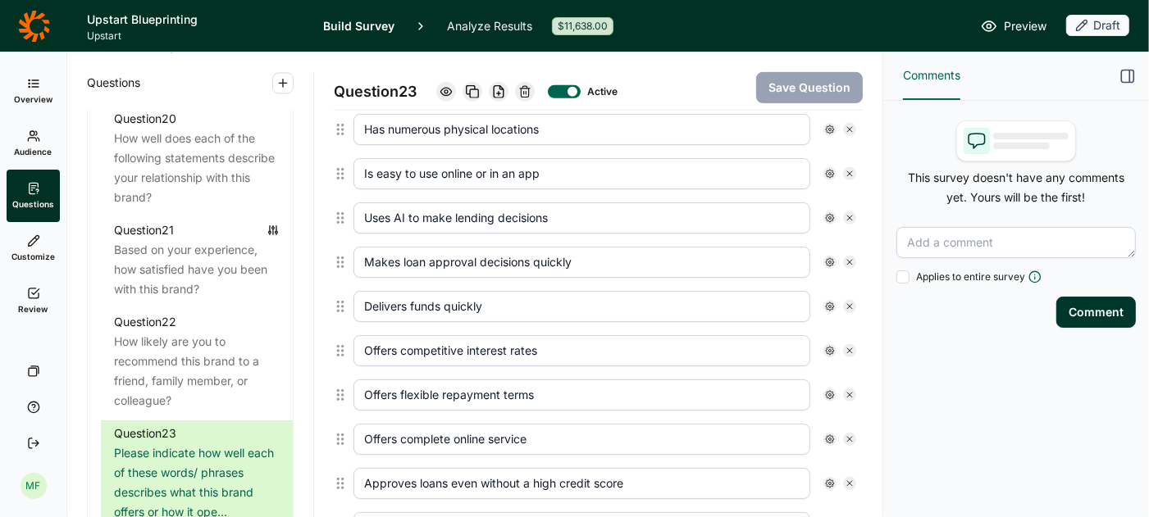
paste input "Can complete entire application and approval process online; Offers complete cu…"
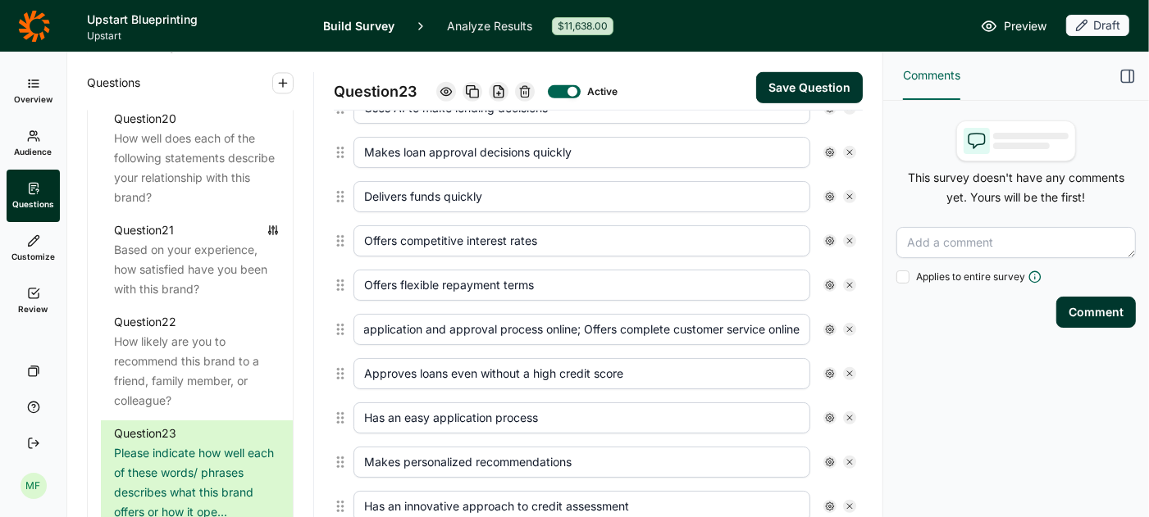
scroll to position [765, 0]
click at [405, 317] on input "Can complete entire application and approval process online; Offers complete cu…" at bounding box center [581, 328] width 457 height 31
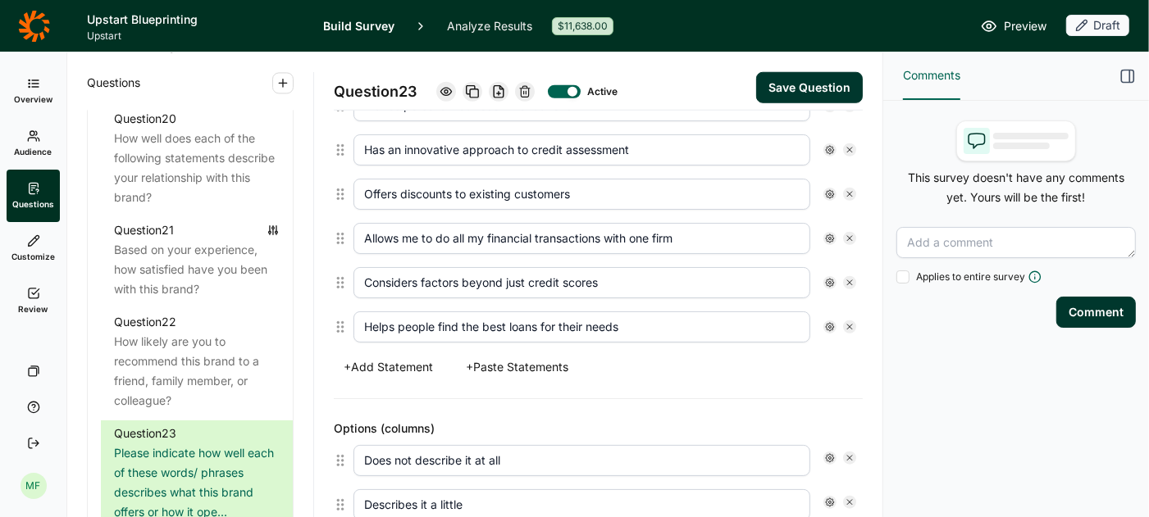
scroll to position [0, 0]
click at [395, 356] on button "+ Add Statement" at bounding box center [388, 367] width 109 height 23
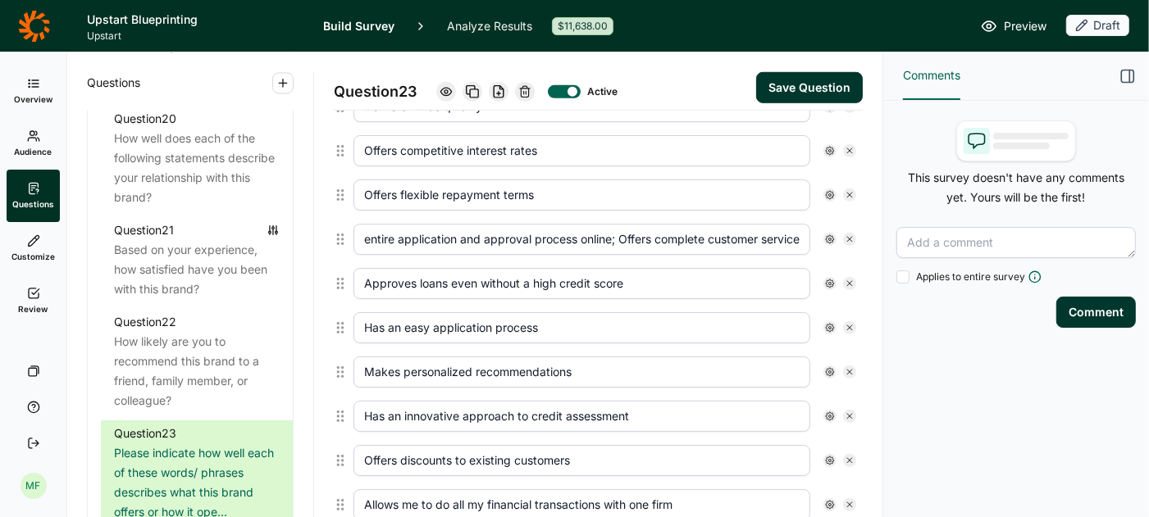
scroll to position [0, 119]
drag, startPoint x: 699, startPoint y: 229, endPoint x: 814, endPoint y: 226, distance: 114.8
click at [814, 226] on div "Can complete entire application and approval process online; Offers complete cu…" at bounding box center [604, 239] width 503 height 31
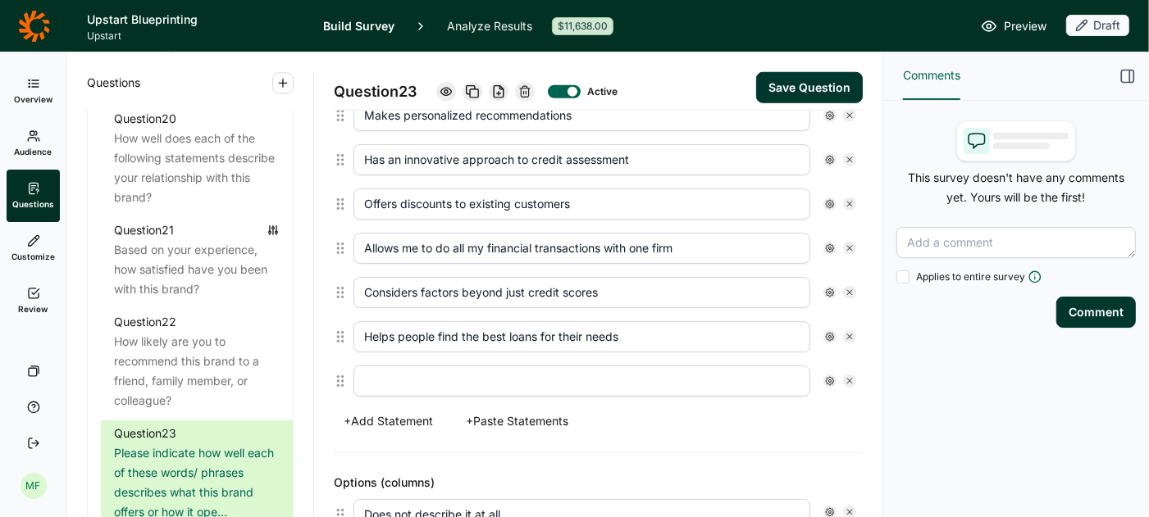
scroll to position [1123, 0]
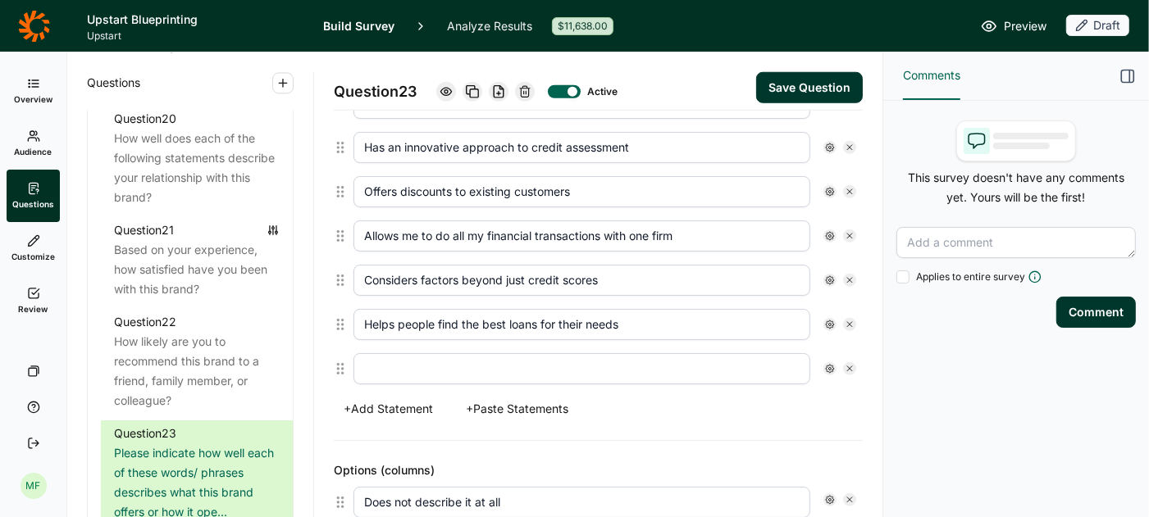
type input "Can complete entire application and approval process online;"
click at [546, 353] on input "text" at bounding box center [581, 368] width 457 height 31
paste input "Offers complete customer service online"
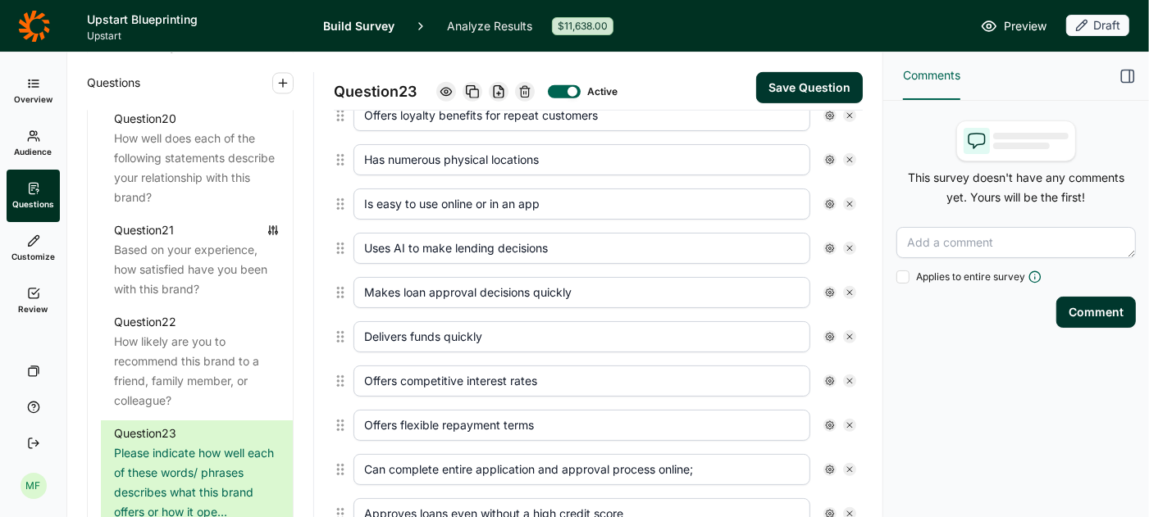
scroll to position [622, 0]
type input "Offers complete customer service online"
click at [707, 461] on input "Can complete entire application and approval process online;" at bounding box center [581, 472] width 457 height 31
type input "Can complete entire application and approval process online"
click at [791, 84] on button "Save Question" at bounding box center [809, 87] width 107 height 31
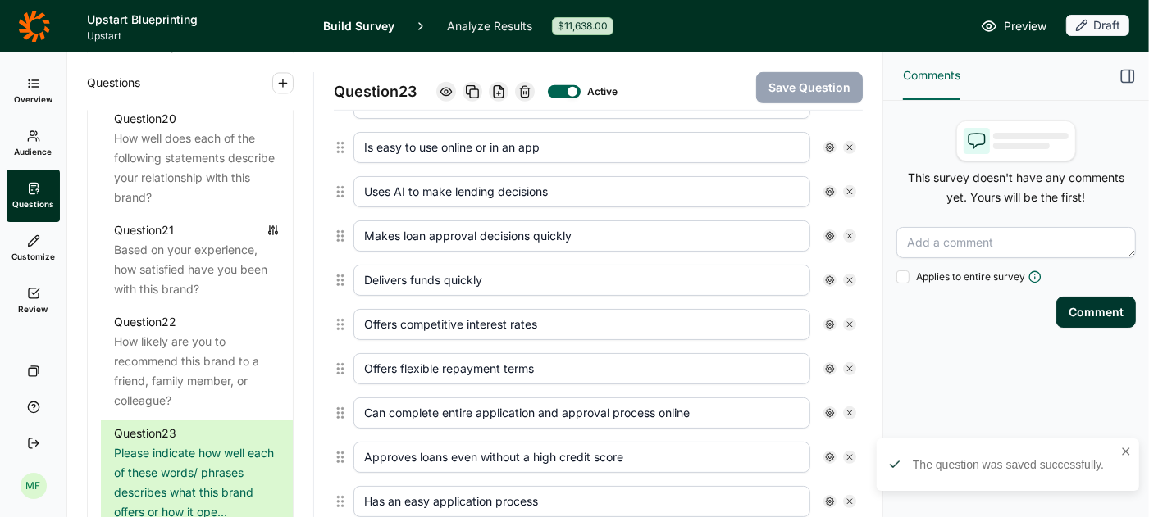
scroll to position [687, 0]
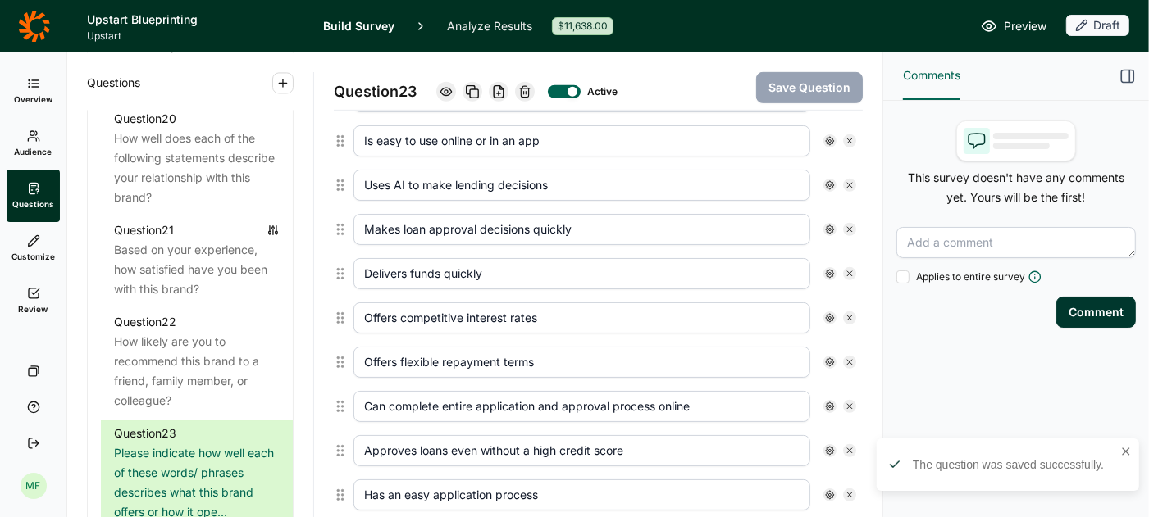
click at [600, 435] on input "Approves loans even without a high credit score" at bounding box center [581, 450] width 457 height 31
paste input "Offers loan approvals for people with all kinds of financial histories"
type input "Offers loan approvals for people with all kinds of financial histories"
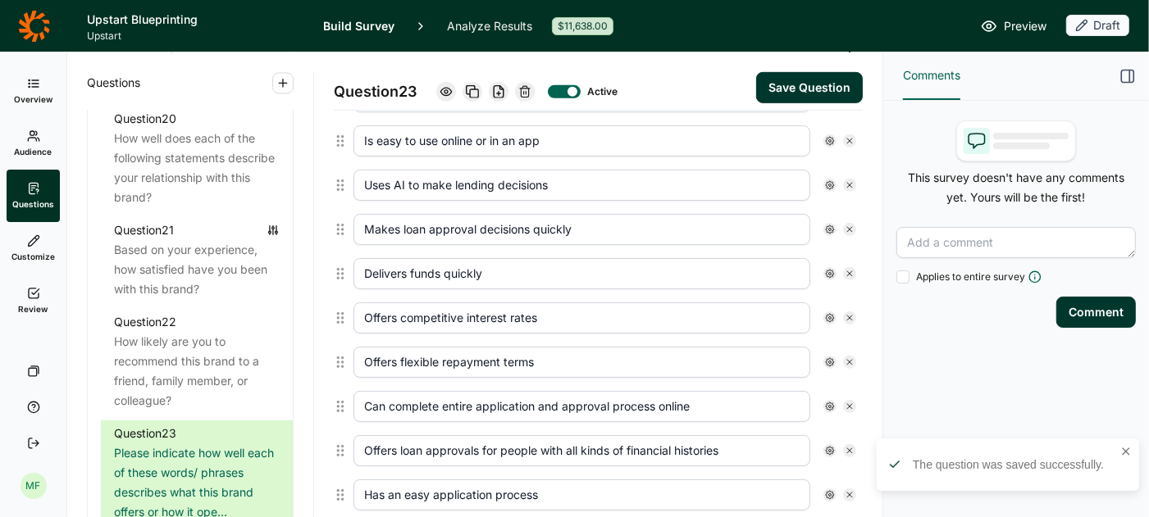
click at [813, 91] on button "Save Question" at bounding box center [809, 87] width 107 height 31
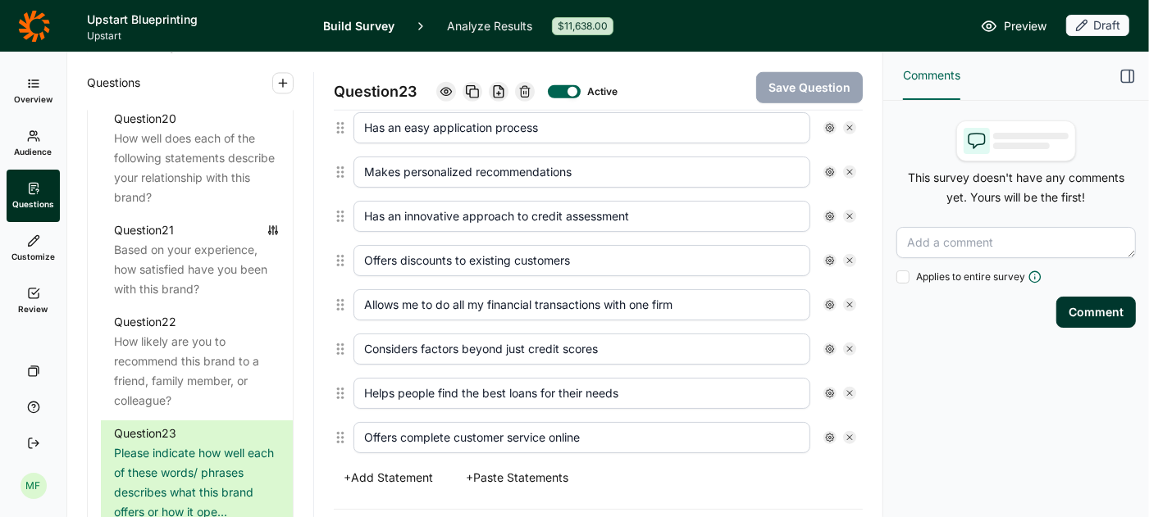
scroll to position [1038, 0]
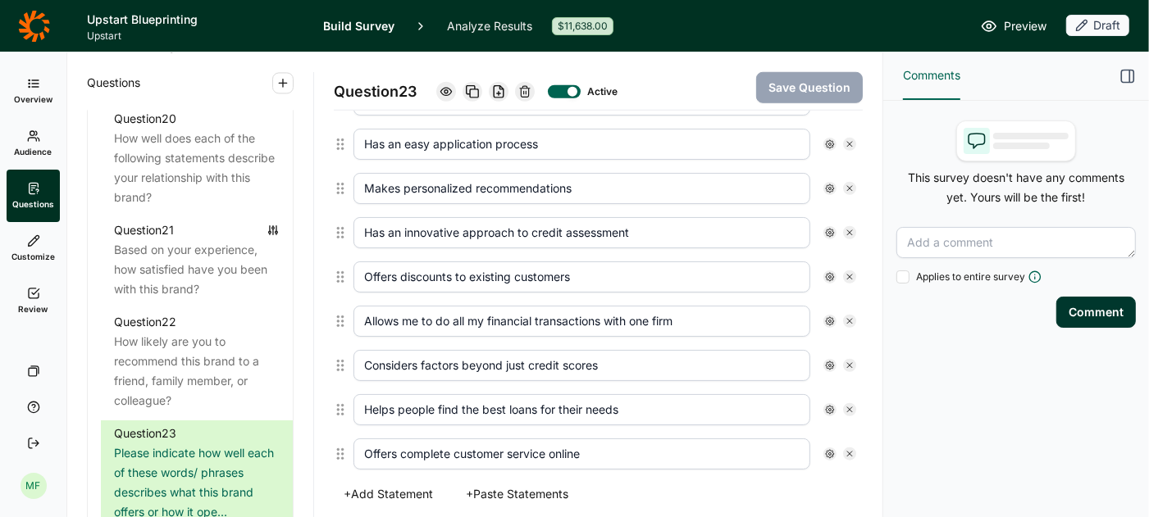
drag, startPoint x: 533, startPoint y: 221, endPoint x: 636, endPoint y: 217, distance: 103.4
click at [634, 224] on input "Has an innovative approach to credit assessment" at bounding box center [581, 232] width 457 height 31
paste input "determining loan approvability"
type input "Has an innovative approach to determining loan approvability"
click at [805, 86] on button "Save Question" at bounding box center [809, 87] width 107 height 31
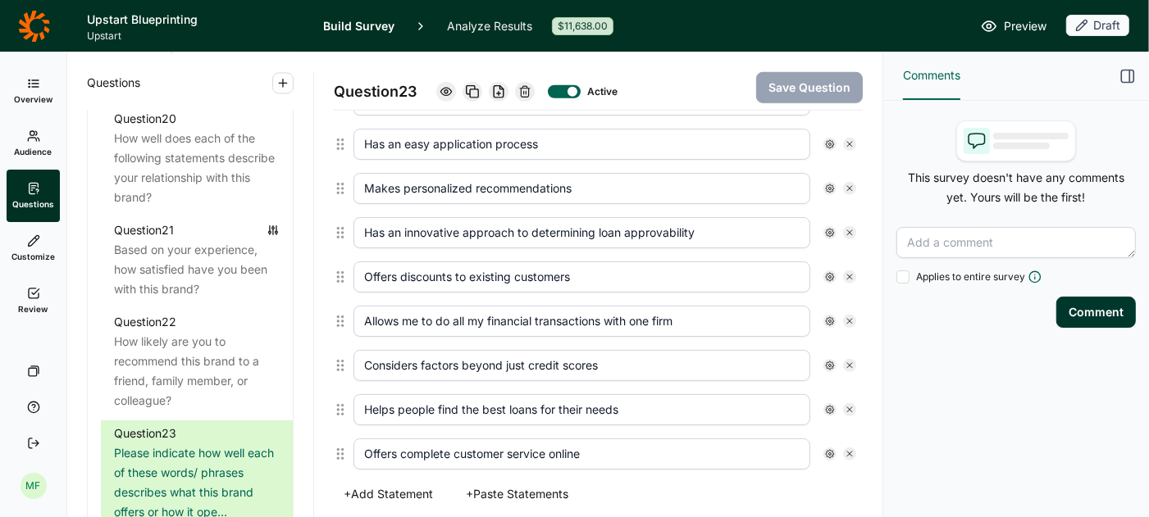
click at [679, 309] on input "Allows me to do all my financial transactions with one firm" at bounding box center [581, 321] width 457 height 31
type input "Allows me to do all my financial transactions with one brand"
click at [804, 89] on button "Save Question" at bounding box center [809, 87] width 107 height 31
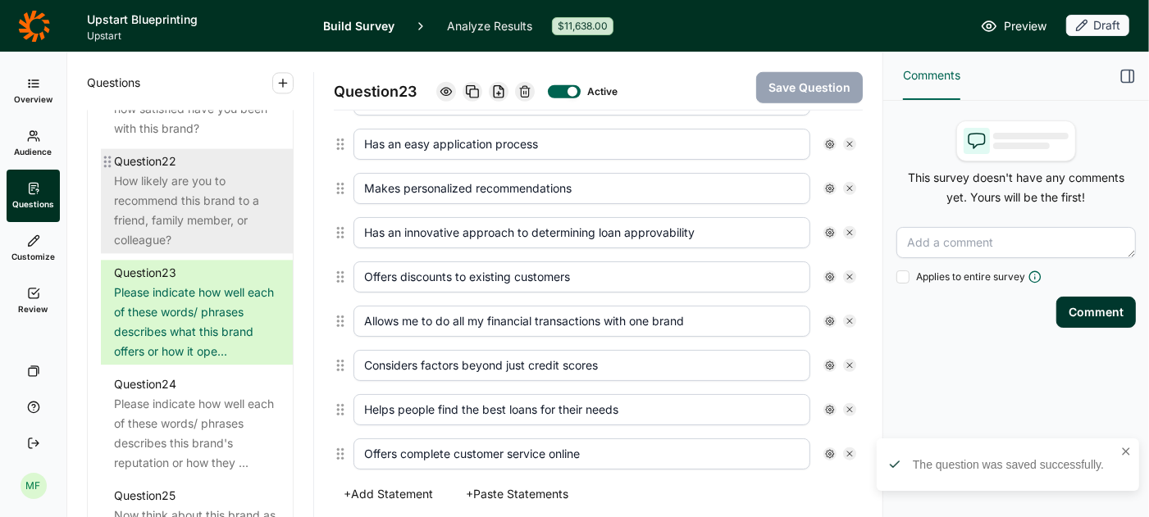
scroll to position [2740, 0]
click at [202, 394] on div "Please indicate how well each of these words/ phrases describes this brand's re…" at bounding box center [197, 433] width 166 height 79
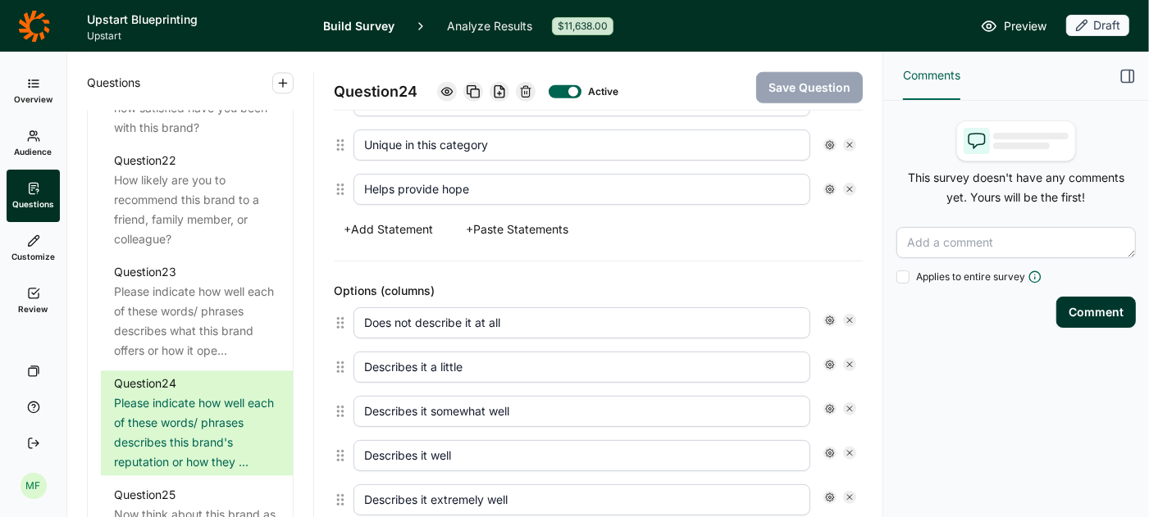
scroll to position [1222, 0]
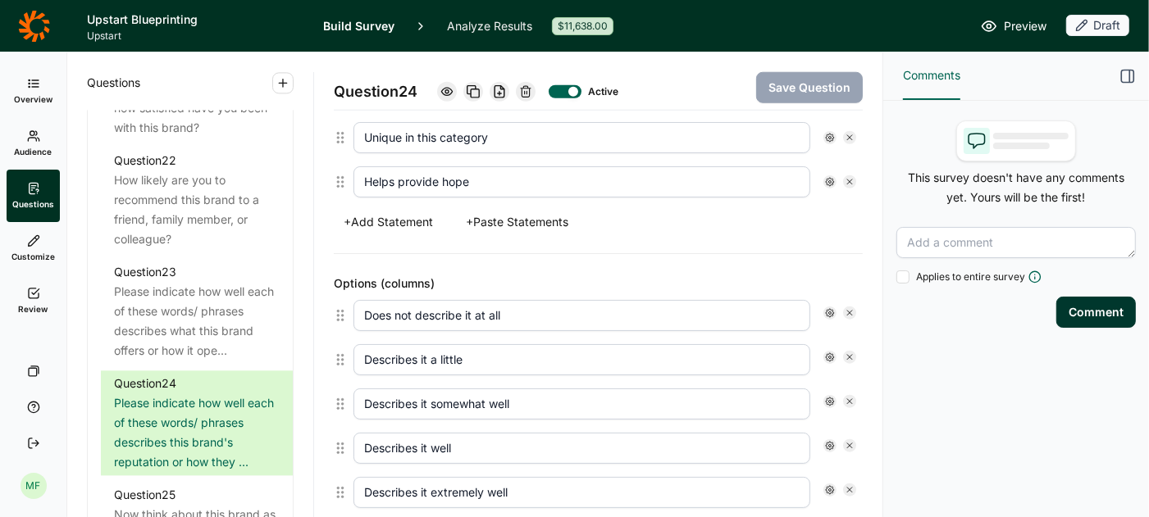
click at [417, 211] on button "+ Add Statement" at bounding box center [388, 222] width 109 height 23
click at [429, 167] on input "text" at bounding box center [581, 182] width 457 height 31
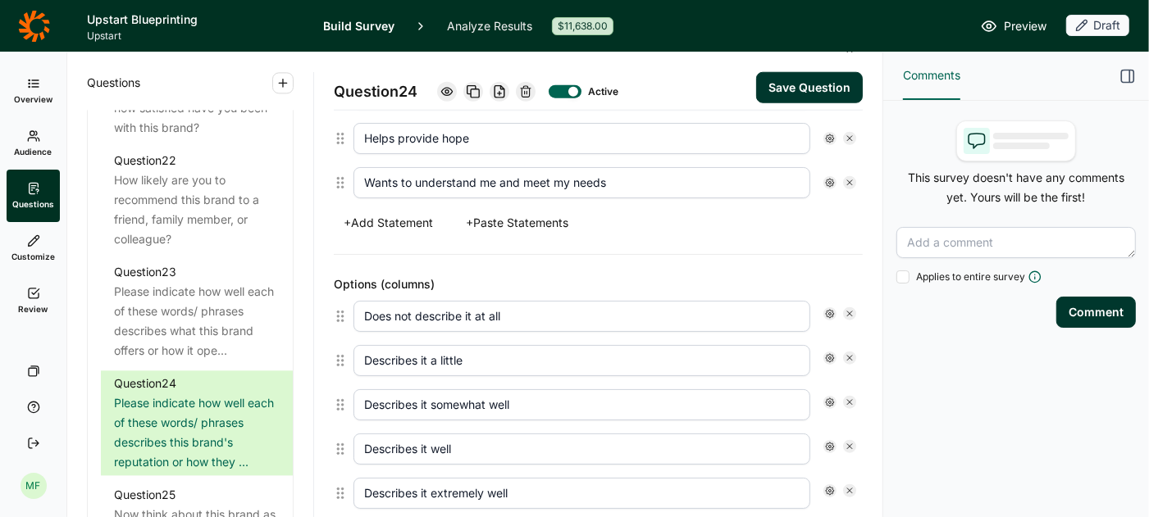
type input "Wants to understand me and meet my needs"
click at [610, 212] on div "+ Add Statement + Paste Statements" at bounding box center [598, 223] width 529 height 23
click at [785, 90] on button "Save Question" at bounding box center [809, 87] width 107 height 31
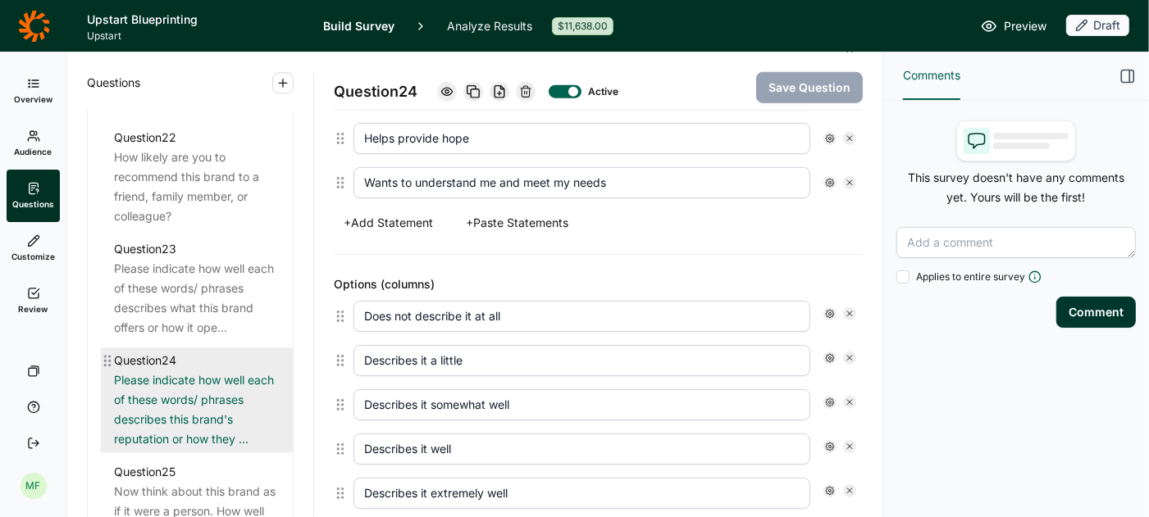
scroll to position [2773, 0]
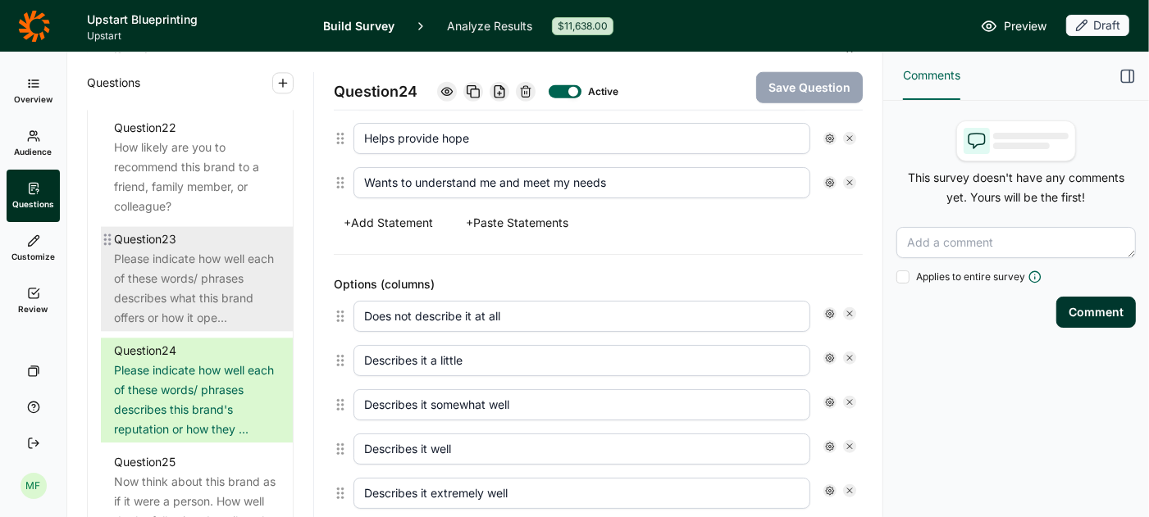
click at [189, 249] on div "Please indicate how well each of these words/ phrases describes what this brand…" at bounding box center [197, 288] width 166 height 79
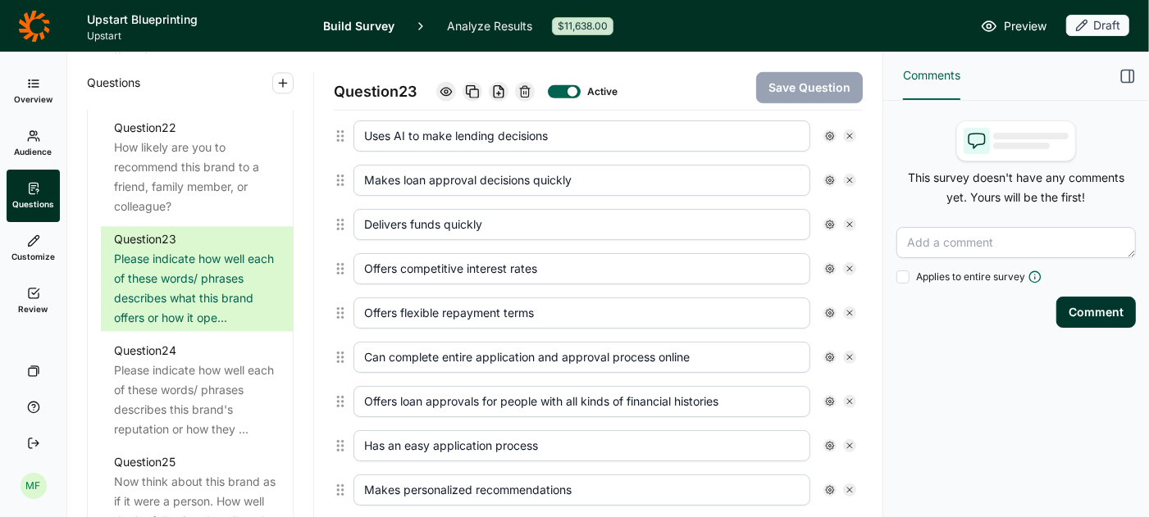
scroll to position [746, 0]
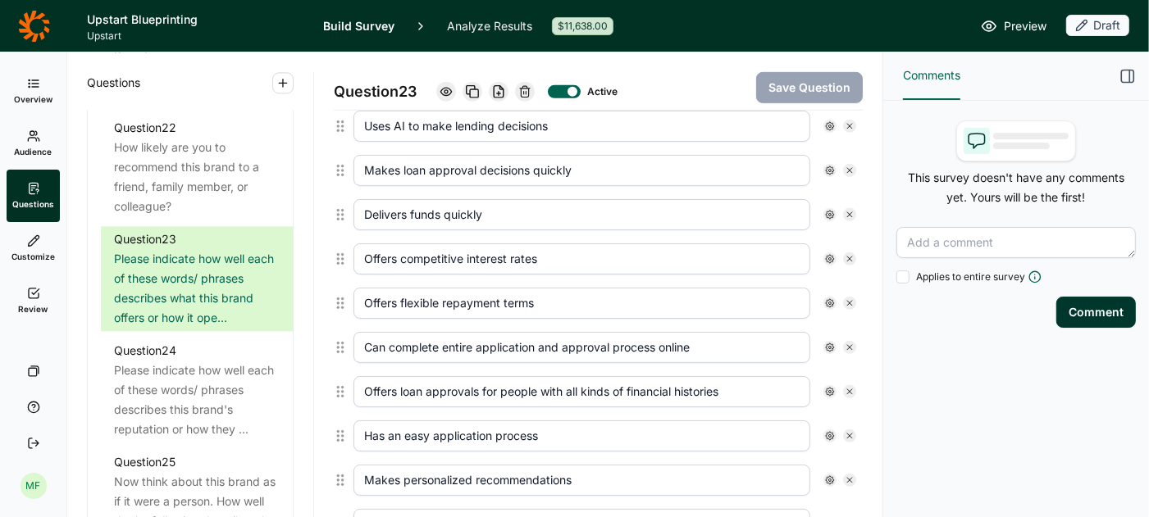
click at [631, 376] on input "Offers loan approvals for people with all kinds of financial histories" at bounding box center [581, 391] width 457 height 31
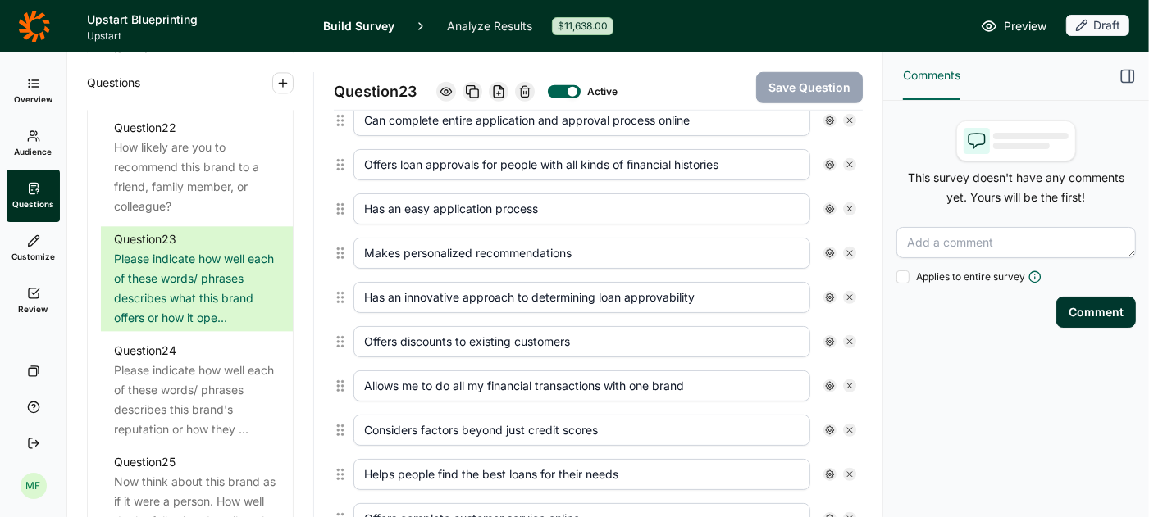
scroll to position [964, 0]
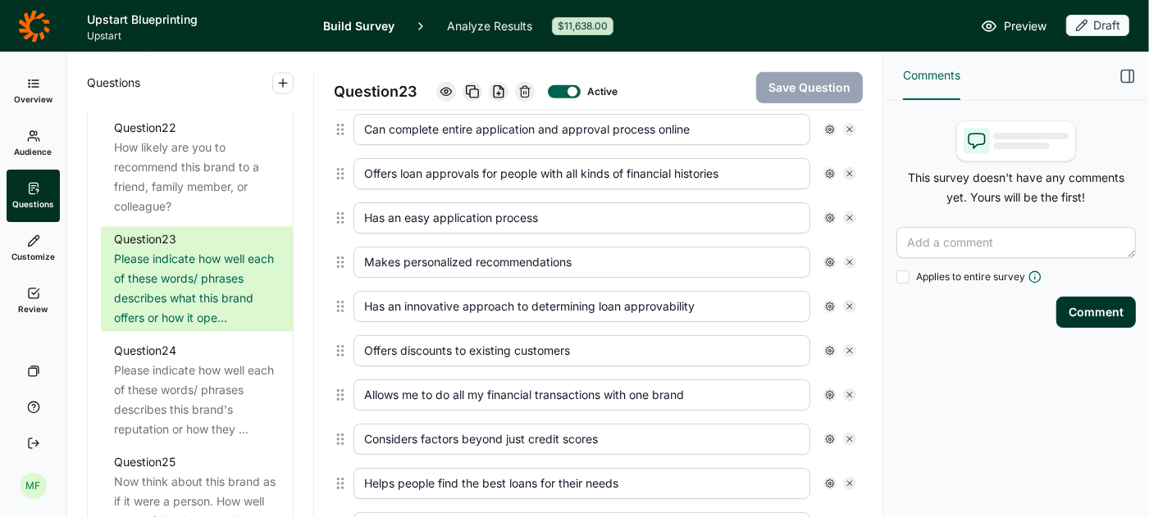
click at [850, 169] on icon at bounding box center [850, 174] width 10 height 10
type input "Has an easy application process"
type input "Makes personalized recommendations"
type input "Has an innovative approach to determining loan approvability"
type input "Offers discounts to existing customers"
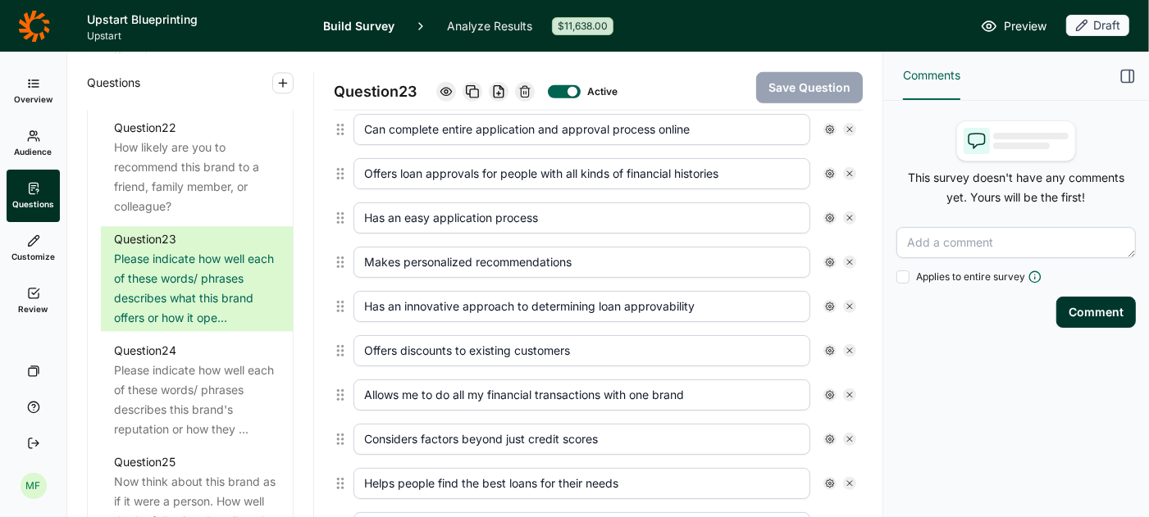
type input "Allows me to do all my financial transactions with one brand"
type input "Considers factors beyond just credit scores"
type input "Helps people find the best loans for their needs"
type input "Offers complete customer service online"
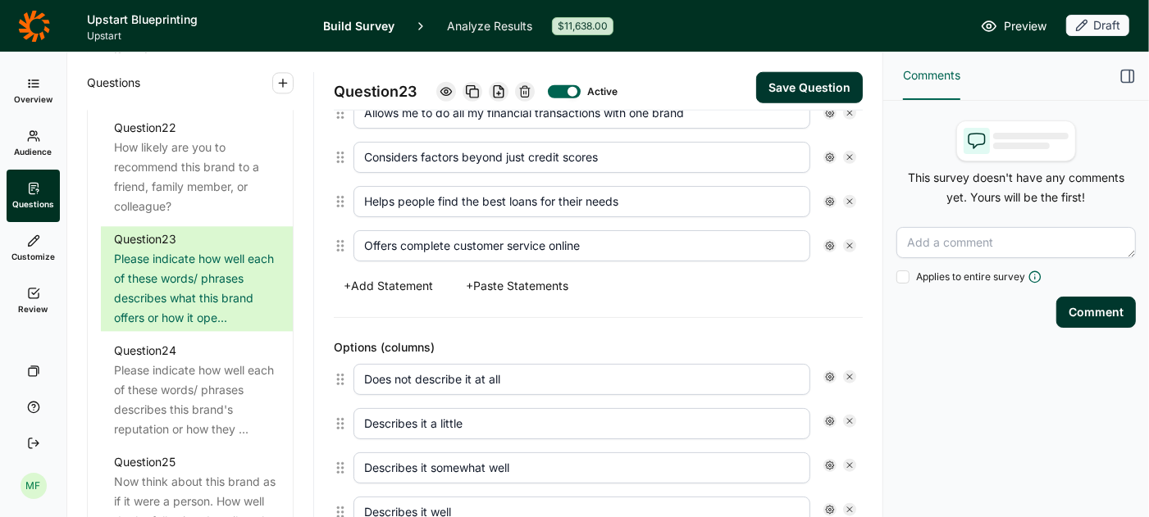
click at [415, 275] on button "+ Add Statement" at bounding box center [388, 286] width 109 height 23
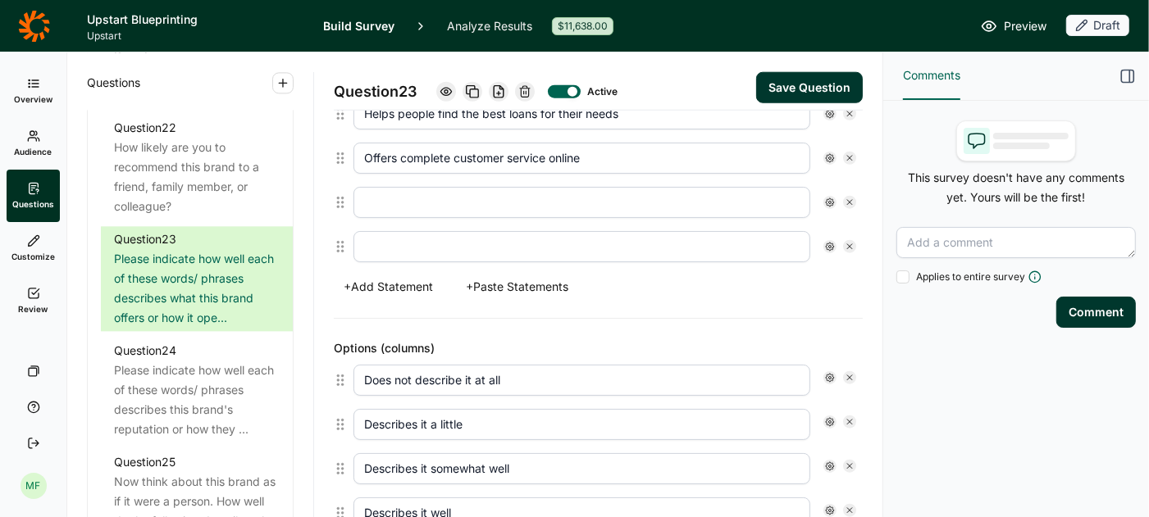
click at [544, 187] on input "text" at bounding box center [581, 202] width 457 height 31
paste input "Works with consumers in all types of credit situations"
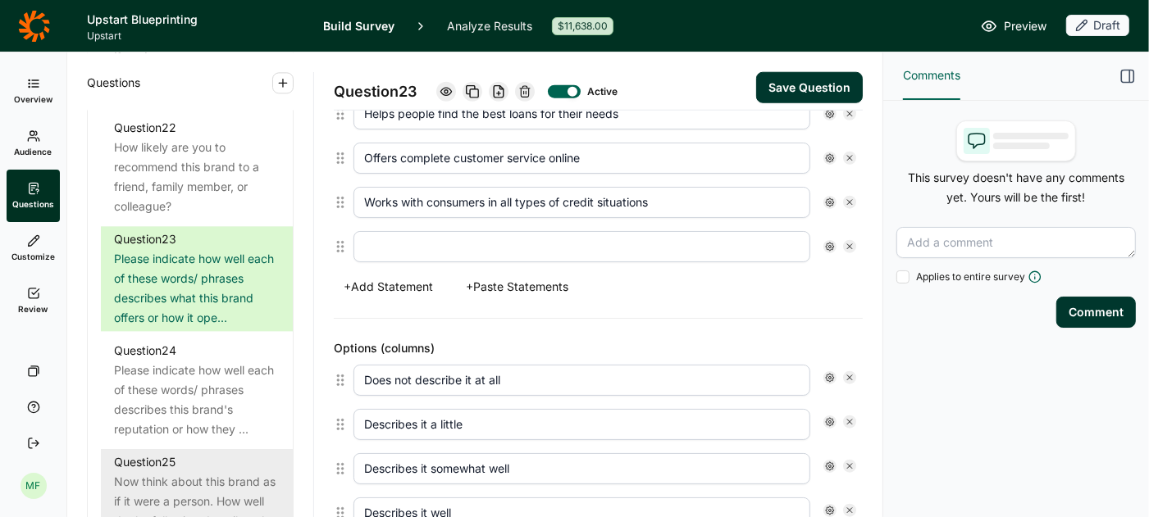
type input "Works with consumers in all types of credit situations"
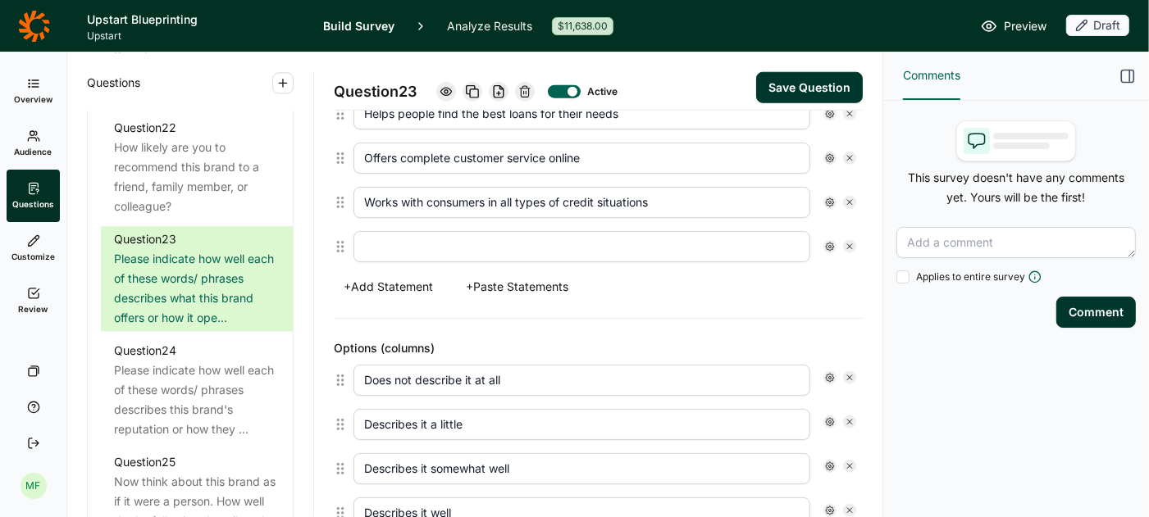
click at [519, 234] on input "text" at bounding box center [581, 246] width 457 height 31
paste input "14. Will work with customers no matter what their financial situation is"
click at [390, 233] on input "14. Will work with customers no matter what their financial situation is" at bounding box center [581, 246] width 457 height 31
type input "Will work with customers no matter what their financial situation is"
click at [803, 83] on button "Save Question" at bounding box center [809, 87] width 107 height 31
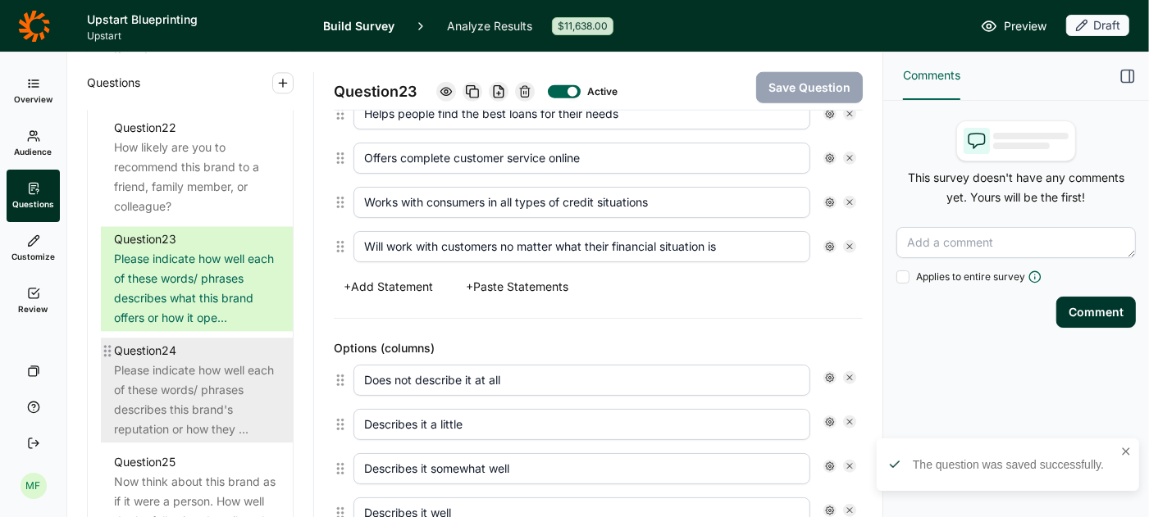
click at [181, 361] on div "Please indicate how well each of these words/ phrases describes this brand's re…" at bounding box center [197, 400] width 166 height 79
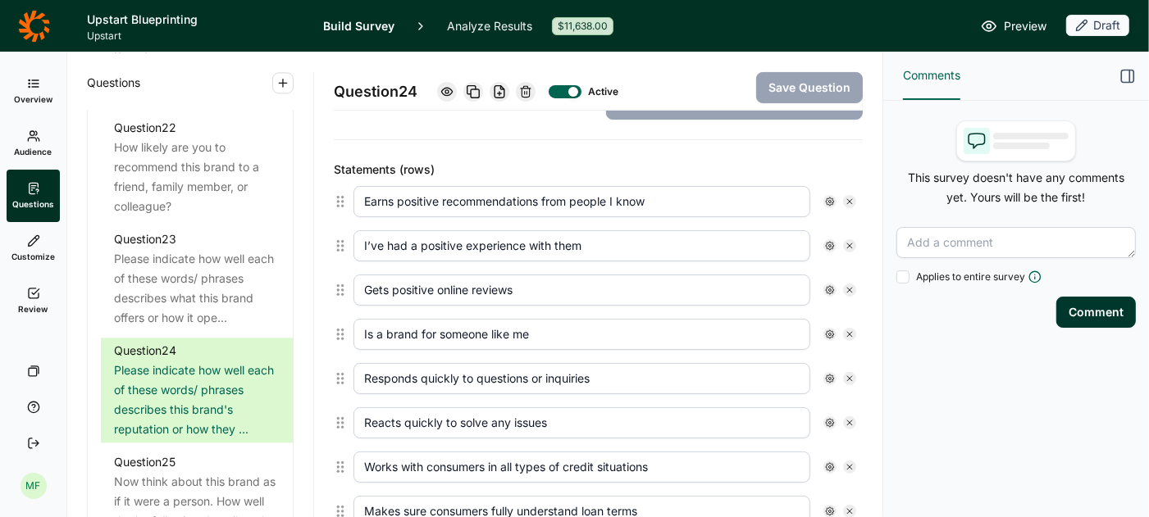
scroll to position [406, 0]
click at [848, 462] on icon at bounding box center [850, 467] width 10 height 10
type input "Makes sure consumers fully understand loan terms"
type input "Takes the stress out of getting a loan"
type input "Aims to empower their customers"
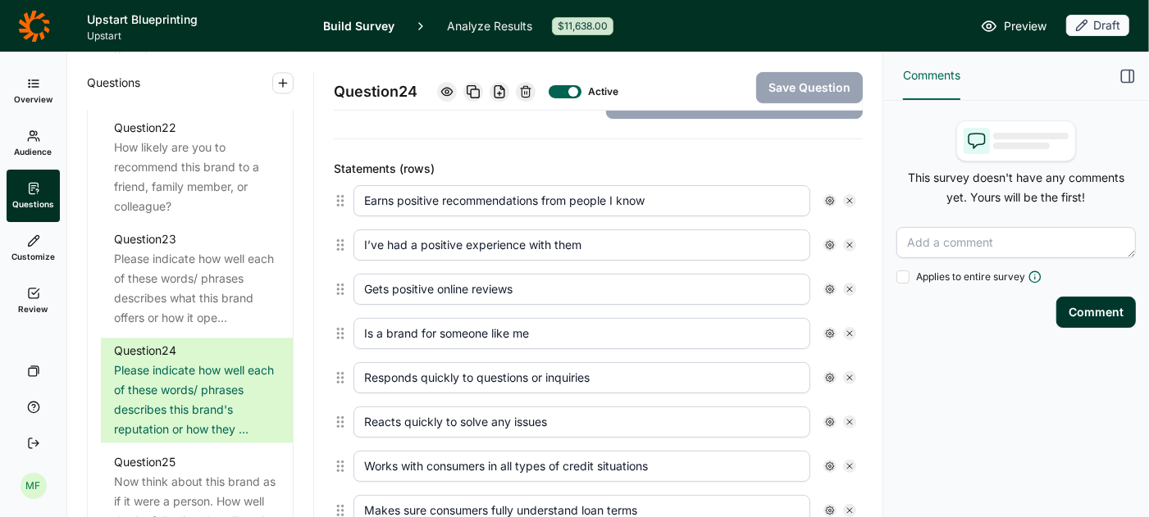
type input "Offers judgement-free financial support"
type input "Acts like a supportive financial ally"
type input "Making borrowing feel inviting and accessible"
type input "Will work with customers no matter what their financial situation is"
type input "Communicates clearly"
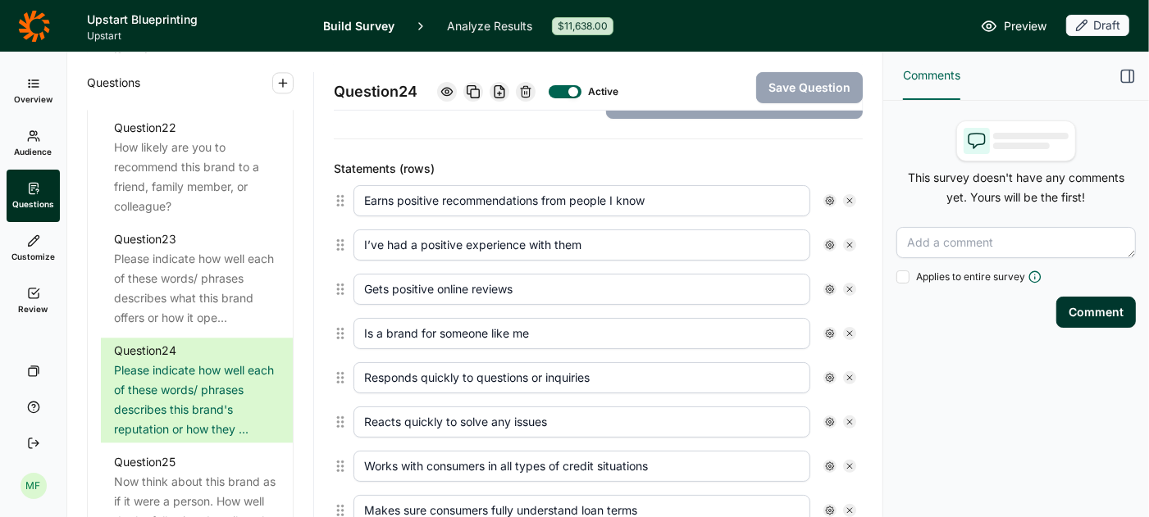
type input "Makes complex topics feel easy"
type input "Brings a human touch to what can be a stressful situation"
type input "Unique in this category"
type input "Helps provide hope"
type input "Wants to understand me and meet my needs"
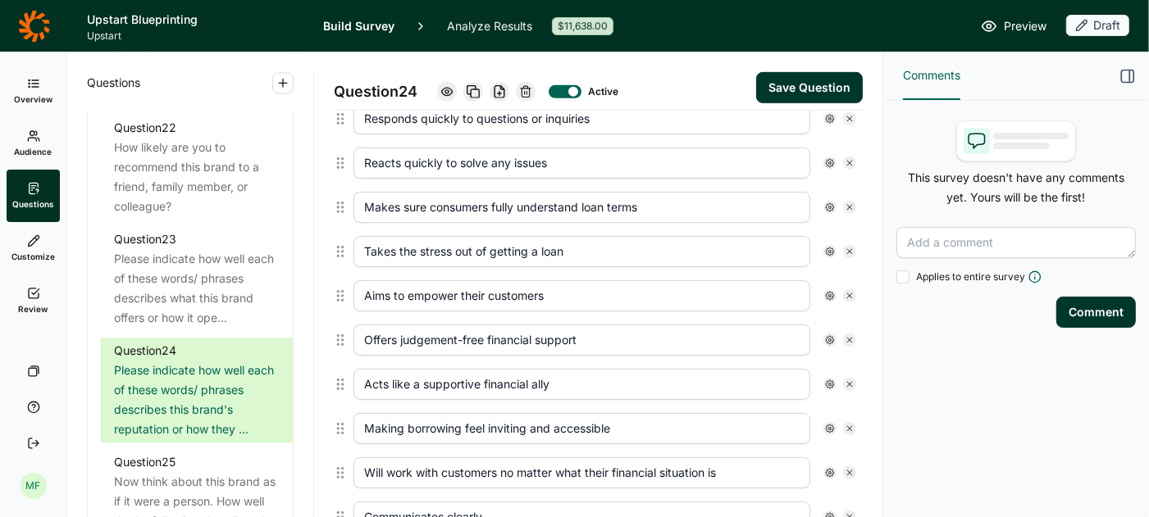
scroll to position [669, 0]
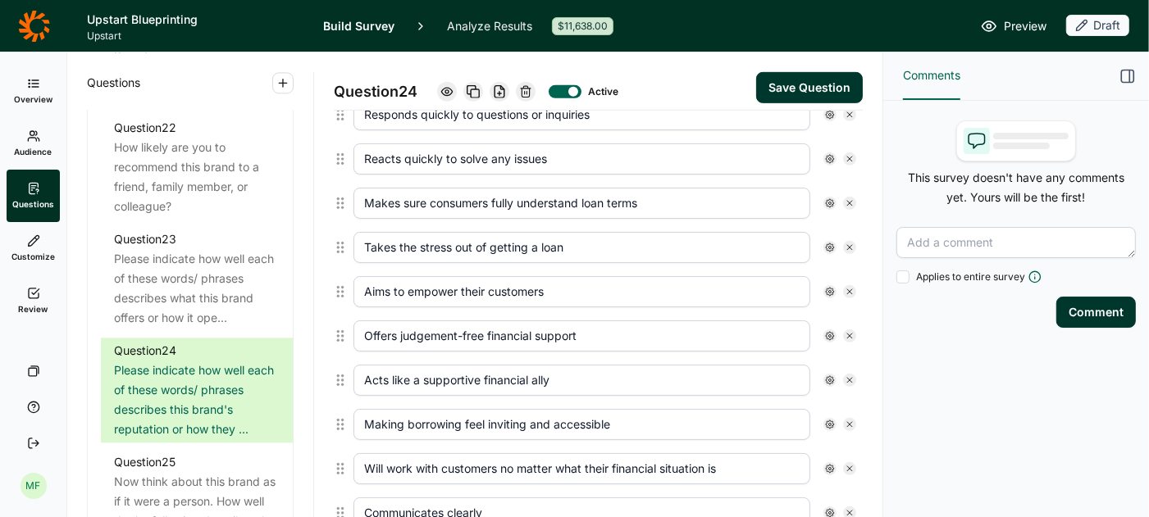
click at [849, 464] on icon at bounding box center [850, 469] width 10 height 10
type input "Communicates clearly"
type input "Makes complex topics feel easy"
type input "Brings a human touch to what can be a stressful situation"
type input "Unique in this category"
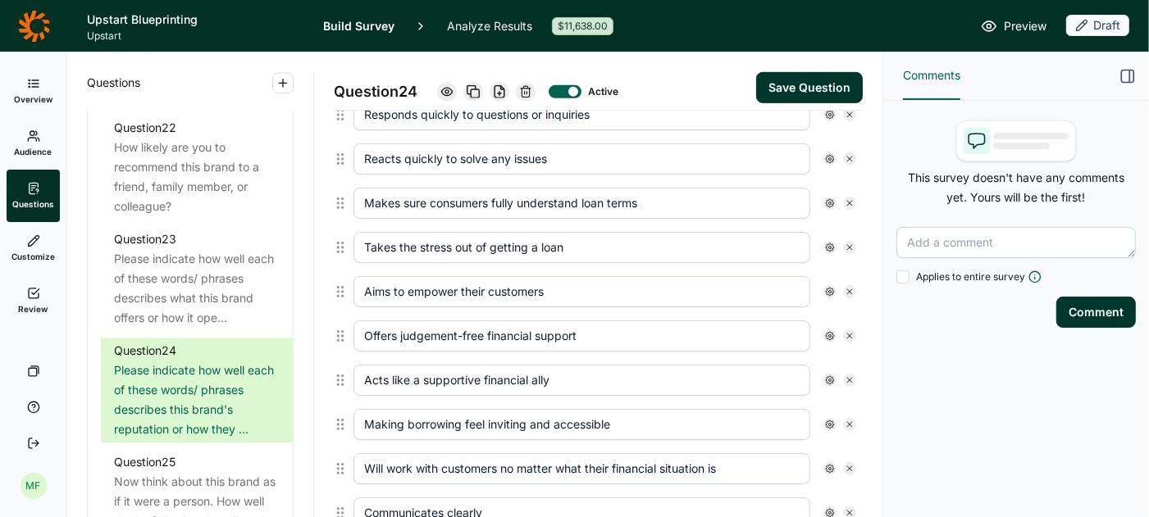
type input "Helps provide hope"
type input "Wants to understand me and meet my needs"
click at [805, 92] on button "Save Question" at bounding box center [809, 87] width 107 height 31
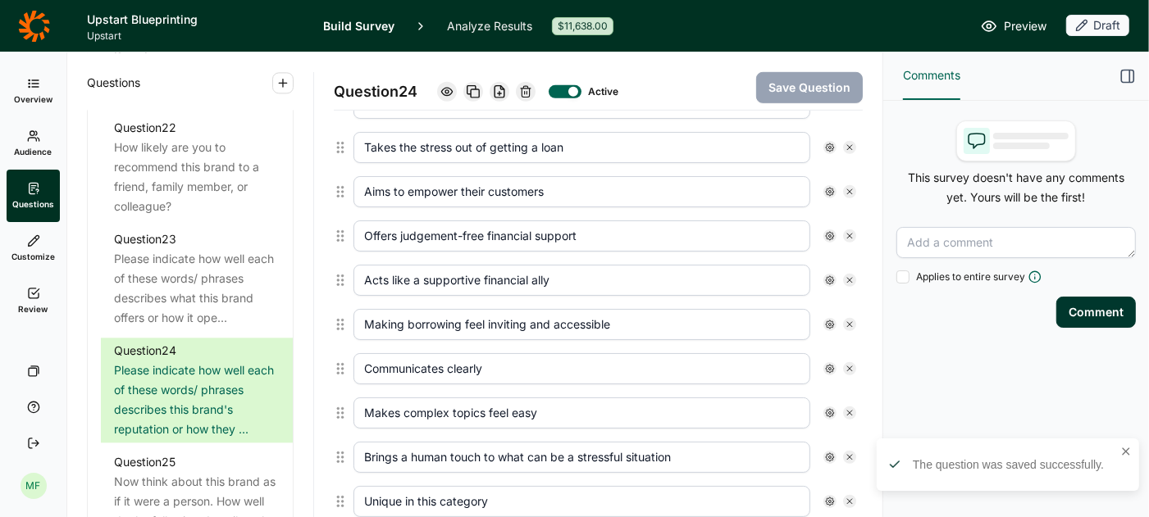
scroll to position [771, 0]
drag, startPoint x: 699, startPoint y: 445, endPoint x: 503, endPoint y: 440, distance: 196.9
click at [503, 440] on input "Brings a human touch to what can be a stressful situation" at bounding box center [581, 455] width 457 height 31
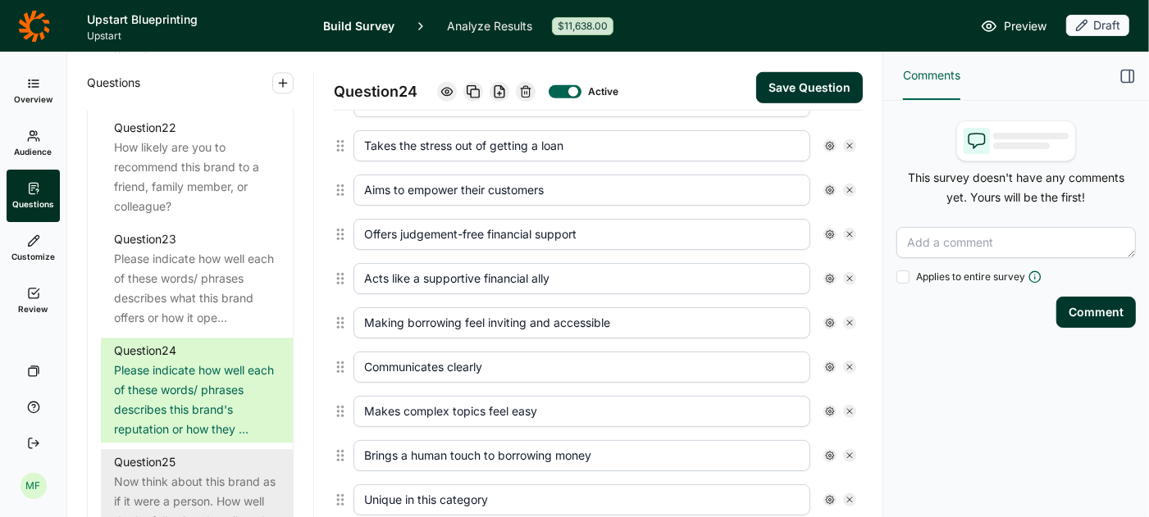
type input "Brings a human touch to borrowing money"
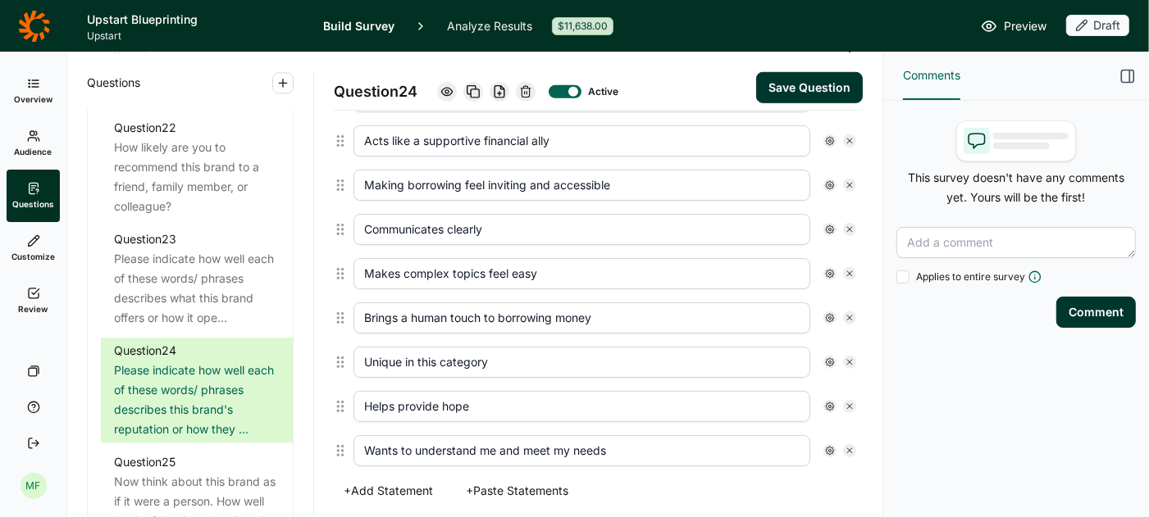
scroll to position [914, 0]
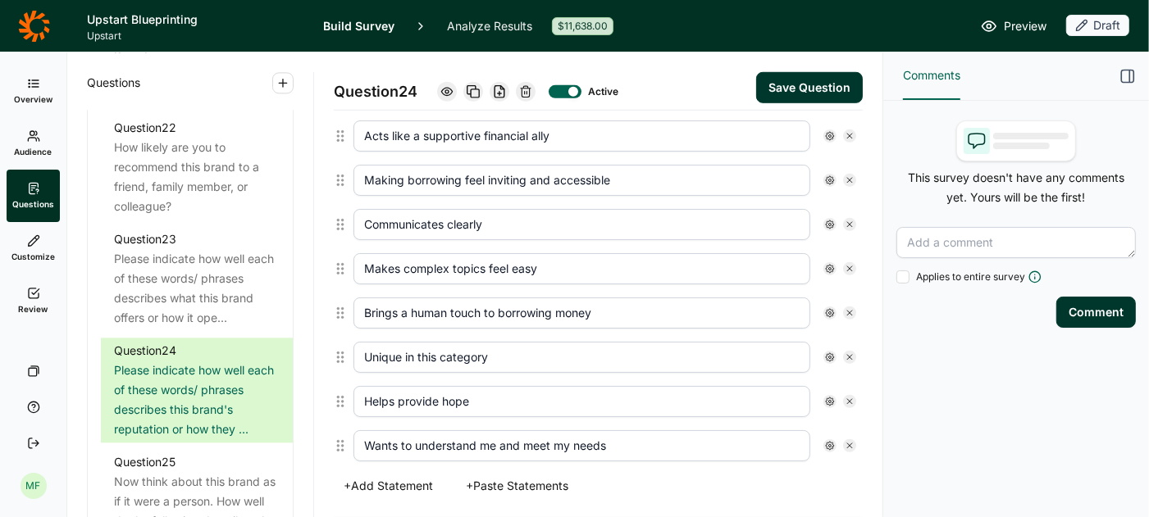
drag, startPoint x: 481, startPoint y: 383, endPoint x: 306, endPoint y: 354, distance: 177.0
click at [306, 371] on div "Questions Demographics Demographic 1 What is your gender? Demographic 2 What is…" at bounding box center [474, 284] width 815 height 465
type input "Makes me feel hopeful"
click at [832, 80] on button "Save Question" at bounding box center [809, 87] width 107 height 31
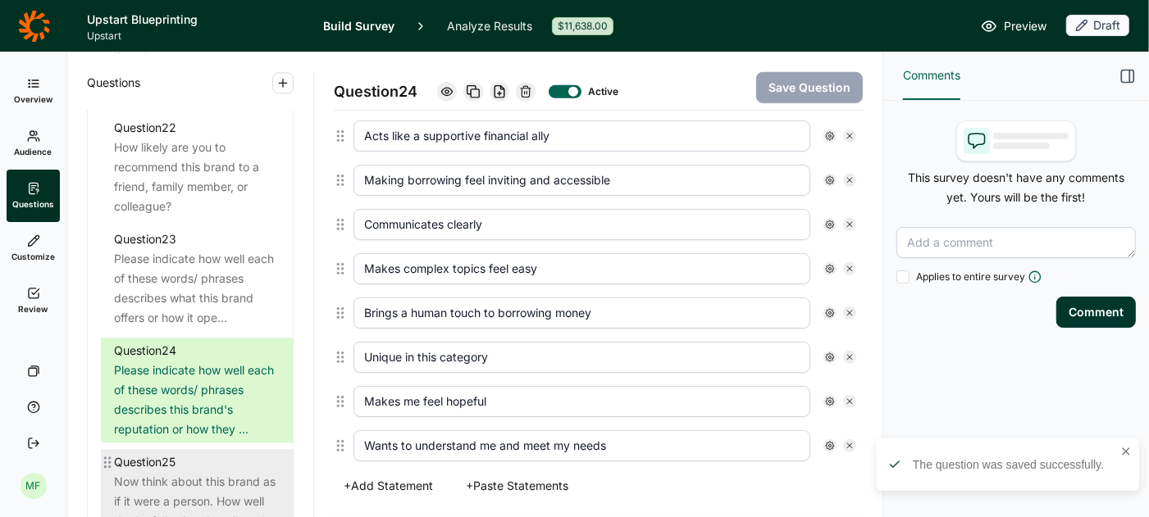
click at [227, 453] on div "Question 25" at bounding box center [197, 463] width 166 height 20
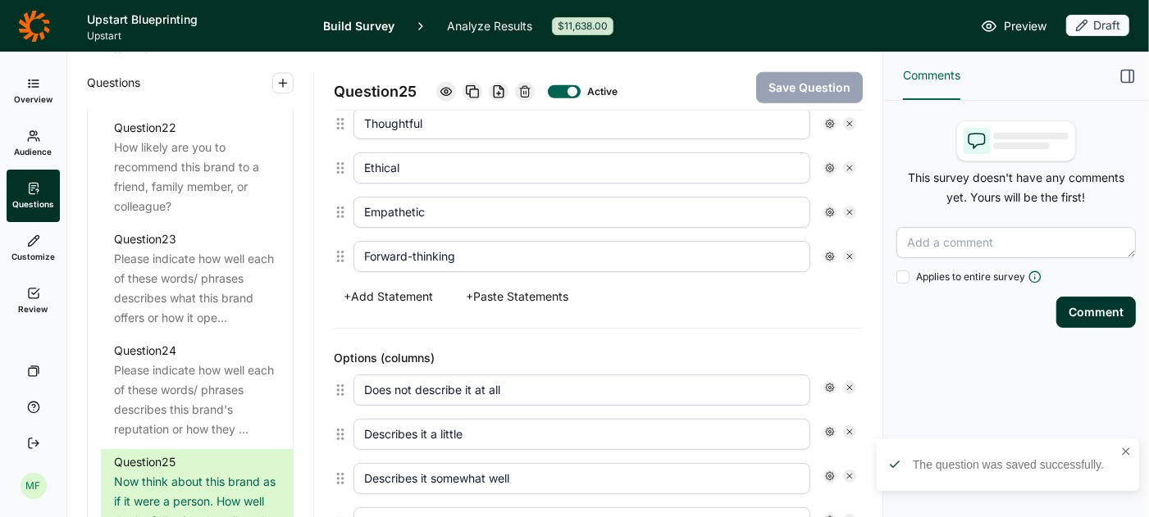
scroll to position [1149, 0]
click at [418, 284] on button "+ Add Statement" at bounding box center [388, 295] width 109 height 23
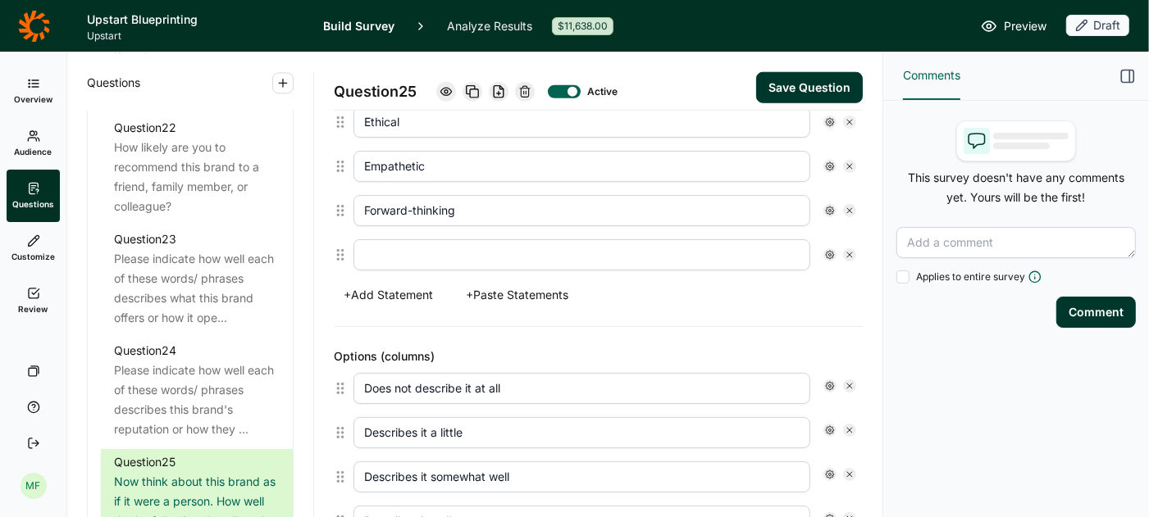
click at [431, 244] on input "text" at bounding box center [581, 254] width 457 height 31
type input "Helpful"
click at [821, 84] on button "Save Question" at bounding box center [809, 87] width 107 height 31
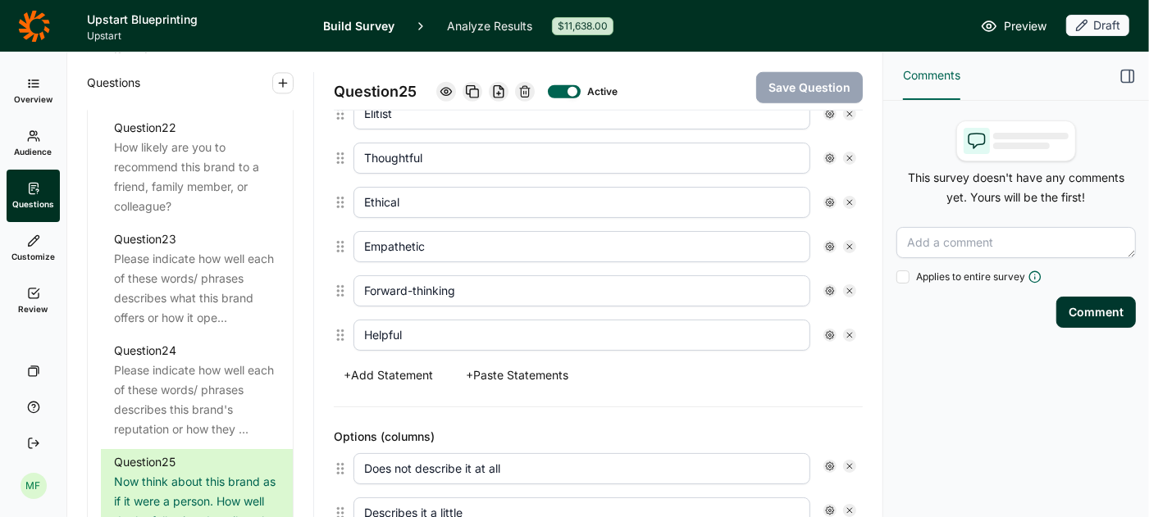
scroll to position [1126, 0]
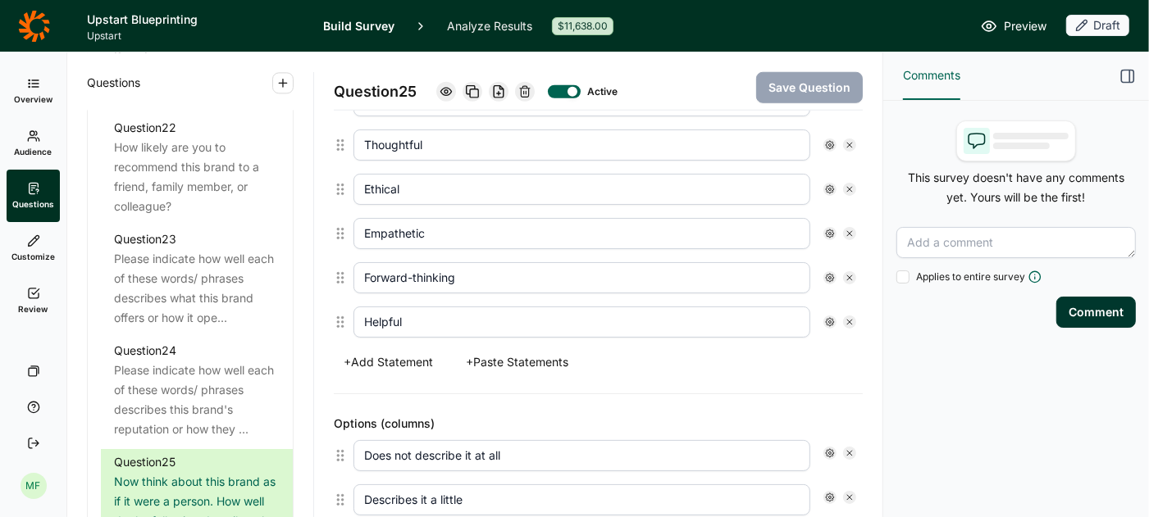
click at [536, 351] on button "+ Paste Statements" at bounding box center [517, 362] width 122 height 23
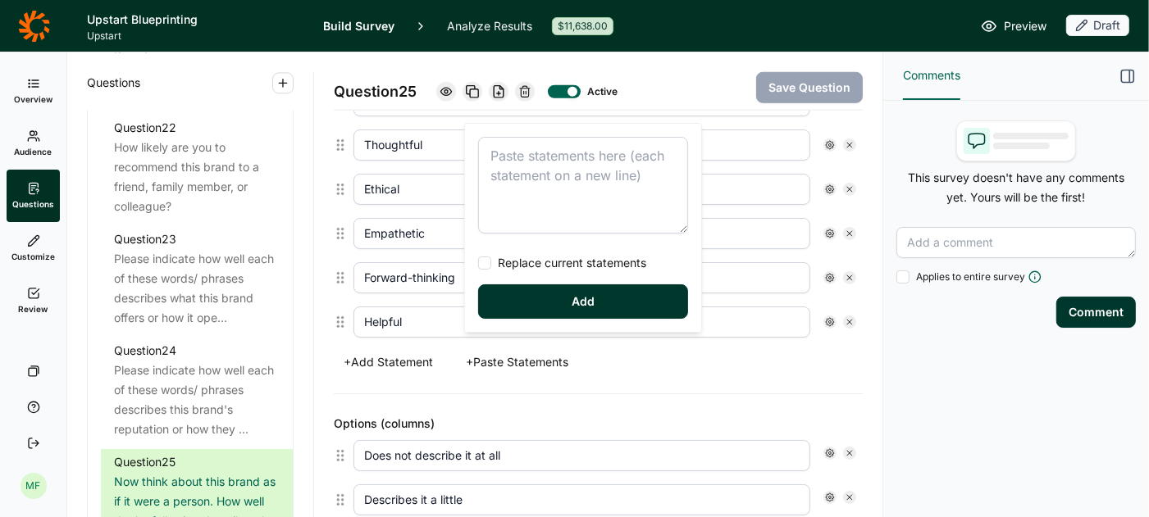
click at [485, 260] on div at bounding box center [484, 263] width 13 height 13
click at [478, 263] on input "Replace current statements" at bounding box center [478, 263] width 0 height 0
click at [531, 141] on textarea at bounding box center [583, 185] width 210 height 97
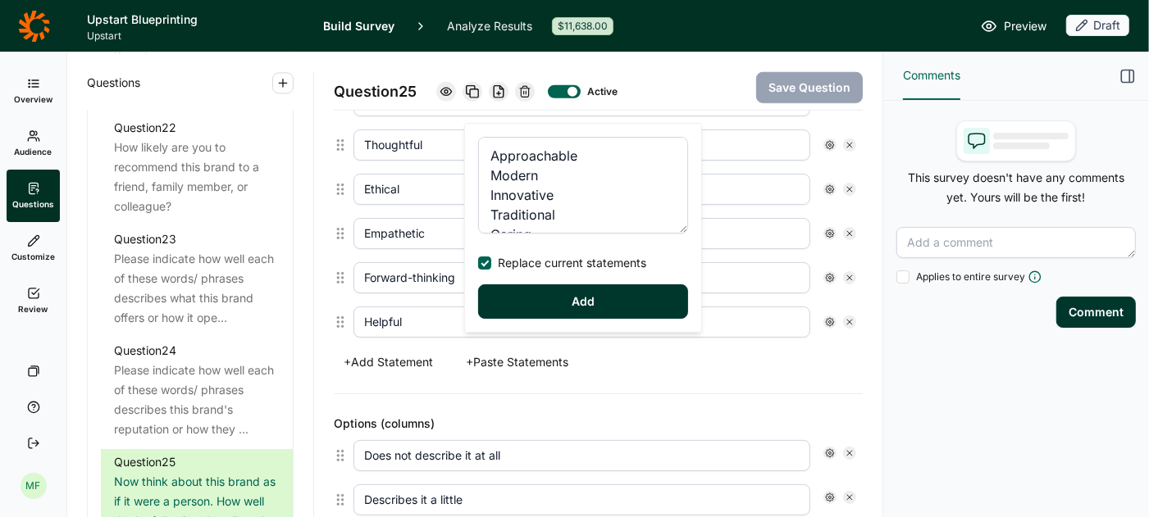
type textarea "Approachable Modern Innovative Traditional Caring Reliable Trustworthy Friendly…"
click at [586, 301] on button "Add" at bounding box center [583, 302] width 210 height 34
type input "Grounded"
type input "Thoughtful"
type input "Principled"
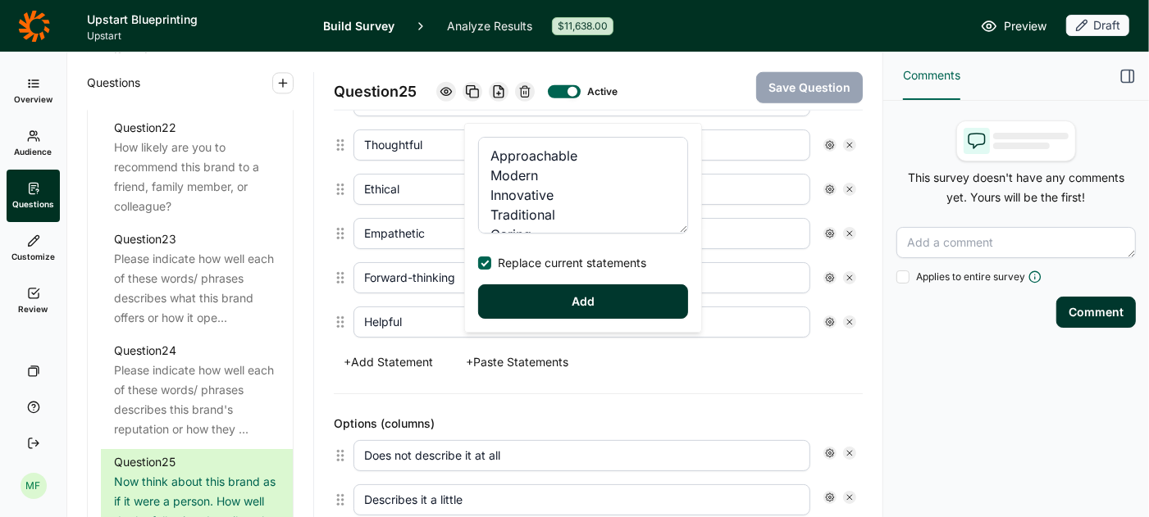
type input "Empathetic"
type input "Visionary"
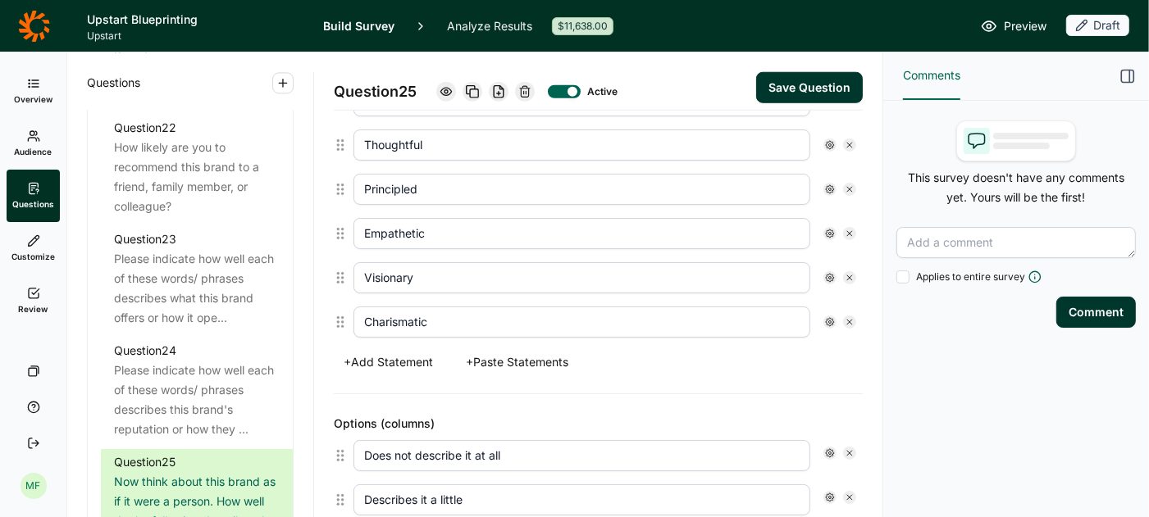
click at [407, 351] on button "+ Add Statement" at bounding box center [388, 362] width 109 height 23
drag, startPoint x: 416, startPoint y: 309, endPoint x: 416, endPoint y: 285, distance: 24.6
click at [416, 308] on input "text" at bounding box center [581, 323] width 457 height 31
type input "Helpful"
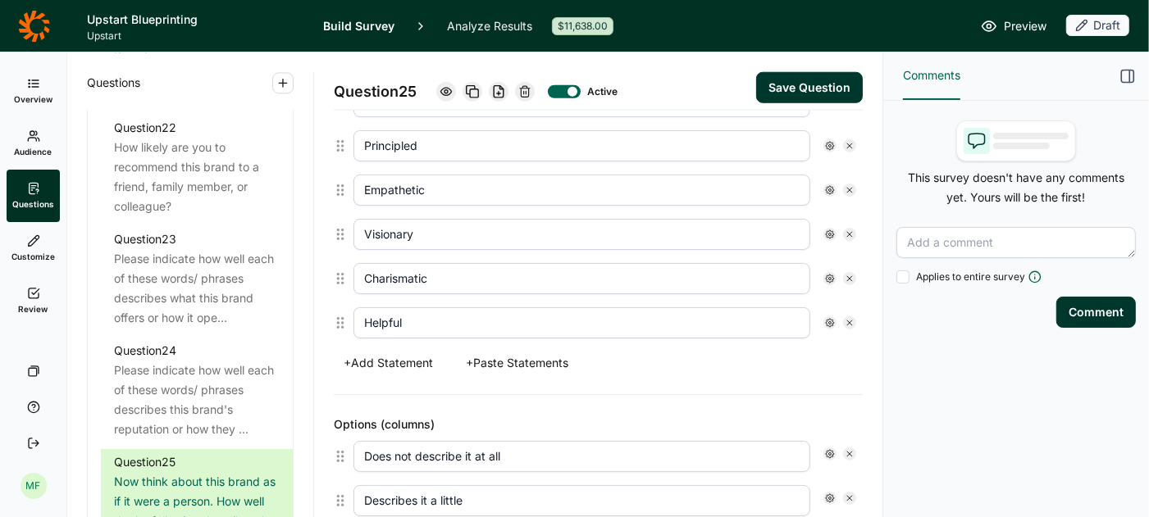
click at [804, 91] on button "Save Question" at bounding box center [809, 87] width 107 height 31
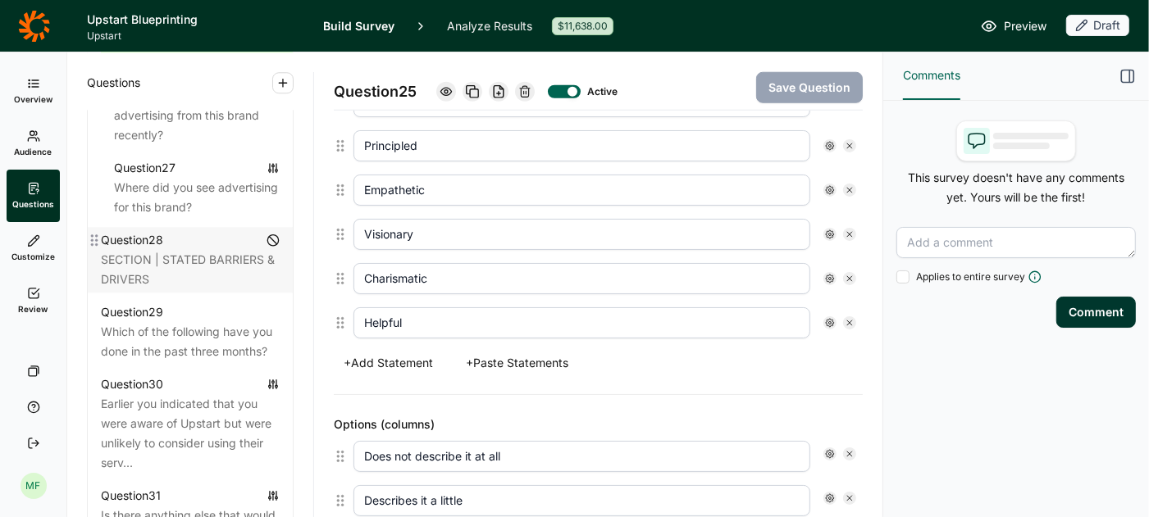
scroll to position [3273, 0]
click at [200, 392] on div "Earlier you indicated that you were aware of Upstart but were unlikely to consi…" at bounding box center [190, 431] width 179 height 79
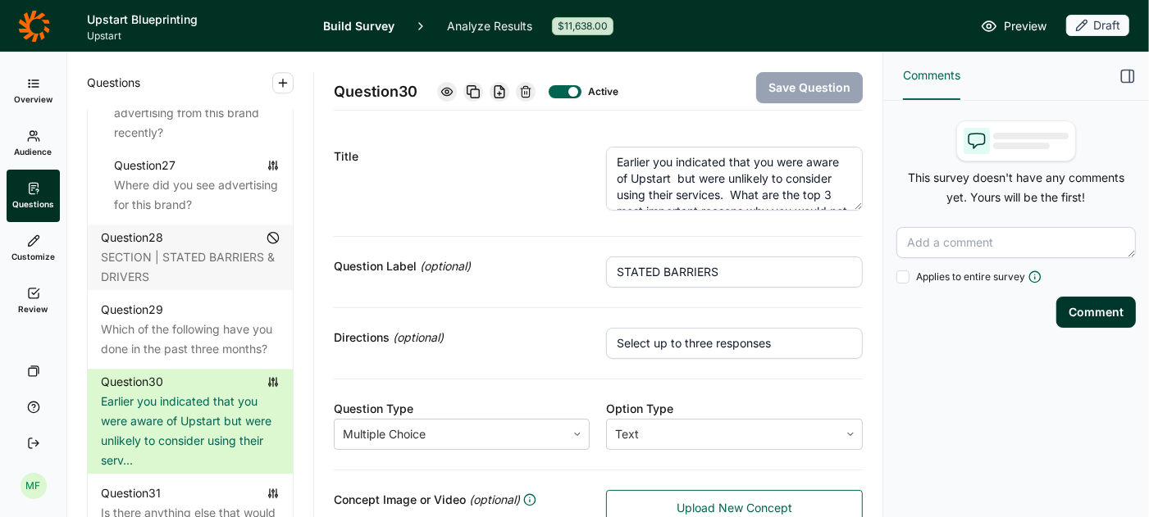
click at [677, 175] on textarea "Earlier you indicated that you were aware of Upstart but were unlikely to consi…" at bounding box center [734, 179] width 257 height 64
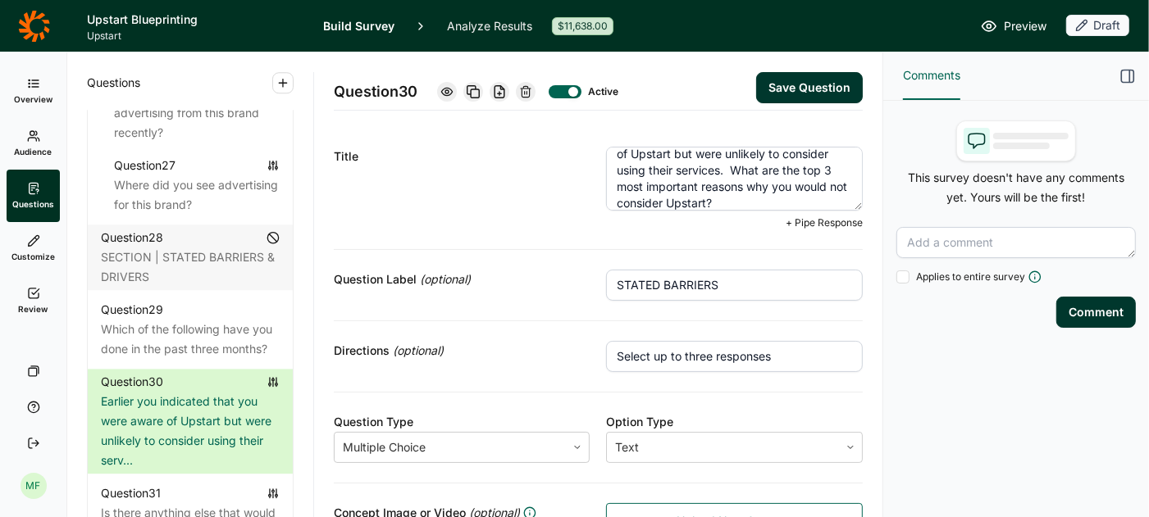
scroll to position [33, 0]
drag, startPoint x: 617, startPoint y: 179, endPoint x: 739, endPoint y: 190, distance: 121.9
click at [739, 190] on textarea "Earlier you indicated that you were aware of Upstart but were unlikely to consi…" at bounding box center [734, 179] width 257 height 64
paste textarea "top 3 negative perceptions you have about Upstart that would keep you from borr…"
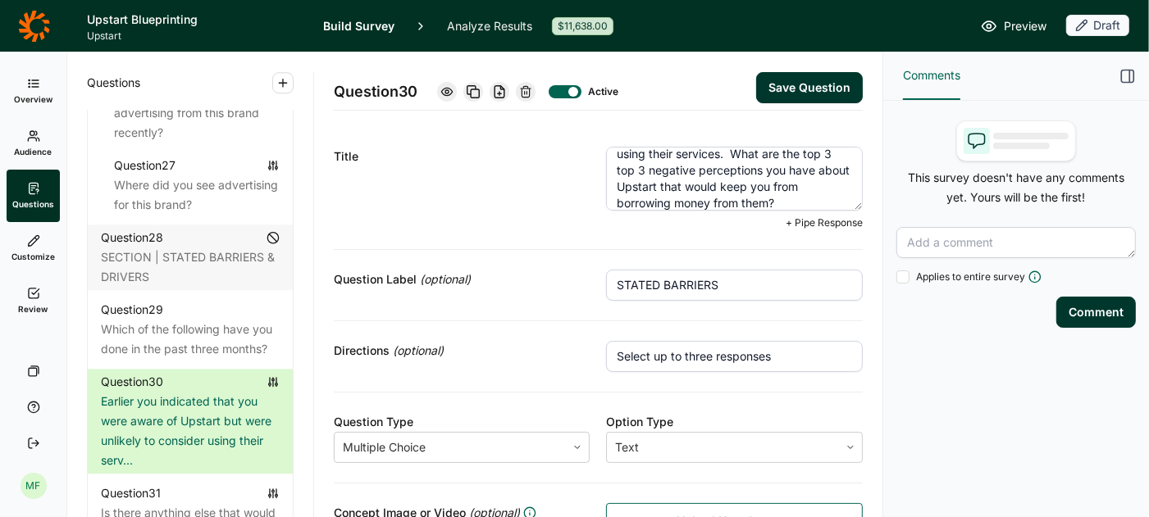
click at [744, 204] on textarea "Earlier you indicated that you were aware of Upstart but were unlikely to consi…" at bounding box center [734, 179] width 257 height 64
click at [648, 171] on textarea "Earlier you indicated that you were aware of Upstart but were unlikely to consi…" at bounding box center [734, 179] width 257 height 64
type textarea "Earlier you indicated that you were aware of Upstart but were unlikely to consi…"
click at [806, 92] on button "Save Question" at bounding box center [809, 87] width 107 height 31
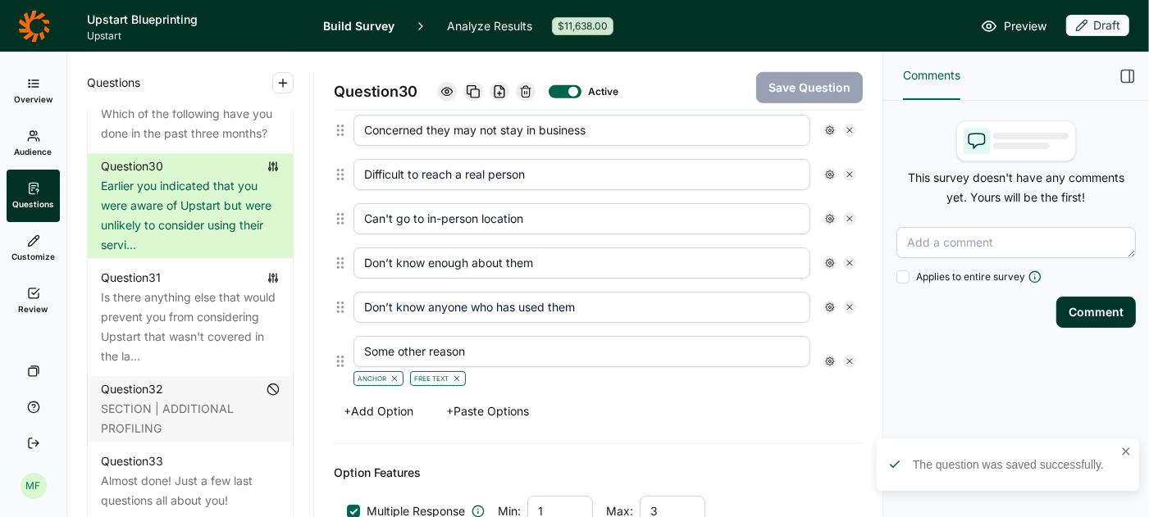
scroll to position [925, 0]
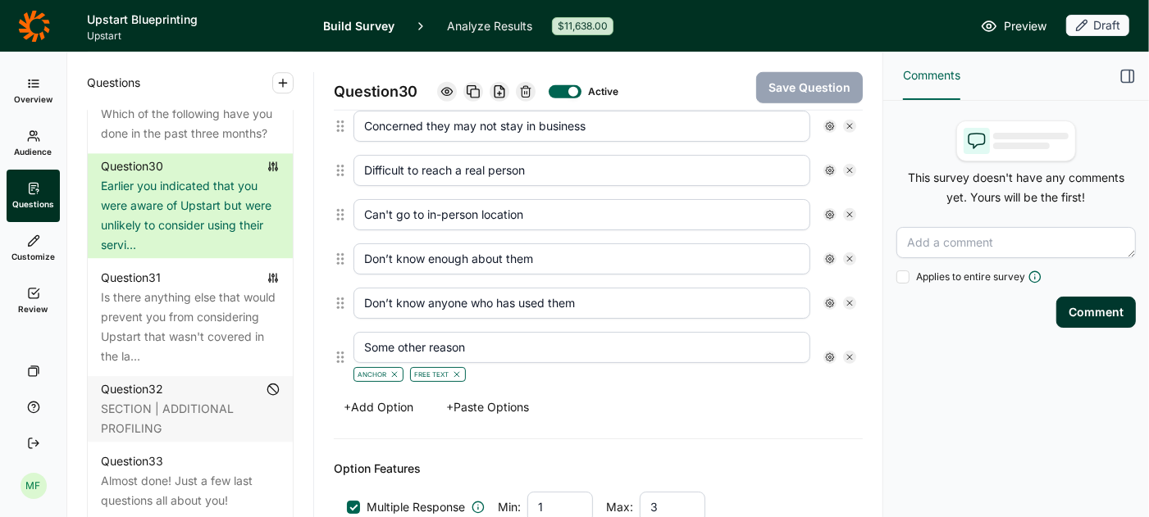
click at [388, 396] on button "+ Add Option" at bounding box center [378, 407] width 89 height 23
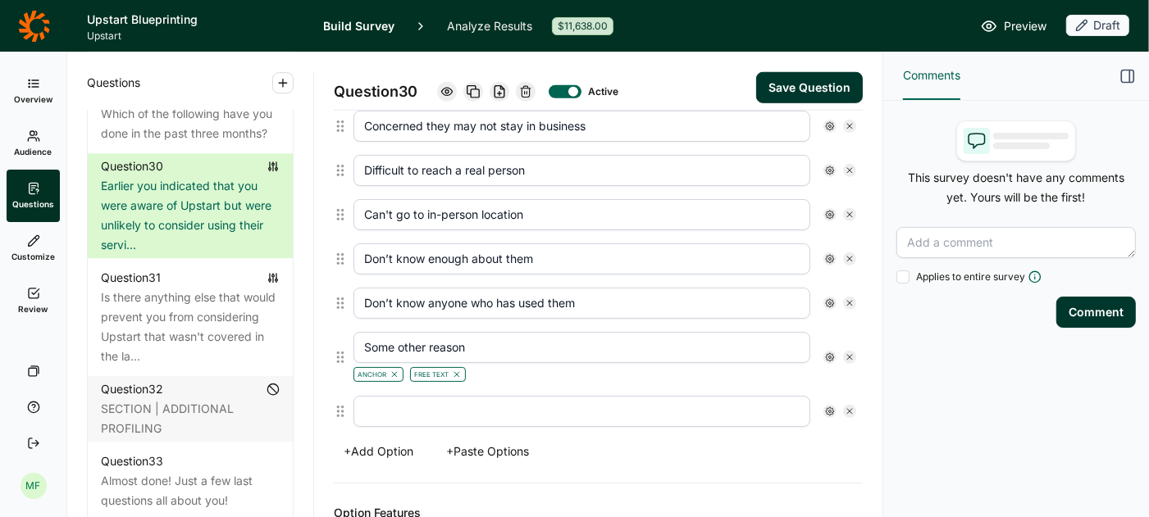
scroll to position [969, 0]
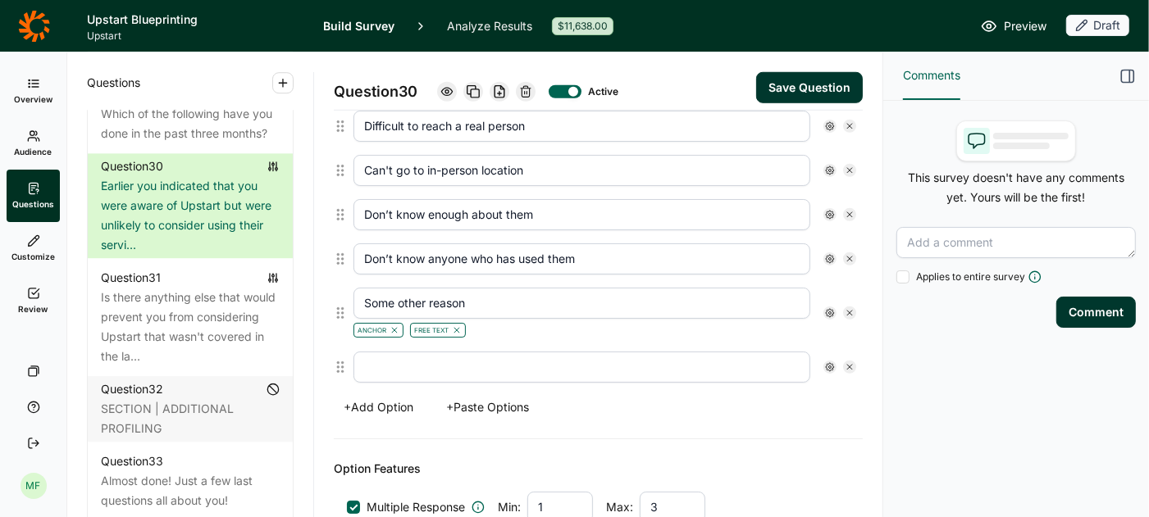
click at [403, 357] on input "text" at bounding box center [581, 367] width 457 height 31
paste input "Not sure if they're legit Not sure if I trust them Not for people like me"
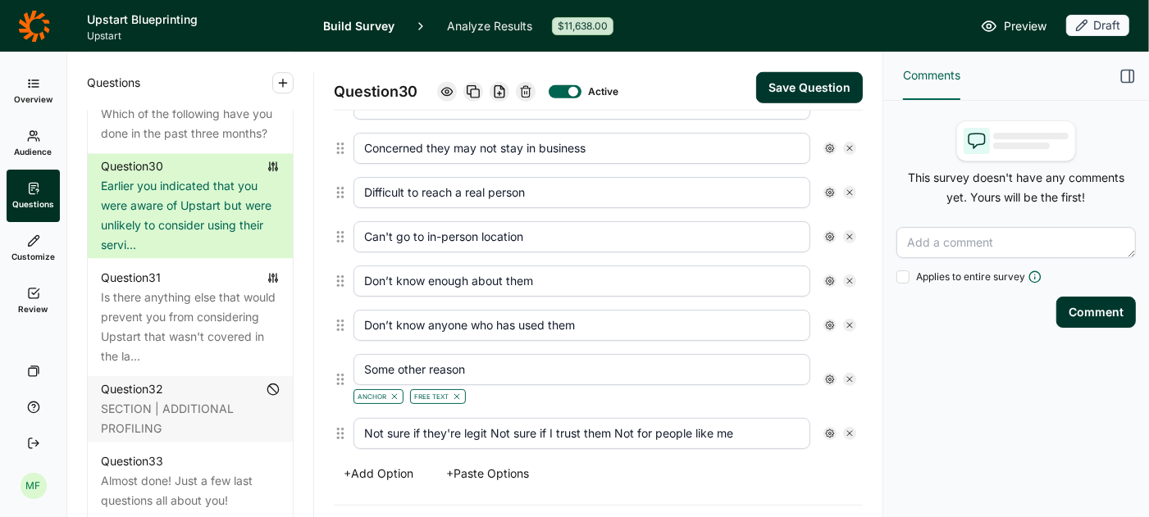
scroll to position [908, 0]
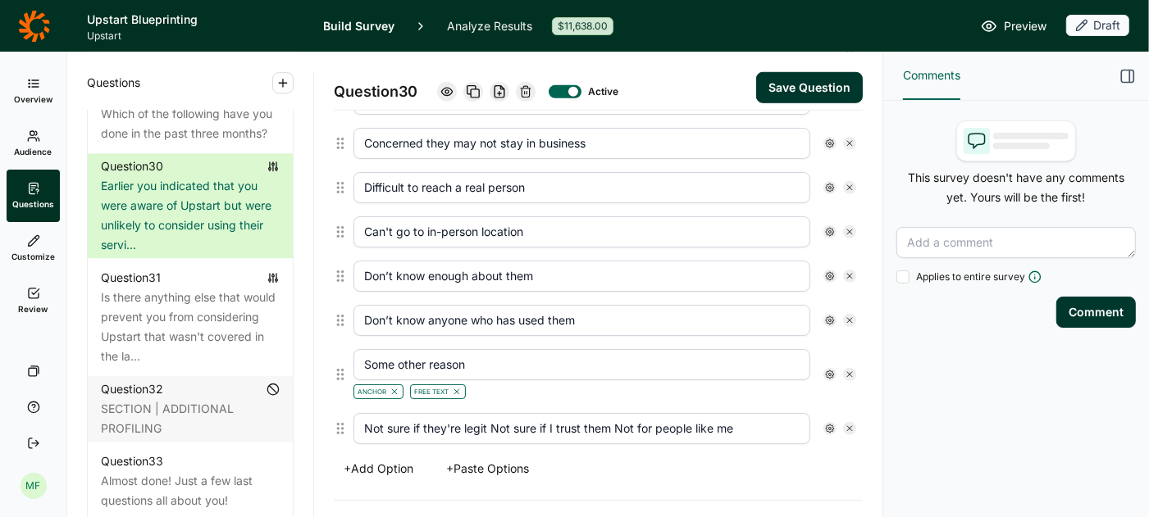
type input "Not sure if they're legit Not sure if I trust them Not for people like me"
click at [392, 458] on button "+ Add Option" at bounding box center [378, 469] width 89 height 23
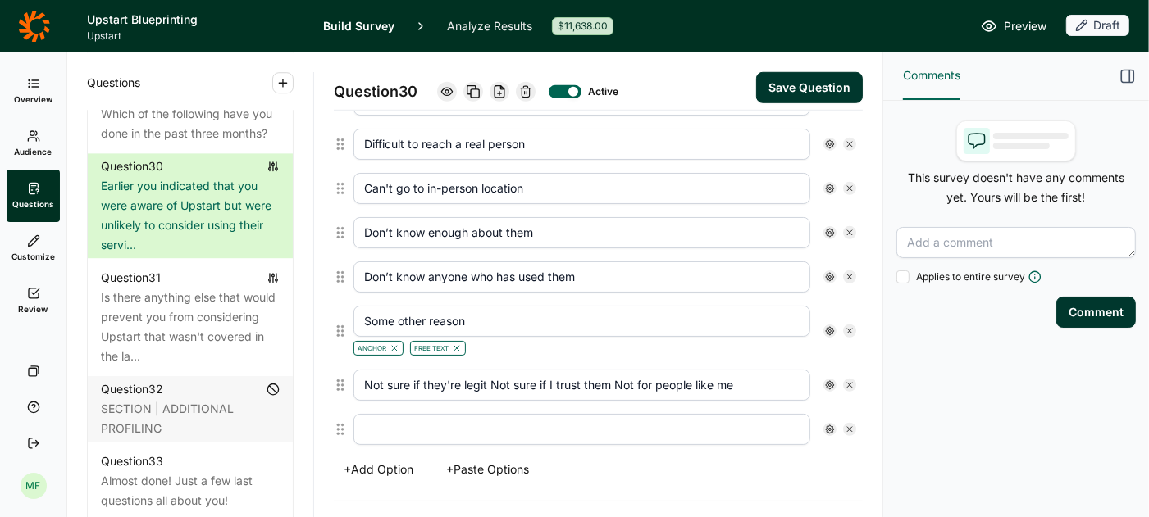
click at [392, 458] on button "+ Add Option" at bounding box center [378, 469] width 89 height 23
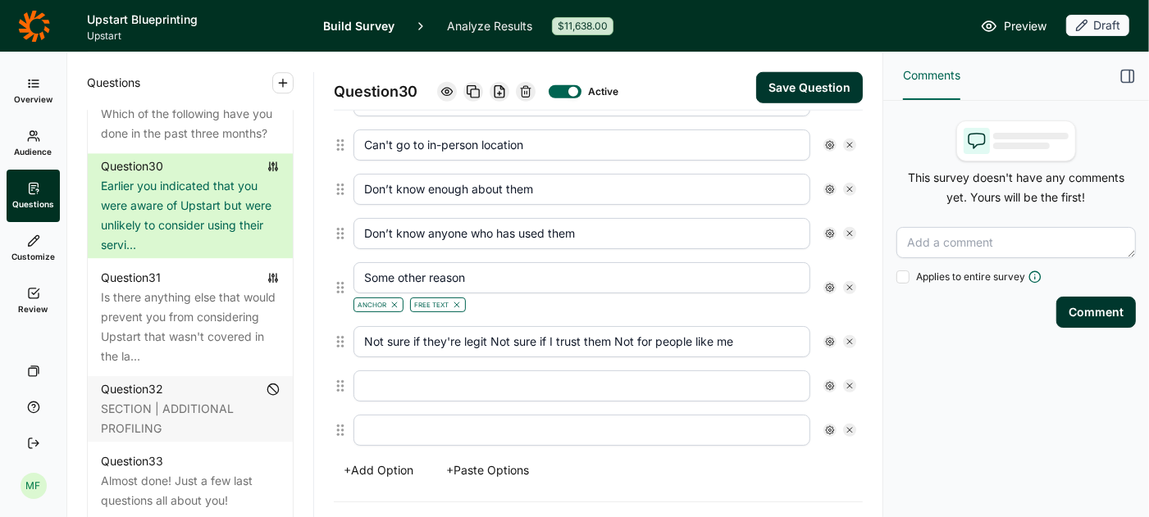
click at [392, 459] on button "+ Add Option" at bounding box center [378, 470] width 89 height 23
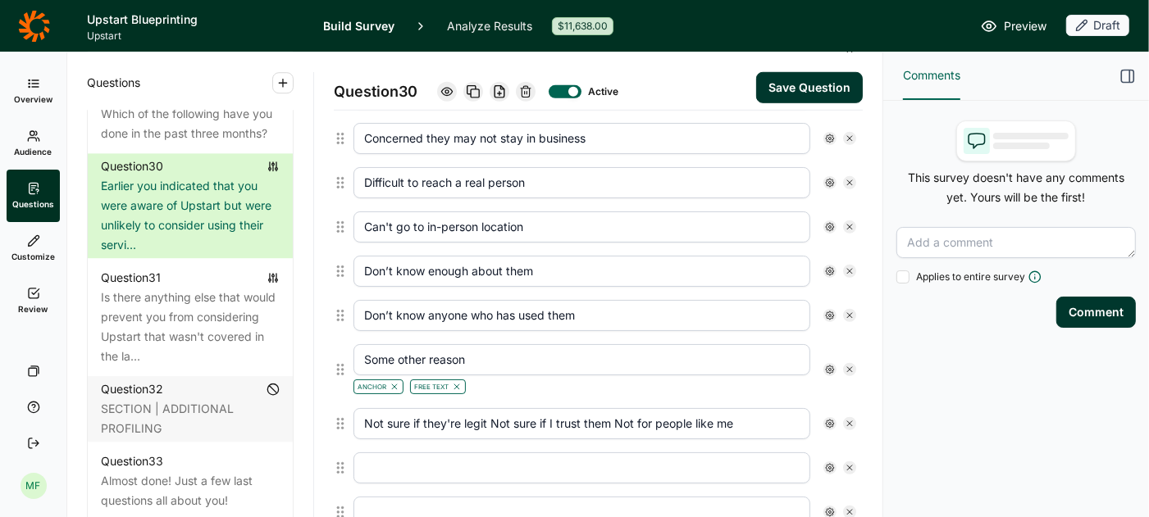
scroll to position [925, 0]
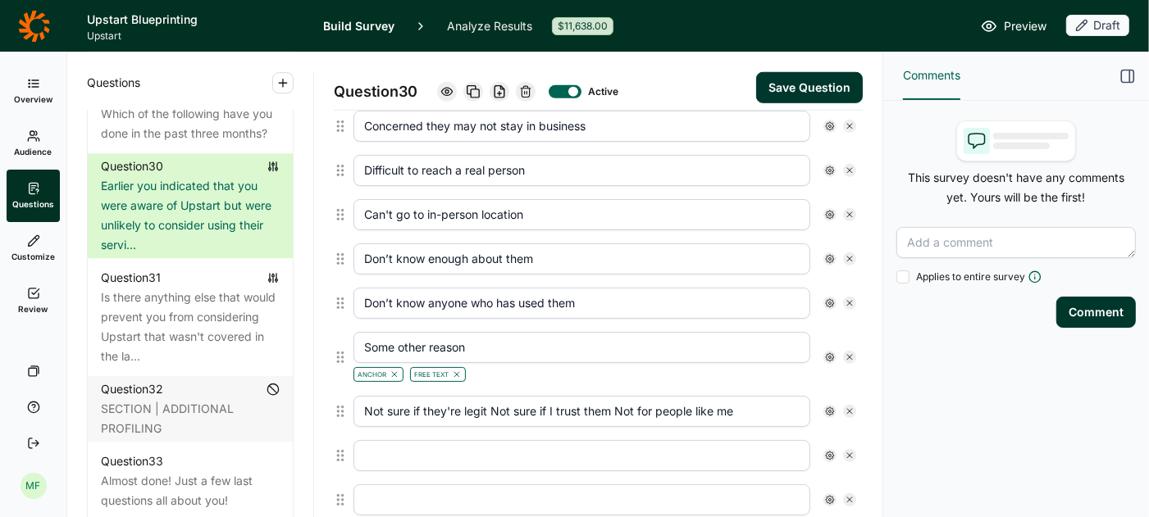
click at [420, 440] on input "text" at bounding box center [581, 455] width 457 height 31
type input "Not really sure if they are a real brand"
drag, startPoint x: 487, startPoint y: 394, endPoint x: 339, endPoint y: 390, distance: 147.7
click at [339, 390] on div "Not sure if they're legit Not sure if I trust them Not for people like me" at bounding box center [598, 412] width 529 height 44
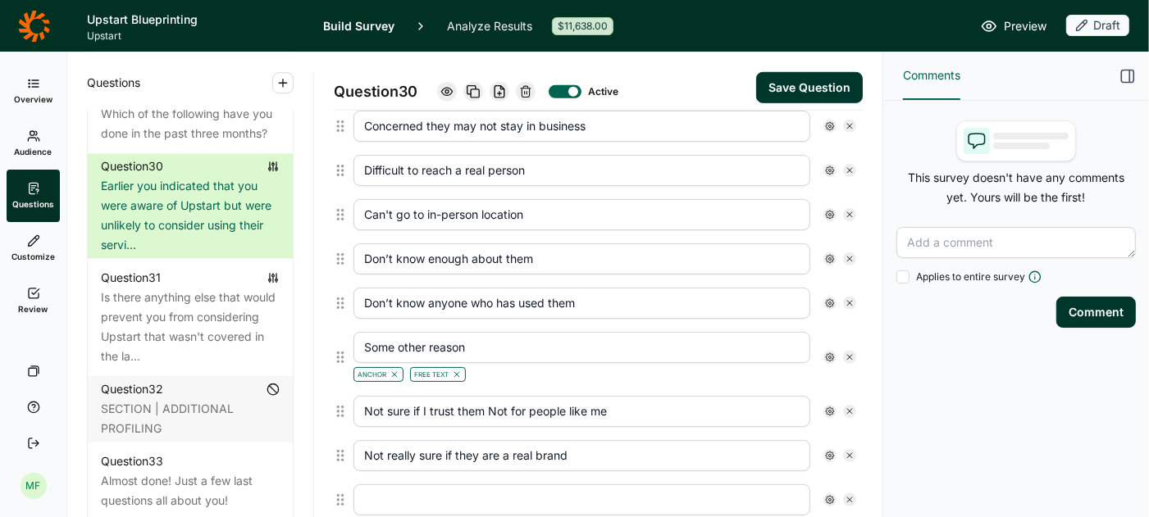
type input "Not sure if I trust them Not for people like me"
click at [396, 485] on input "text" at bounding box center [581, 500] width 457 height 31
click at [390, 485] on input "text" at bounding box center [581, 500] width 457 height 31
click at [731, 452] on input "Not really sure if they are a real brand" at bounding box center [581, 455] width 457 height 31
click at [424, 485] on input "text" at bounding box center [581, 500] width 457 height 31
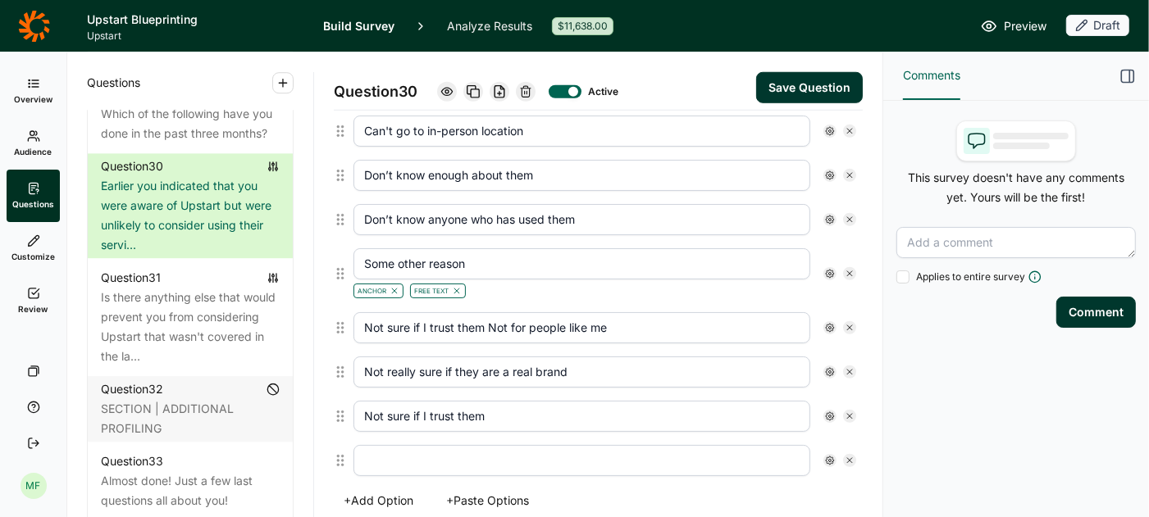
scroll to position [1044, 0]
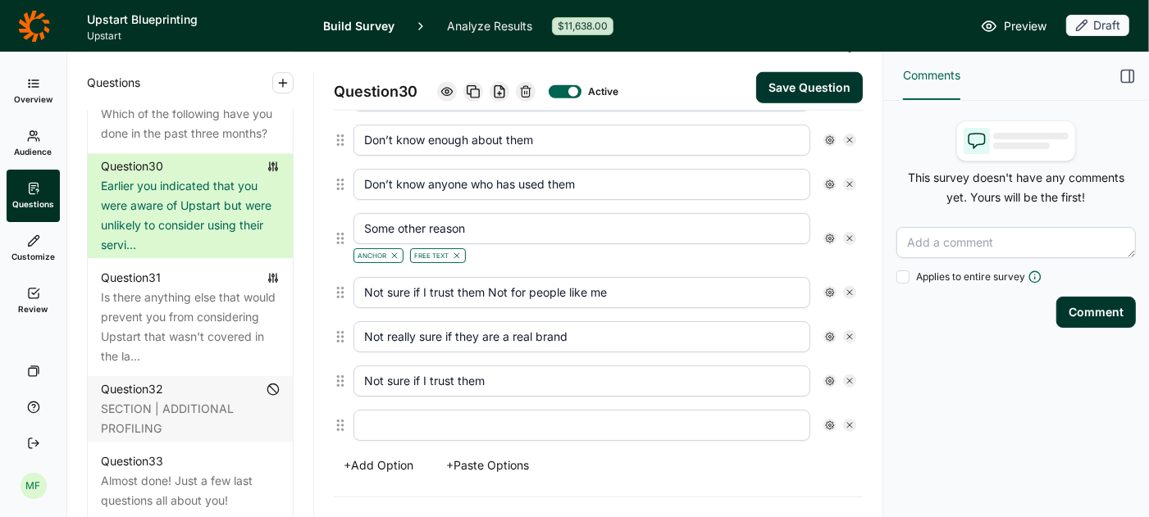
type input "Not sure if I trust them"
click at [849, 423] on use at bounding box center [849, 425] width 5 height 5
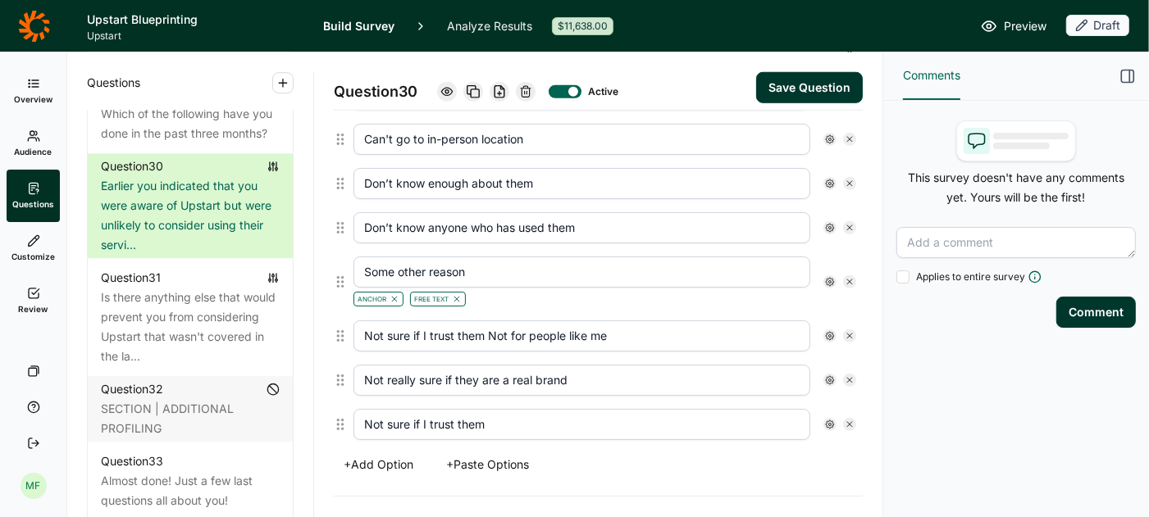
click at [611, 326] on input "Not sure if I trust them Not for people like me" at bounding box center [581, 336] width 457 height 31
drag, startPoint x: 493, startPoint y: 320, endPoint x: 360, endPoint y: 304, distance: 133.8
click at [360, 314] on div "Not sure if I trust them Not for people like me" at bounding box center [605, 336] width 516 height 44
type input "Don't think they are right for people like me"
click at [799, 88] on button "Save Question" at bounding box center [809, 87] width 107 height 31
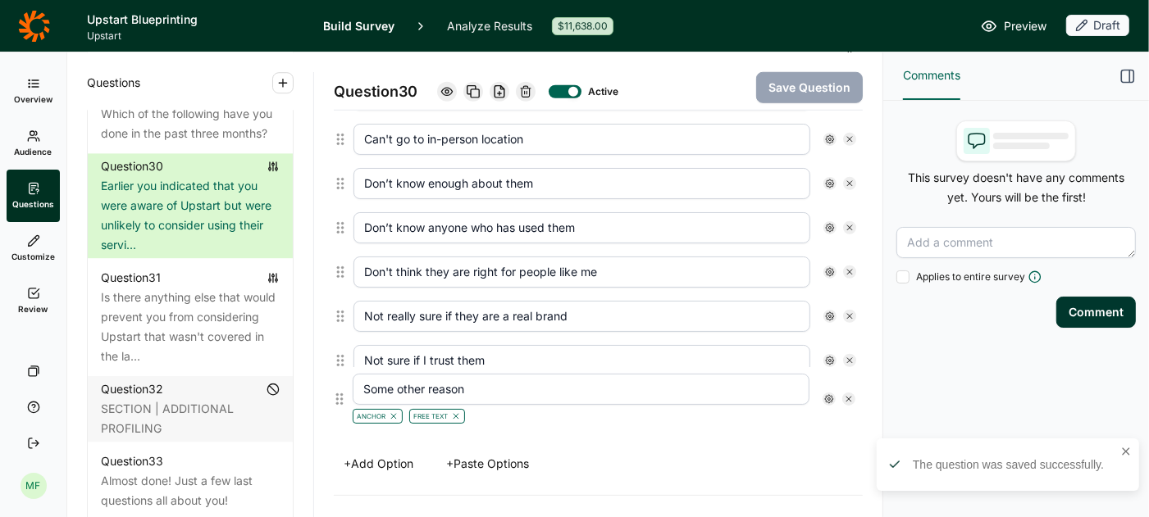
drag, startPoint x: 340, startPoint y: 270, endPoint x: 339, endPoint y: 405, distance: 135.3
click at [339, 405] on div "Limited types of loans offered Loans have high interest rates Limited offers fo…" at bounding box center [599, 16] width 530 height 860
type input "Don't think they are right for people like me"
type input "Not really sure if they are a real brand"
type input "Not sure if I trust them"
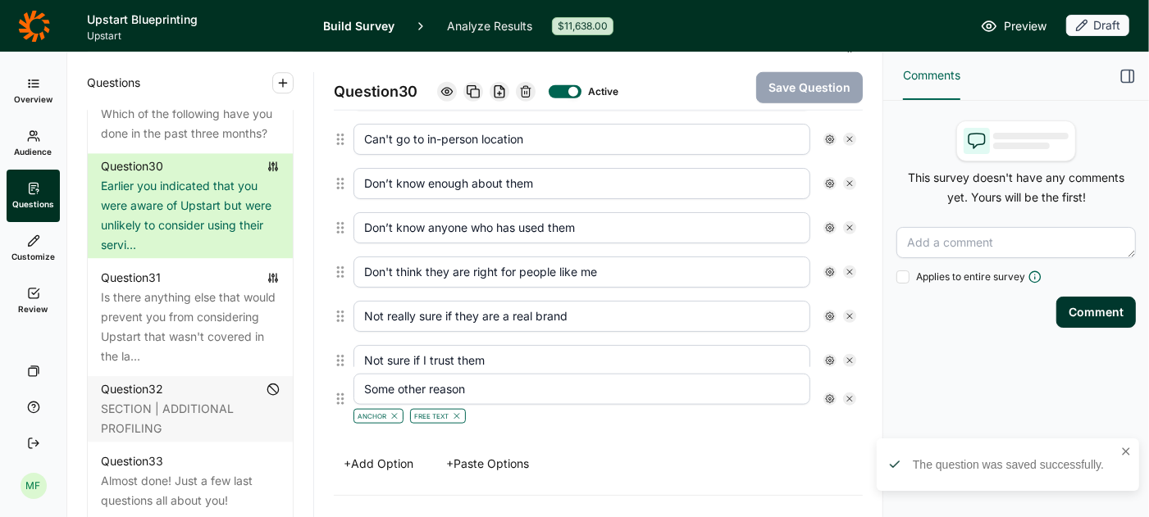
type input "Some other reason"
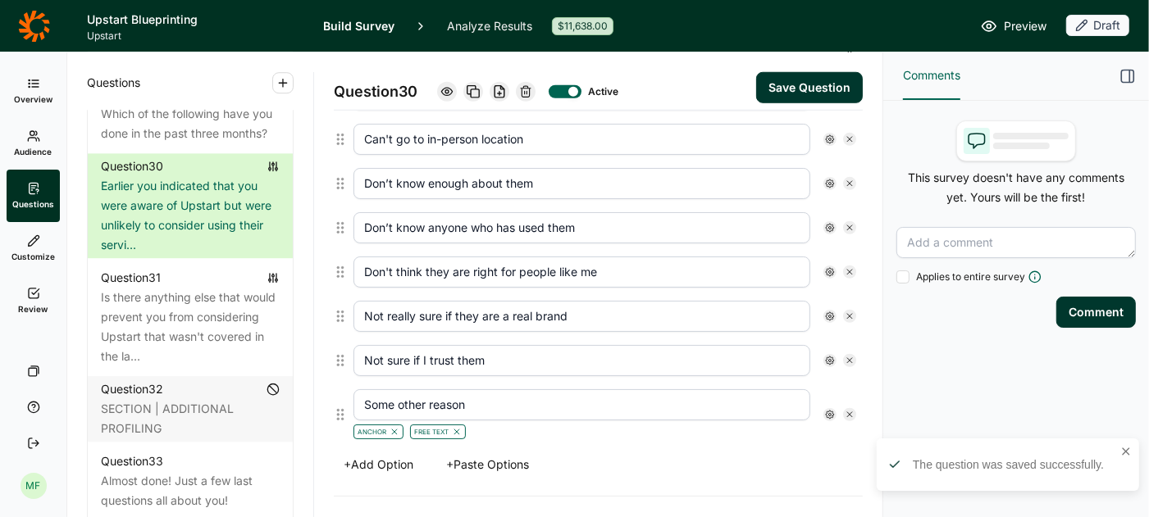
click at [808, 89] on button "Save Question" at bounding box center [809, 87] width 107 height 31
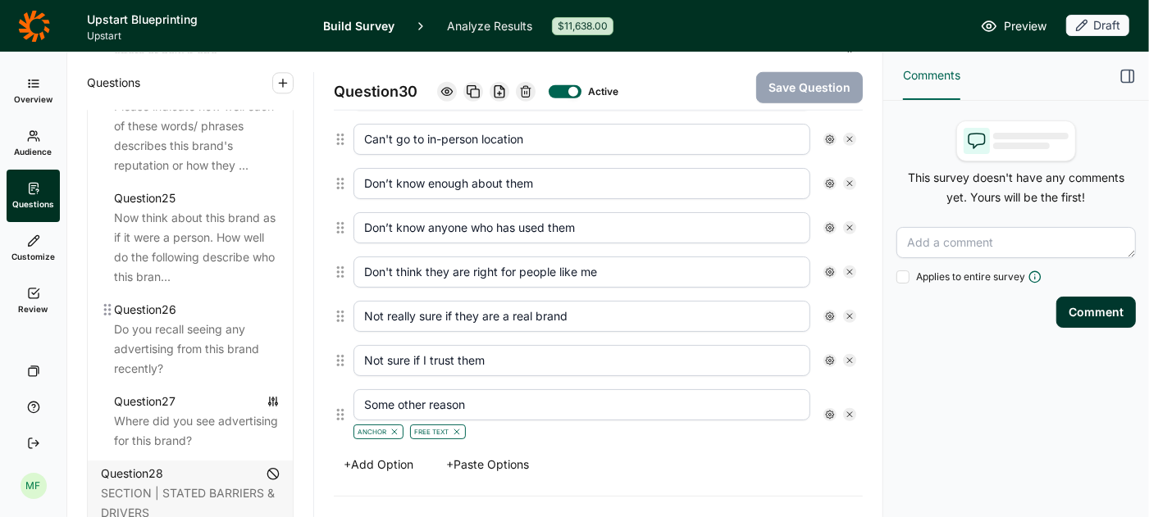
scroll to position [3033, 0]
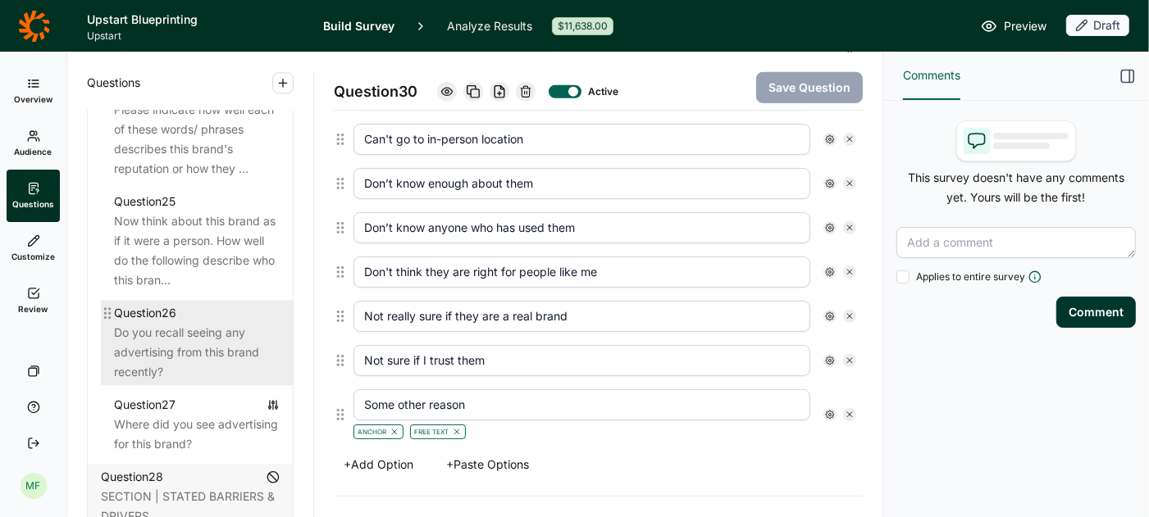
click at [162, 323] on div "Do you recall seeing any advertising from this brand recently?" at bounding box center [197, 352] width 166 height 59
